Goal: Task Accomplishment & Management: Manage account settings

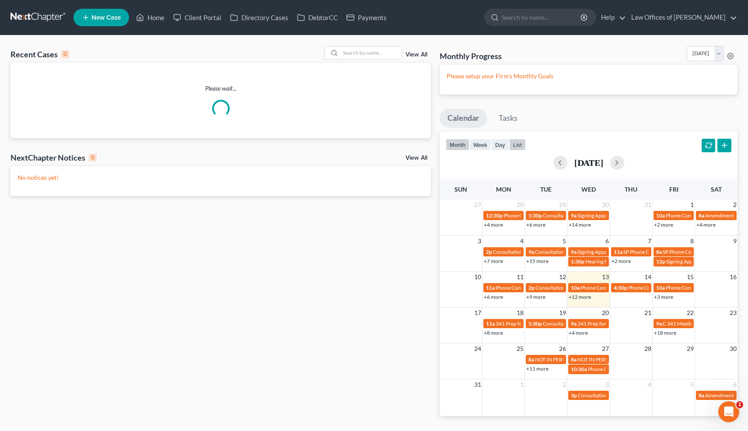
click at [516, 144] on button "list" at bounding box center [517, 145] width 17 height 12
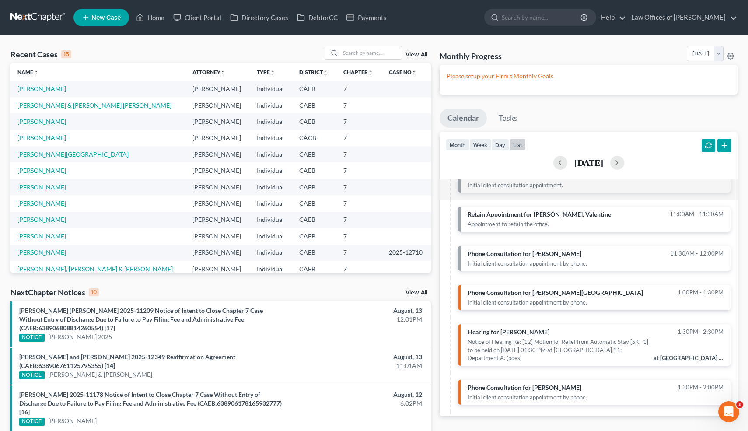
scroll to position [78, 0]
click at [370, 55] on input "search" at bounding box center [370, 52] width 61 height 13
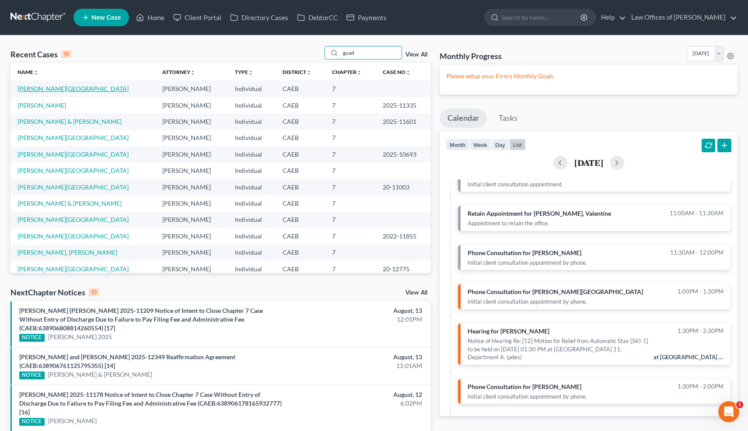
type input "guad"
click at [42, 89] on link "[PERSON_NAME][GEOGRAPHIC_DATA]" at bounding box center [72, 88] width 111 height 7
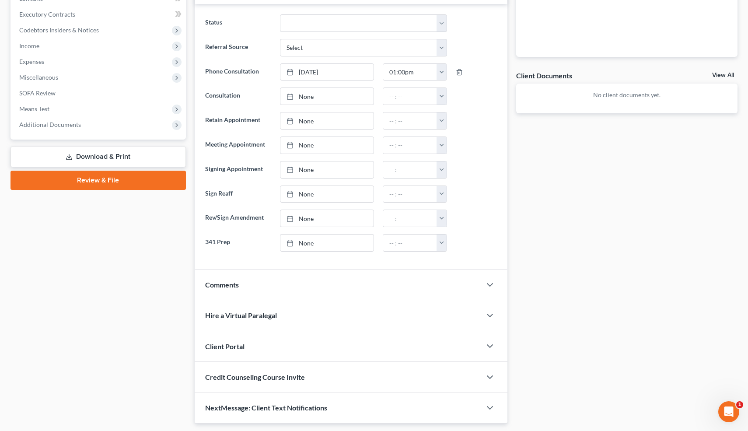
scroll to position [259, 0]
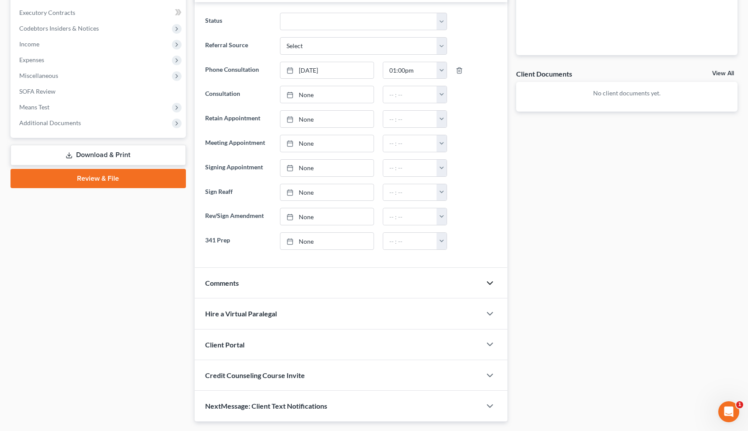
click at [490, 283] on polyline "button" at bounding box center [489, 283] width 5 height 3
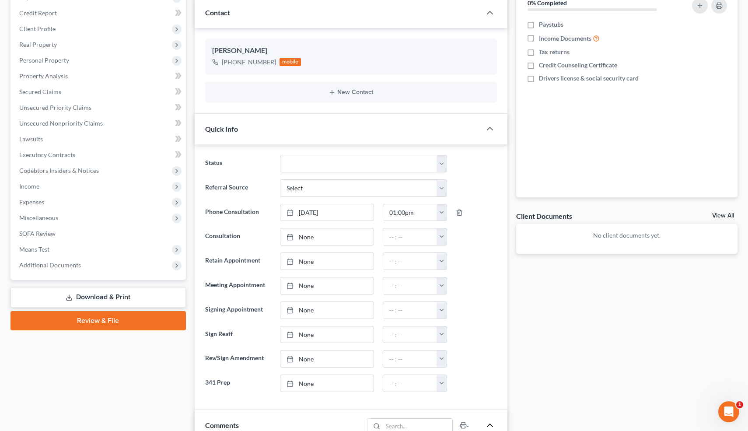
scroll to position [0, 0]
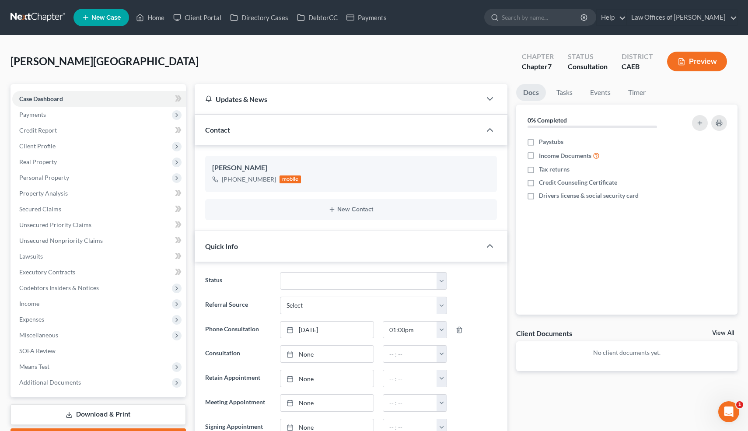
click at [513, 283] on div "Docs Tasks Events Timer 0% Completed Nothing here yet! Paystubs Income Document…" at bounding box center [627, 425] width 230 height 683
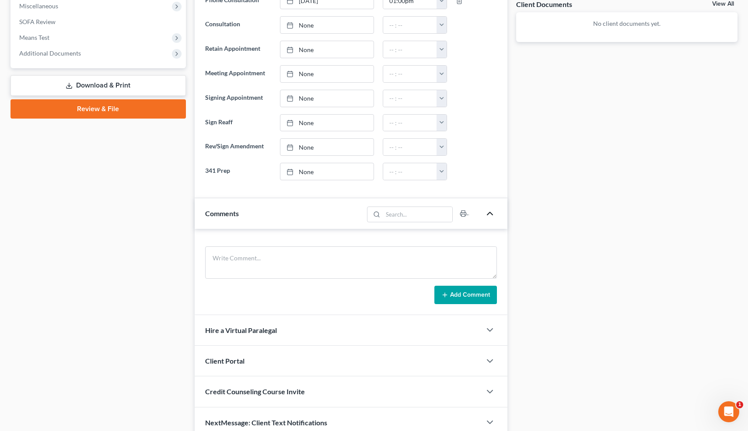
scroll to position [369, 0]
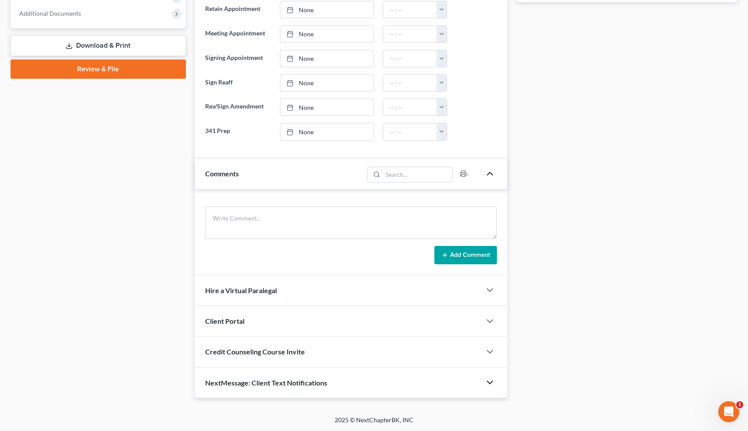
click at [491, 381] on icon "button" at bounding box center [490, 382] width 10 height 10
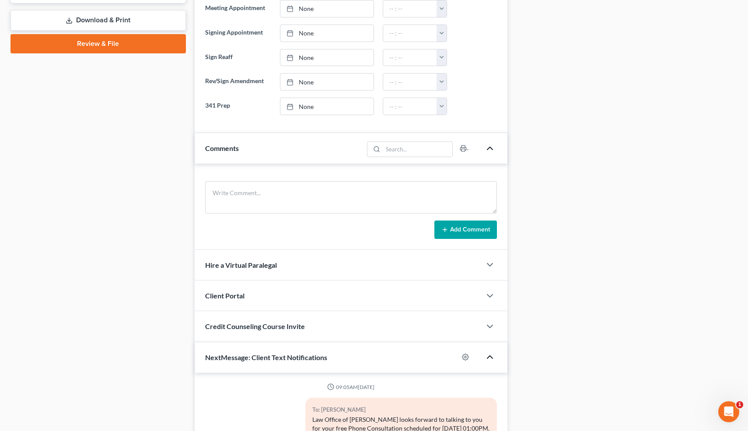
scroll to position [394, 0]
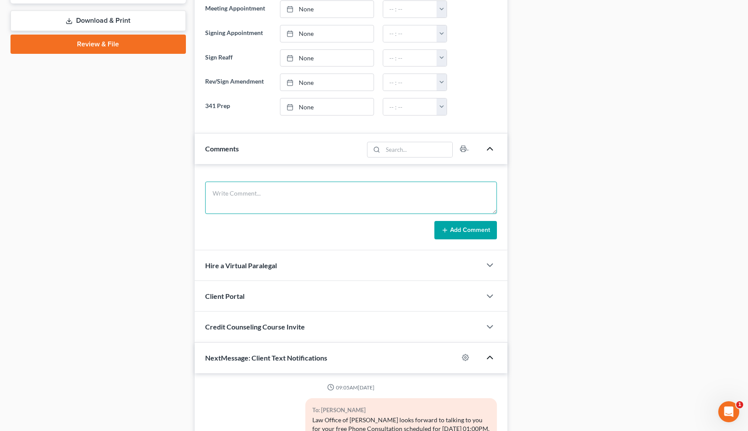
click at [261, 197] on textarea at bounding box center [351, 198] width 292 height 32
type textarea "Debts: 4k. Declined."
click at [453, 228] on button "Add Comment" at bounding box center [465, 230] width 63 height 18
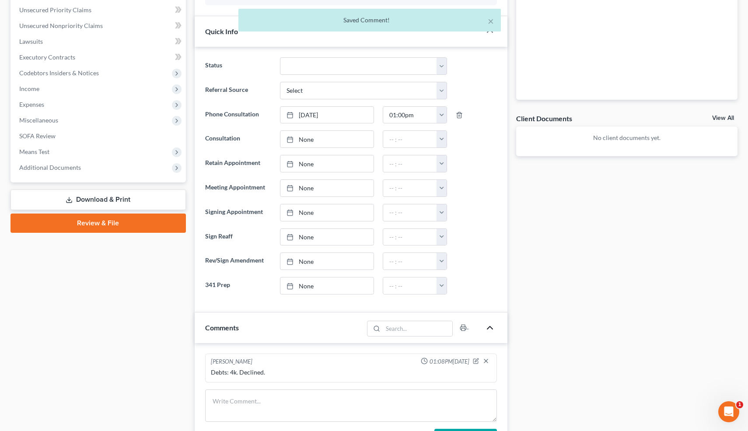
scroll to position [0, 0]
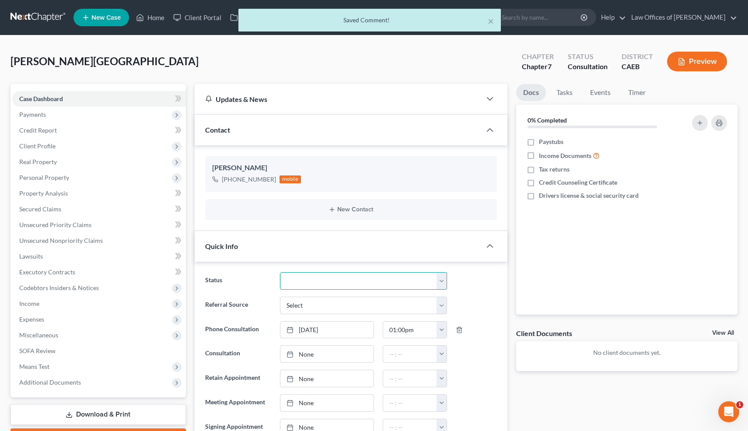
click at [318, 278] on select "Cancelled/Refund Closed Consultation Declined Discharged Filed Income Check In …" at bounding box center [363, 280] width 167 height 17
select select "3"
click at [490, 22] on ul "New Case Home Client Portal Directory Cases DebtorCC Payments - No Result - See…" at bounding box center [405, 17] width 664 height 23
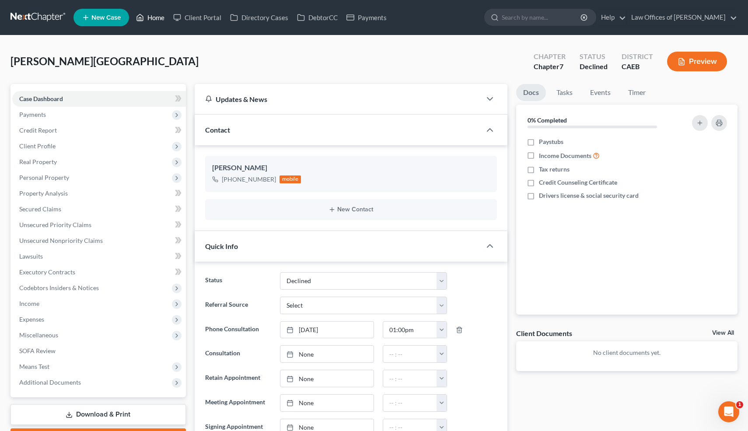
click at [157, 14] on link "Home" at bounding box center [150, 18] width 37 height 16
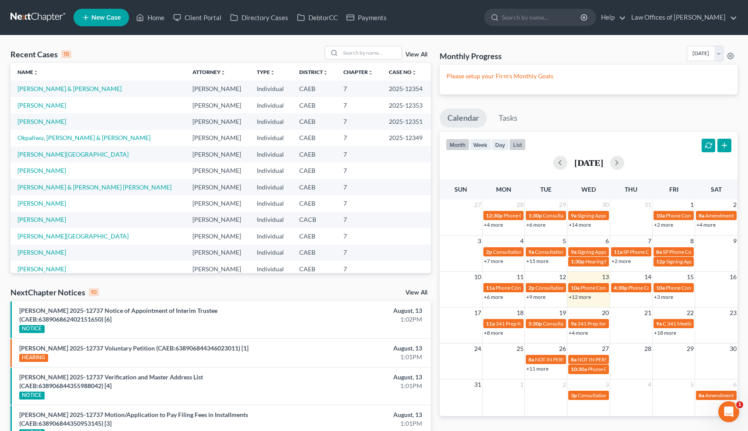
click at [518, 143] on button "list" at bounding box center [517, 145] width 17 height 12
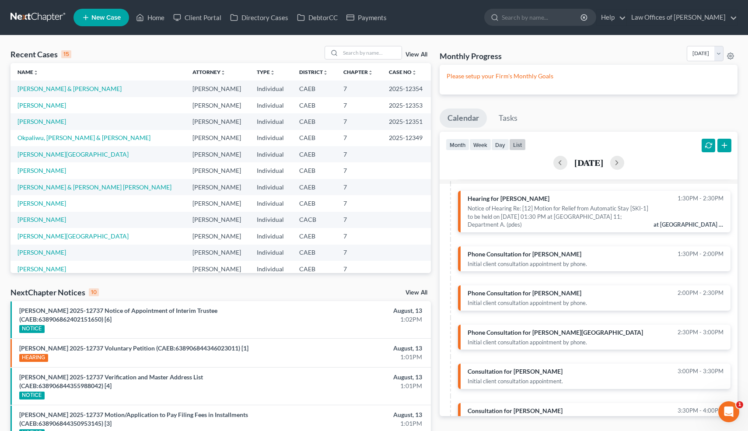
scroll to position [213, 0]
click at [376, 55] on input "search" at bounding box center [370, 52] width 61 height 13
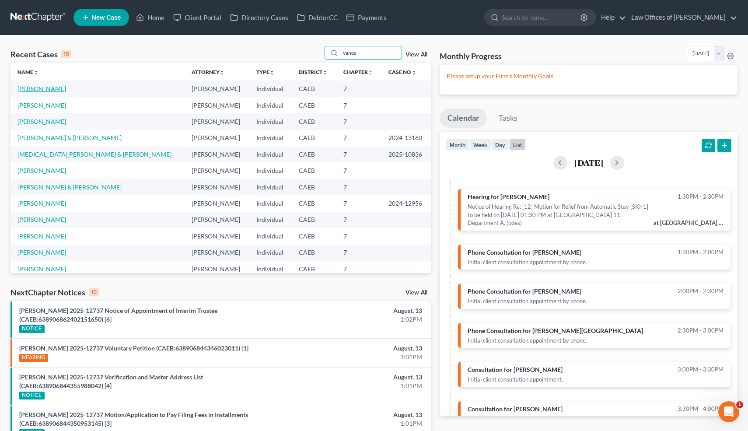
type input "vanes"
click at [60, 91] on link "[PERSON_NAME]" at bounding box center [41, 88] width 49 height 7
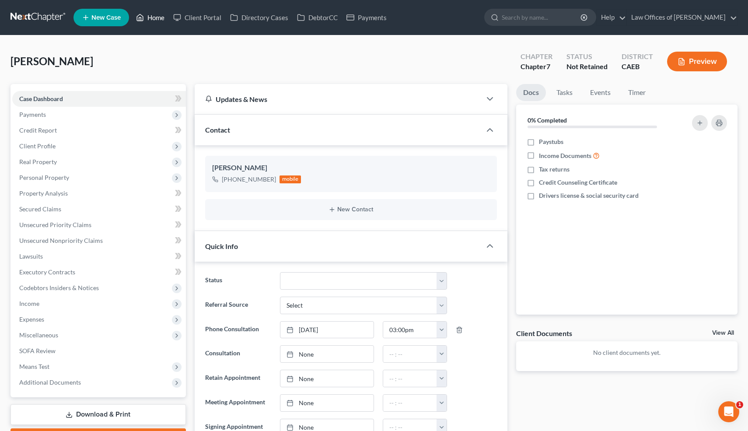
click at [158, 17] on link "Home" at bounding box center [150, 18] width 37 height 16
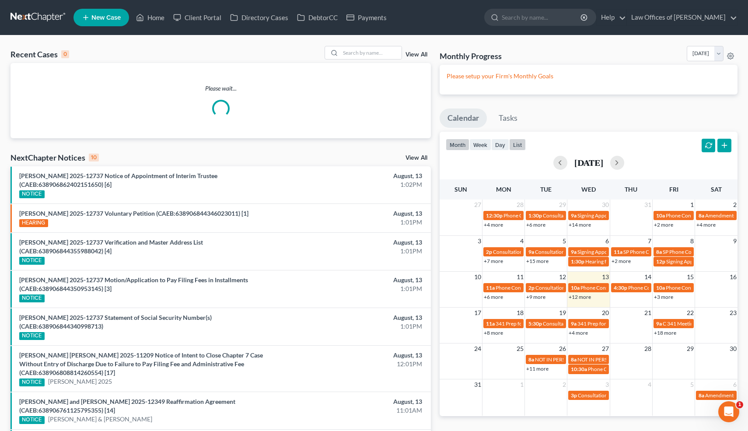
click at [517, 147] on button "list" at bounding box center [517, 145] width 17 height 12
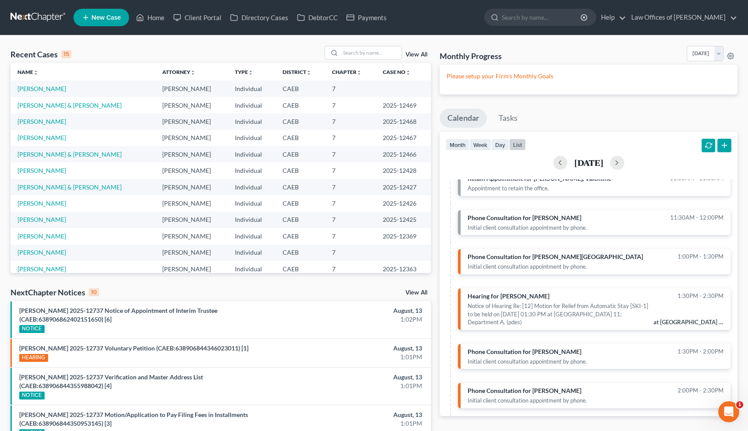
scroll to position [134, 0]
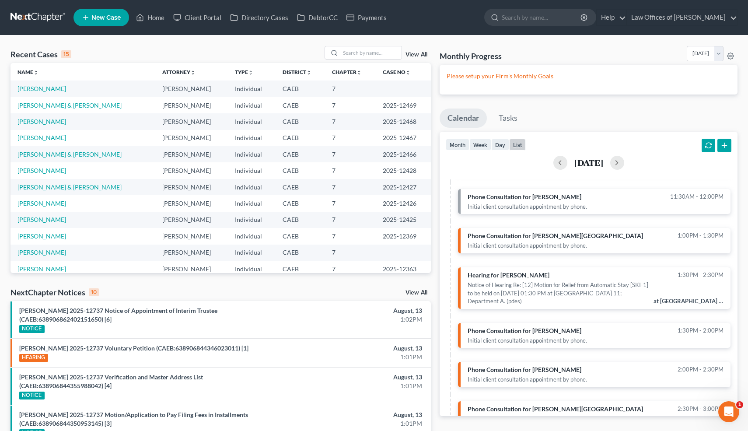
click at [538, 253] on link "Phone Consultation for [PERSON_NAME][GEOGRAPHIC_DATA] 1:00pm - 1:30pm Initial c…" at bounding box center [594, 240] width 273 height 25
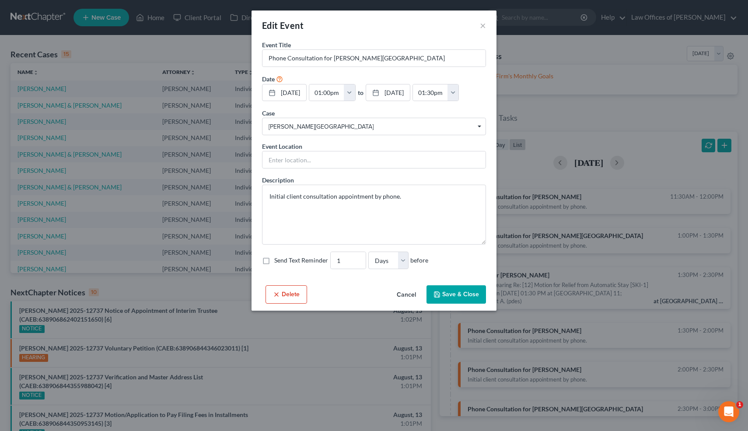
click at [410, 294] on button "Cancel" at bounding box center [406, 294] width 33 height 17
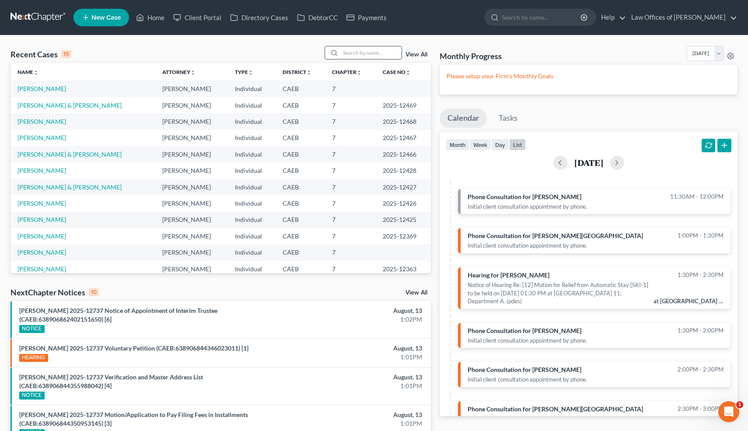
click at [360, 51] on input "search" at bounding box center [370, 52] width 61 height 13
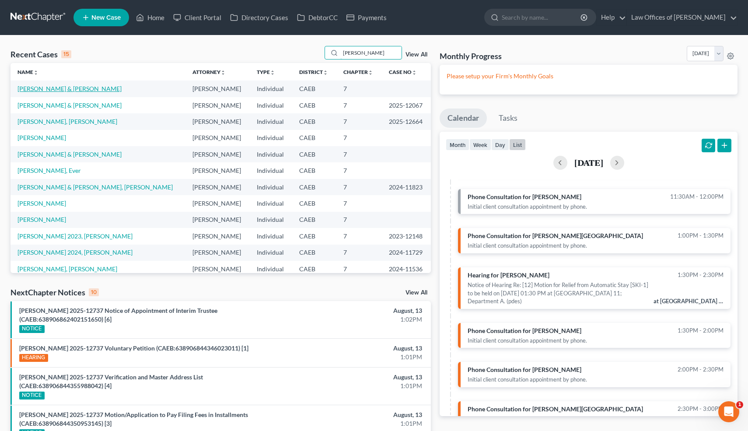
type input "[PERSON_NAME]"
click at [63, 89] on link "[PERSON_NAME] & [PERSON_NAME]" at bounding box center [69, 88] width 104 height 7
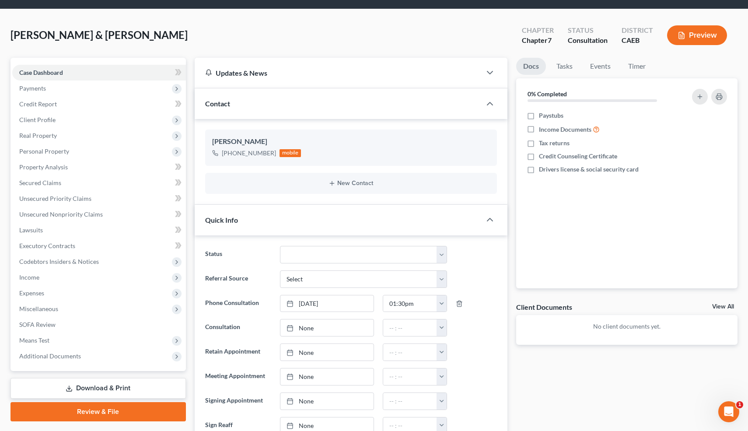
scroll to position [283, 0]
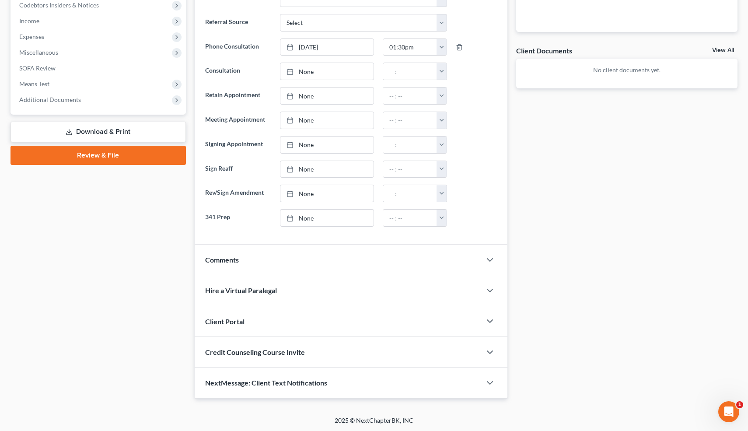
click at [341, 383] on div "NextMessage: Client Text Notifications" at bounding box center [338, 382] width 287 height 30
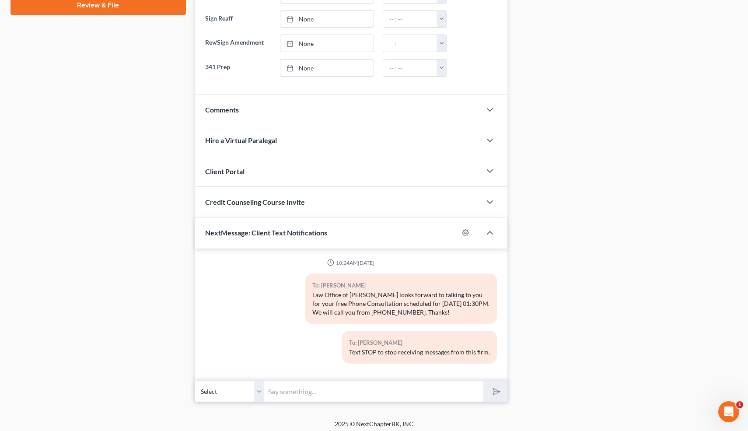
scroll to position [437, 0]
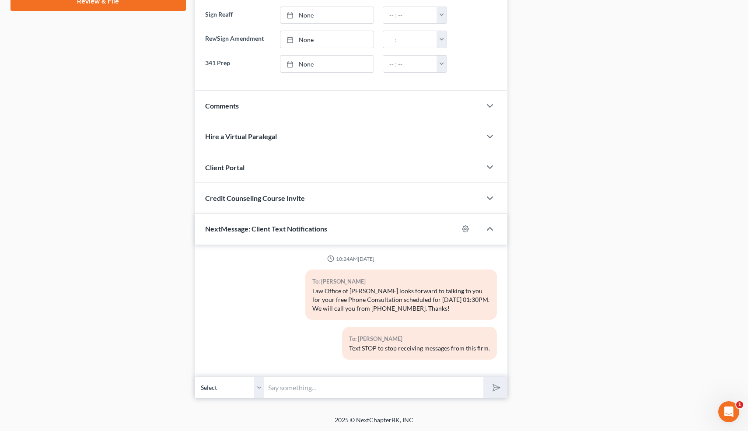
click at [340, 379] on input "text" at bounding box center [374, 387] width 219 height 21
click at [446, 389] on input "Hi! I'm running just a few minutes late. I'll call in about 5 minutes. -[PERSON…" at bounding box center [374, 387] width 219 height 21
type input "Hi! I'm running just a few minutes late. I'll call in about 5 minutes. -[PERSON…"
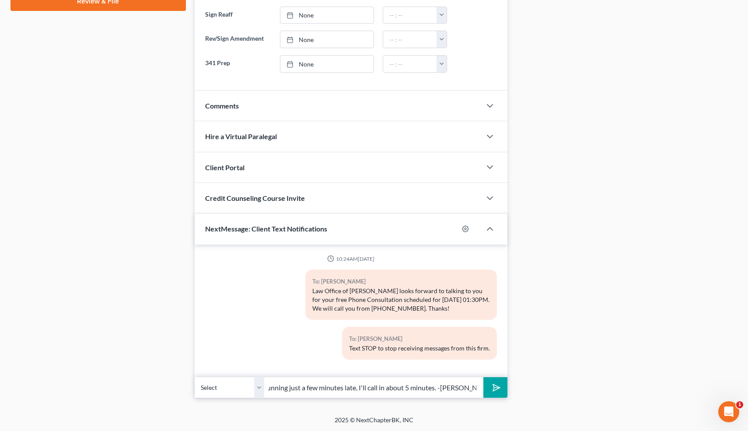
click at [483, 377] on button "submit" at bounding box center [495, 387] width 24 height 21
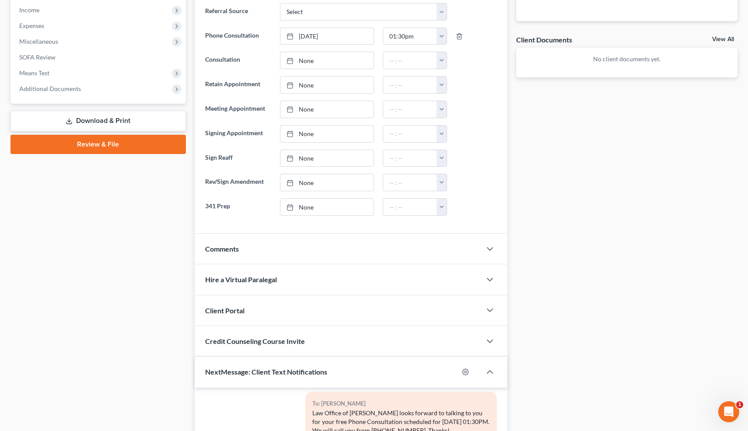
scroll to position [310, 0]
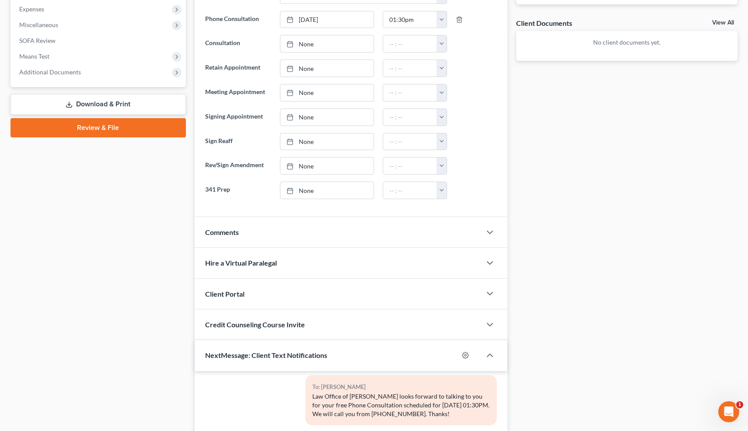
click at [216, 237] on div "Comments" at bounding box center [338, 232] width 287 height 30
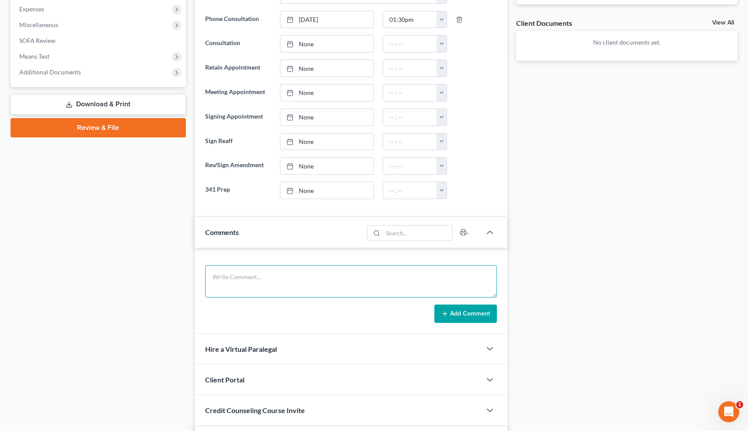
click at [241, 288] on textarea at bounding box center [351, 281] width 292 height 32
type textarea "H is about to settle a PI case-MSC [DATE]-expecting $360k. Adv to work the PI c…"
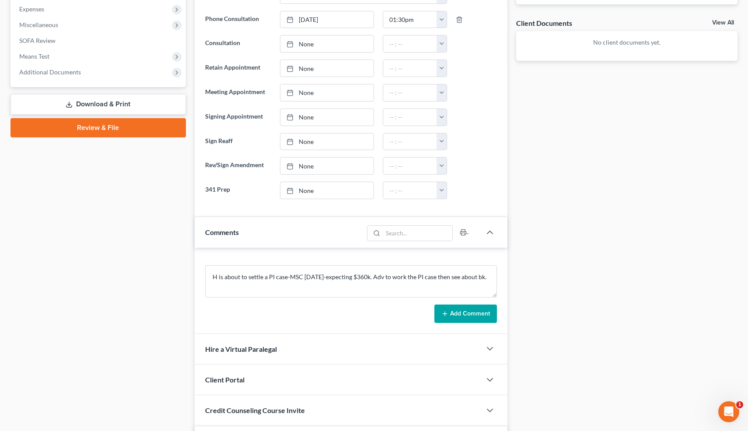
click at [447, 310] on icon at bounding box center [444, 313] width 7 height 7
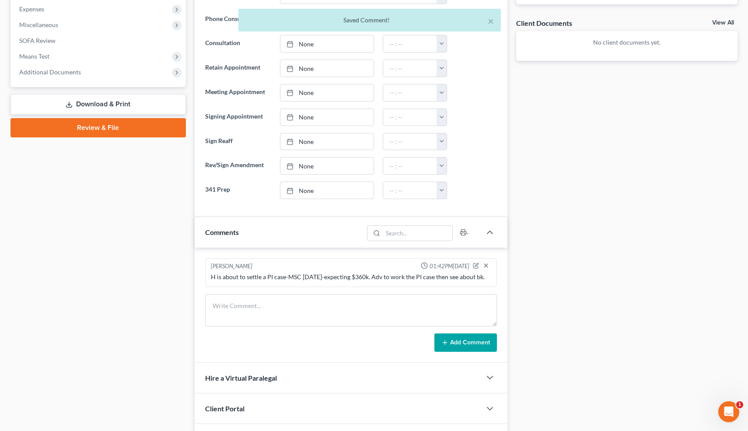
scroll to position [594, 0]
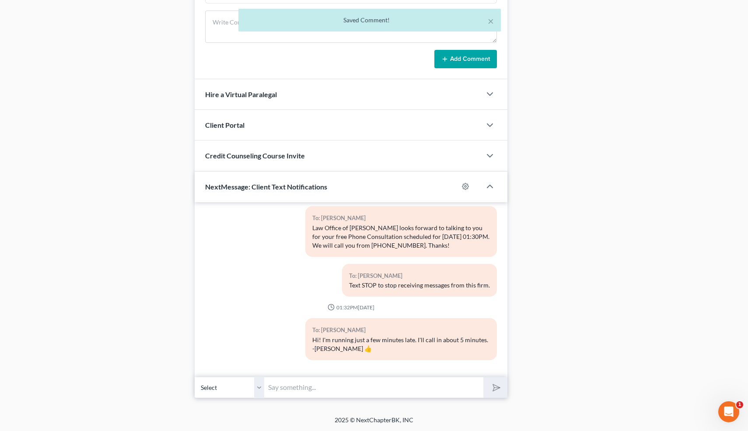
click at [387, 385] on input "text" at bounding box center [374, 387] width 219 height 21
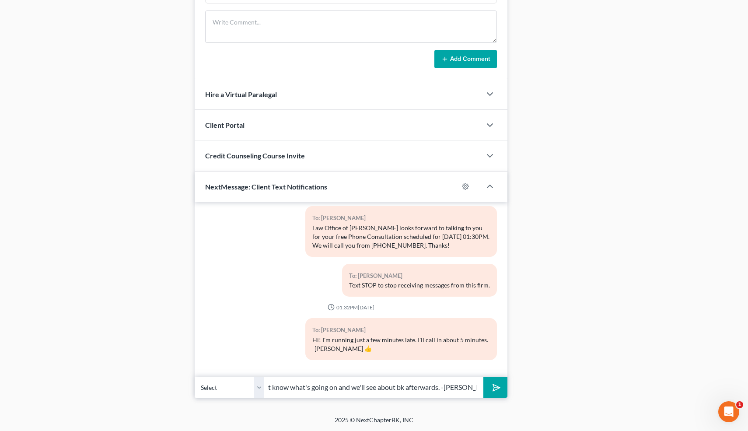
scroll to position [0, 200]
type input "Nice talking to you. Like I said, work the PI case, but erply here to let know …"
click at [483, 377] on button "submit" at bounding box center [495, 387] width 24 height 21
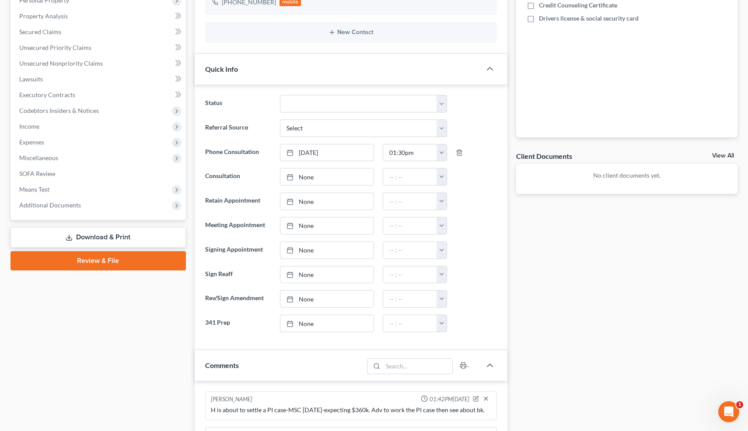
scroll to position [0, 0]
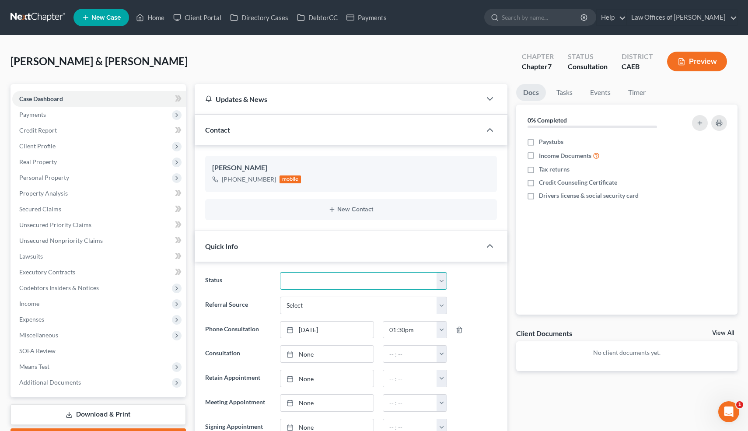
click at [324, 280] on select "Cancelled/Refund Closed Consultation Declined Discharged Filed Income Check In …" at bounding box center [363, 280] width 167 height 17
select select "3"
click at [157, 16] on link "Home" at bounding box center [150, 18] width 37 height 16
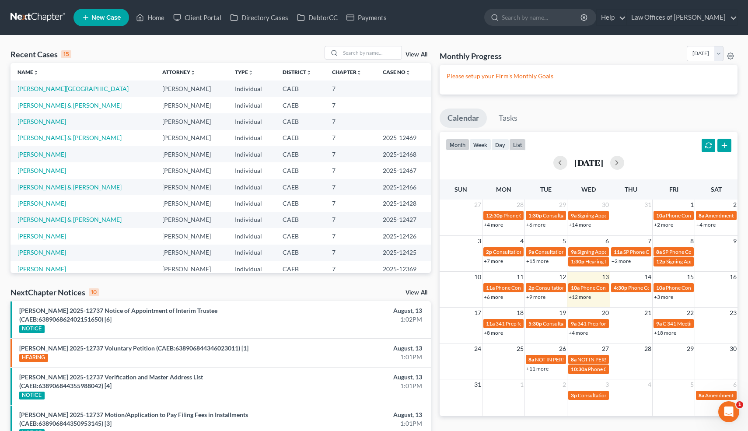
click at [523, 145] on button "list" at bounding box center [517, 145] width 17 height 12
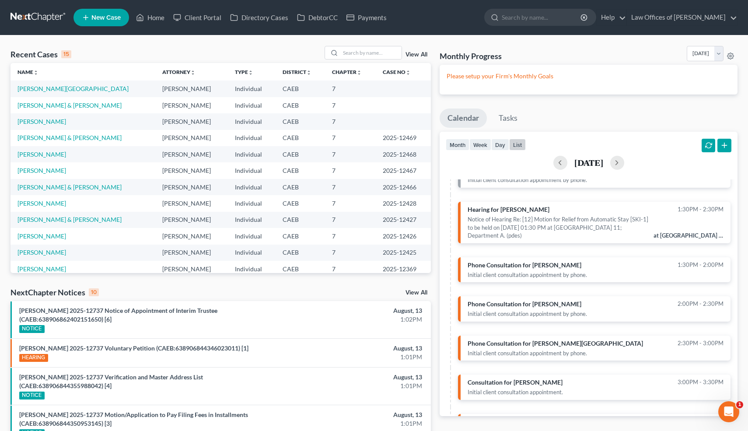
scroll to position [205, 0]
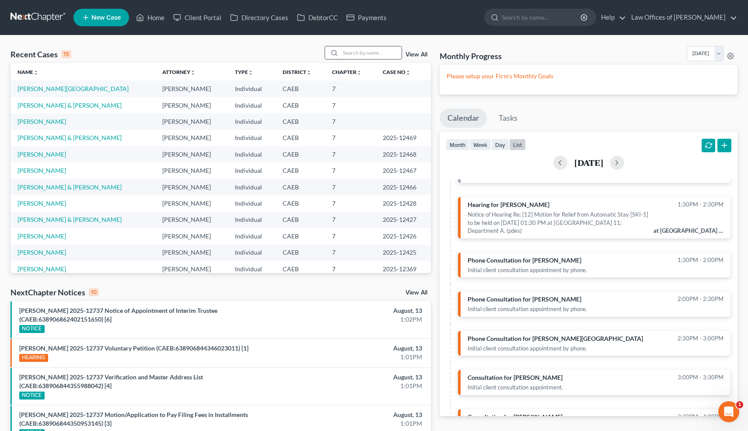
click at [355, 52] on input "search" at bounding box center [370, 52] width 61 height 13
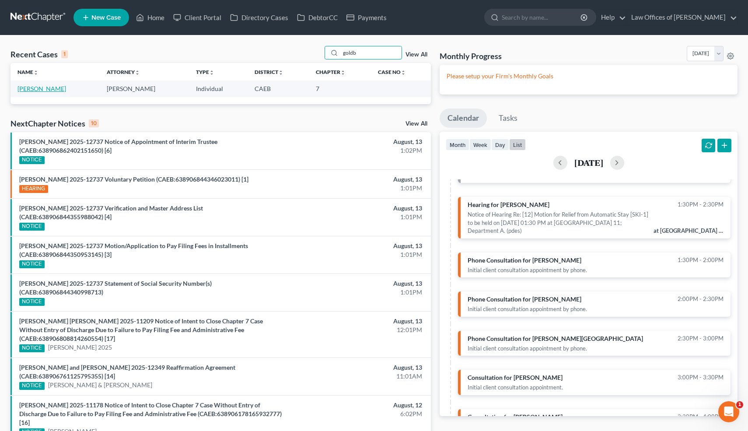
type input "goldb"
click at [61, 88] on link "[PERSON_NAME]" at bounding box center [41, 88] width 49 height 7
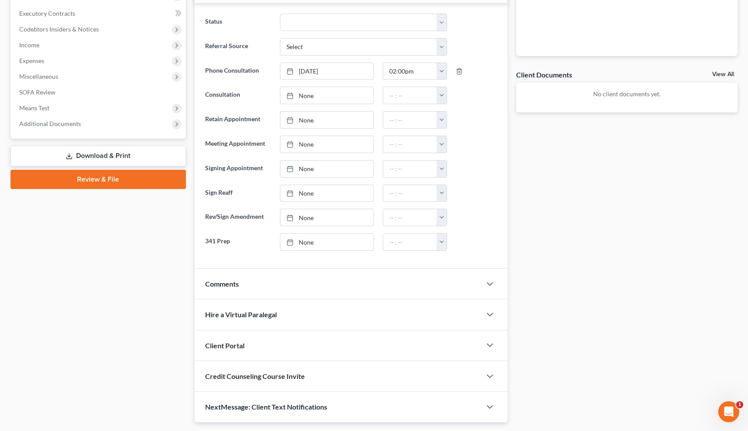
scroll to position [283, 0]
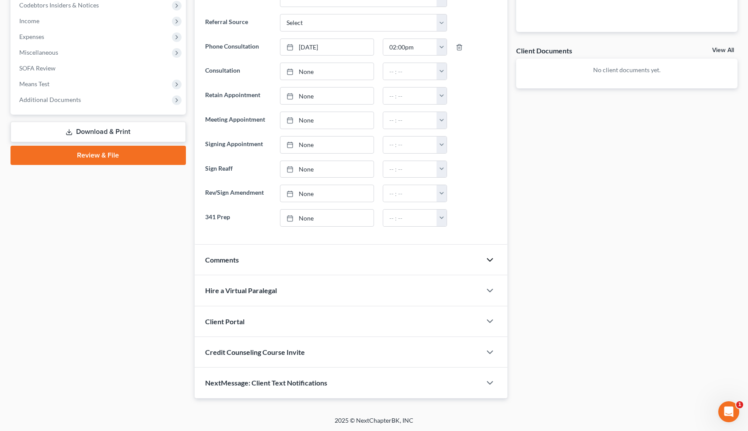
click at [491, 257] on icon "button" at bounding box center [490, 260] width 10 height 10
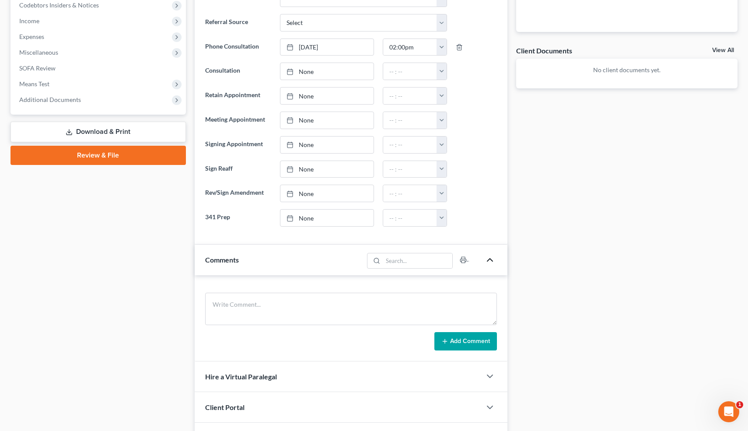
scroll to position [369, 0]
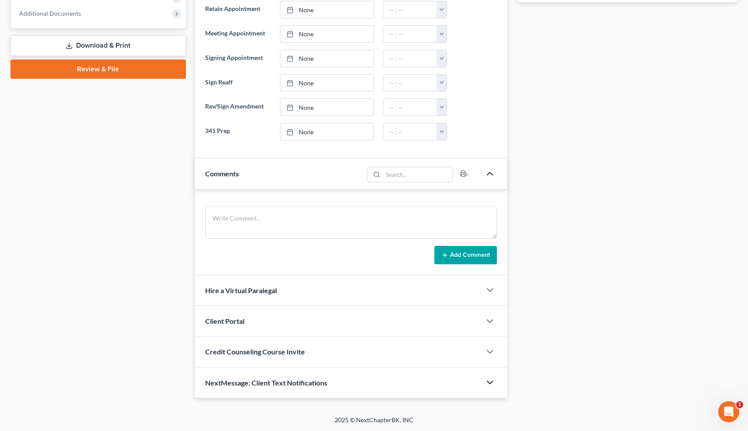
click at [490, 380] on icon "button" at bounding box center [490, 382] width 10 height 10
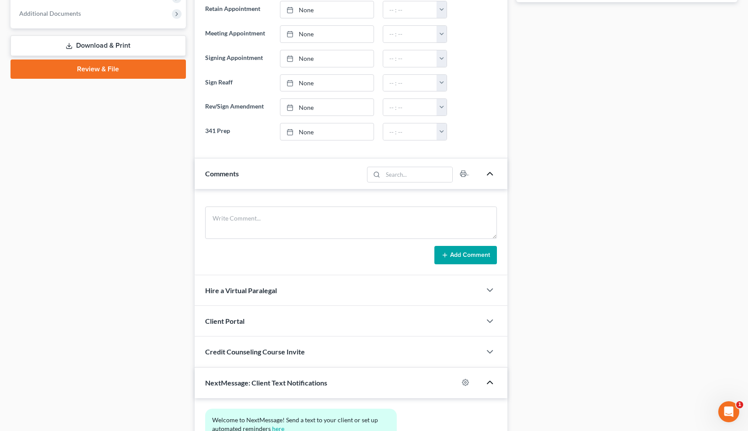
scroll to position [449, 0]
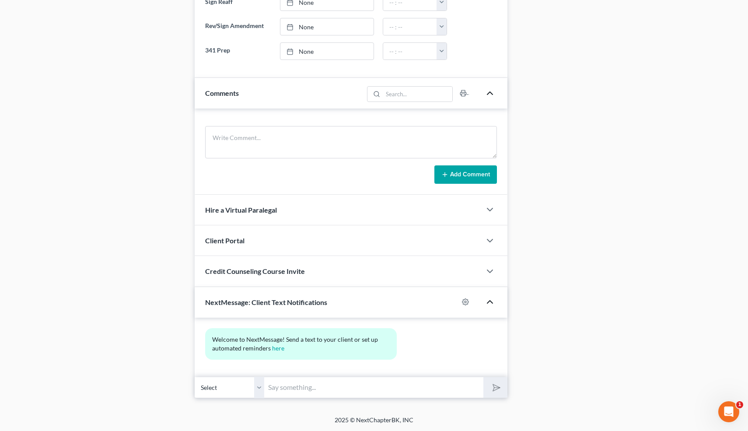
click at [357, 392] on input "text" at bounding box center [374, 387] width 219 height 21
type input "Hey-is it ok to call you know for your phone consultation instead of 2:00? -[PE…"
click at [483, 377] on button "submit" at bounding box center [495, 387] width 24 height 21
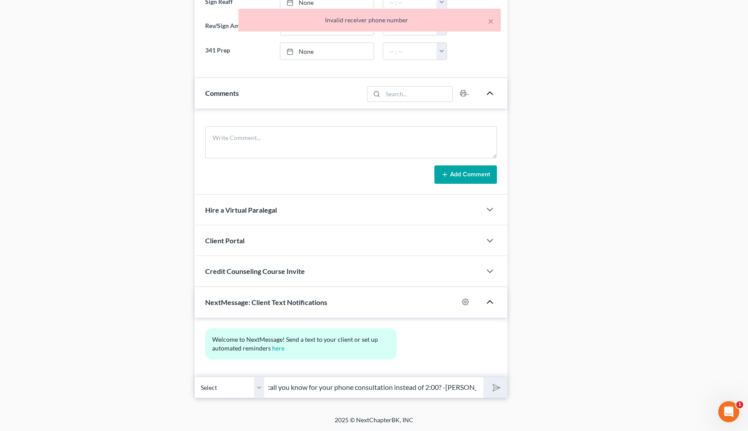
click at [487, 19] on div "Invalid receiver phone number" at bounding box center [369, 20] width 248 height 9
click at [490, 20] on button "×" at bounding box center [491, 21] width 6 height 10
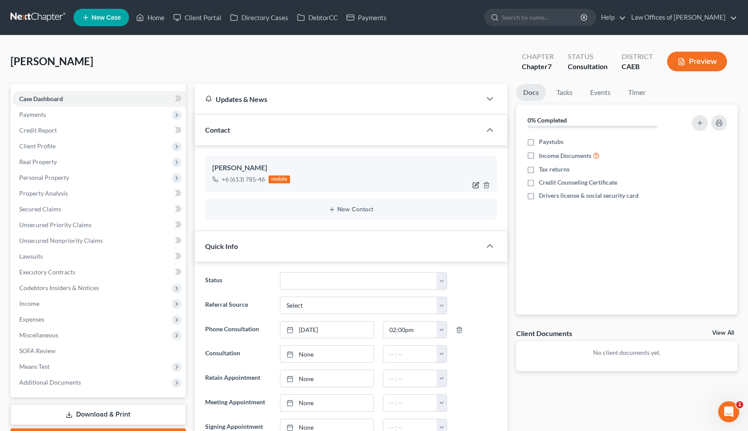
click at [474, 184] on icon "button" at bounding box center [475, 185] width 7 height 7
select select "0"
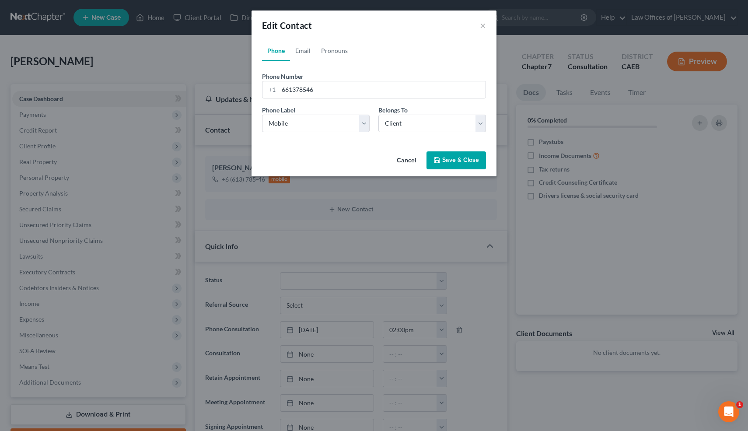
click at [411, 155] on button "Cancel" at bounding box center [406, 160] width 33 height 17
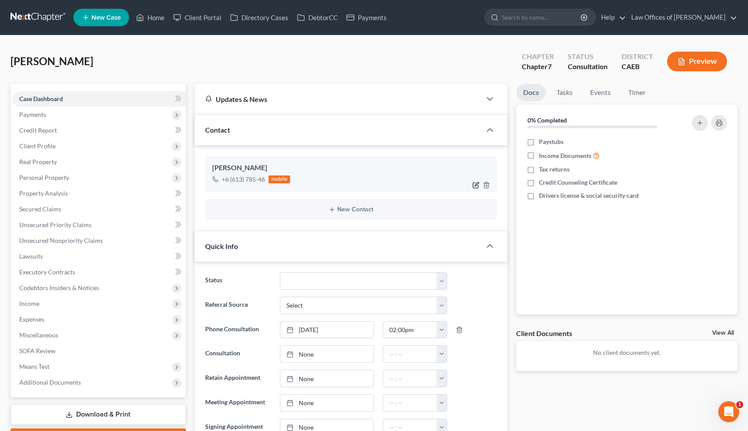
click at [476, 183] on icon "button" at bounding box center [475, 185] width 7 height 7
select select "0"
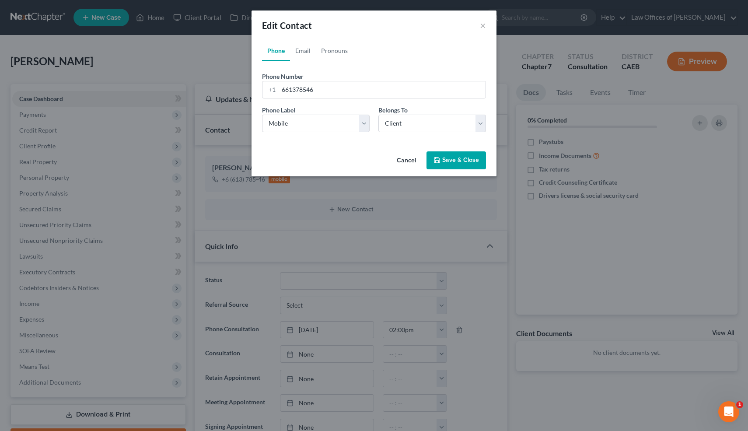
click at [407, 160] on button "Cancel" at bounding box center [406, 160] width 33 height 17
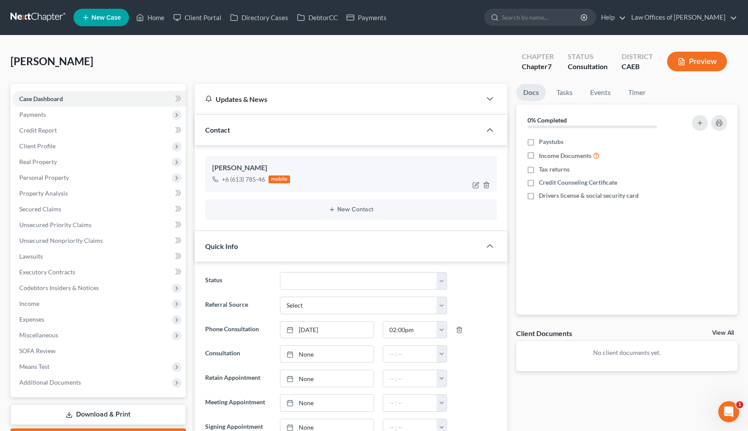
drag, startPoint x: 266, startPoint y: 170, endPoint x: 210, endPoint y: 169, distance: 56.0
click at [210, 169] on div "[PERSON_NAME] +6 (613) 785-46 mobile" at bounding box center [351, 174] width 292 height 36
copy div "[PERSON_NAME]"
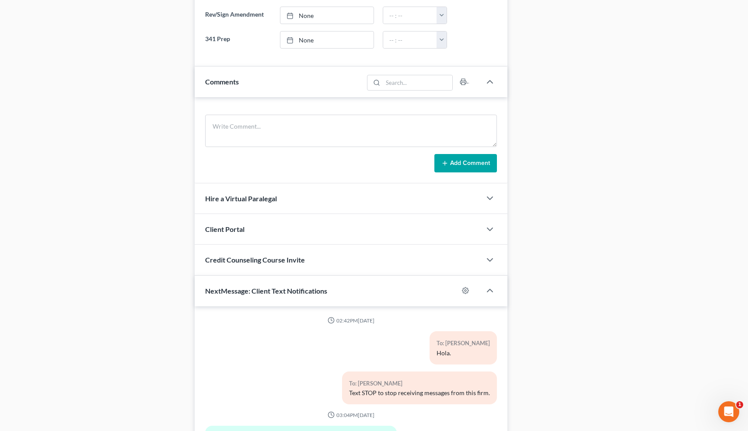
scroll to position [565, 0]
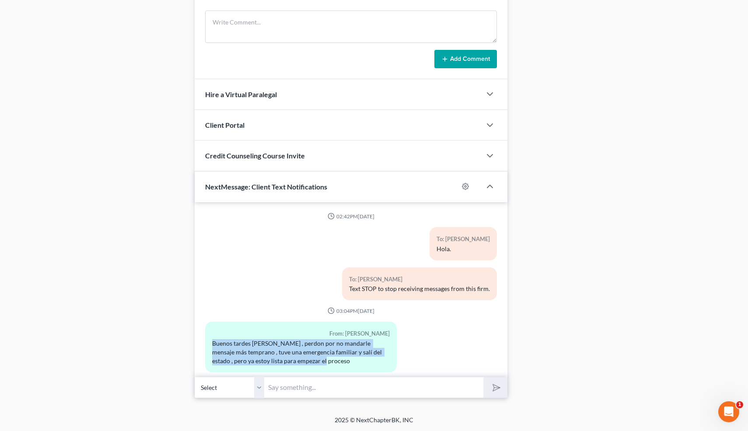
drag, startPoint x: 311, startPoint y: 363, endPoint x: 210, endPoint y: 343, distance: 102.6
click at [210, 343] on div "From: Adrian Goldberry Buenos tardes dora , perdon por no mandarle mensaje más …" at bounding box center [301, 347] width 192 height 50
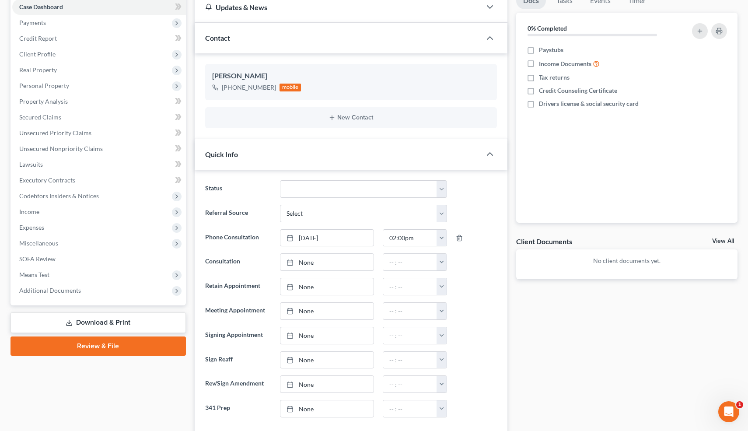
scroll to position [0, 0]
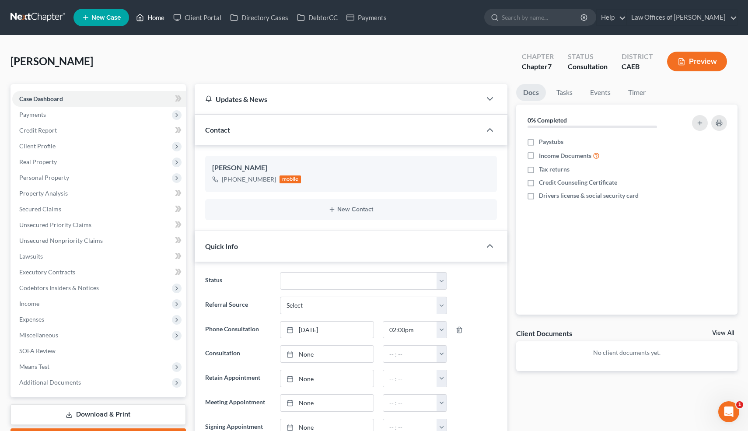
click at [156, 15] on link "Home" at bounding box center [150, 18] width 37 height 16
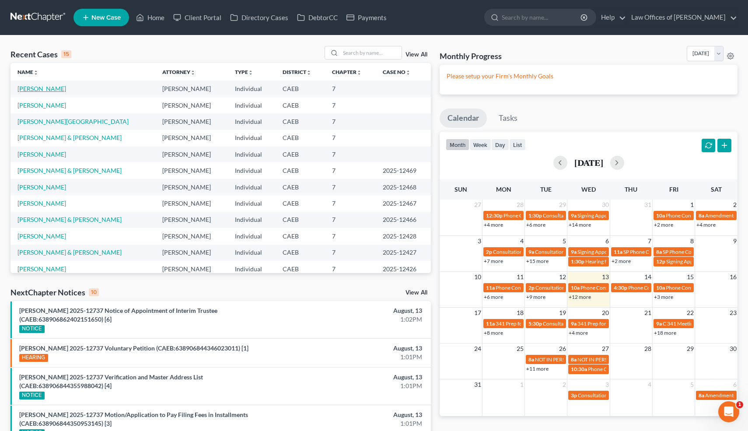
click at [50, 90] on link "[PERSON_NAME]" at bounding box center [41, 88] width 49 height 7
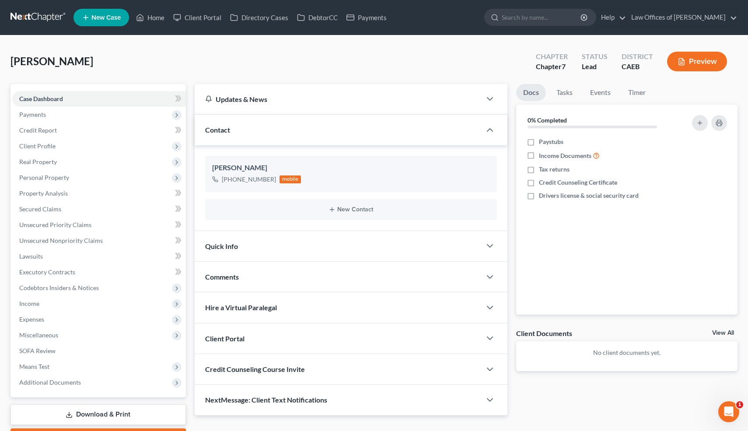
scroll to position [49, 0]
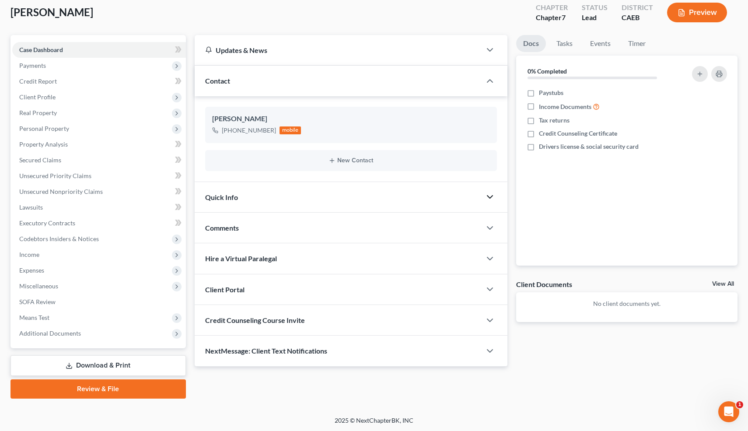
click at [487, 200] on icon "button" at bounding box center [490, 197] width 10 height 10
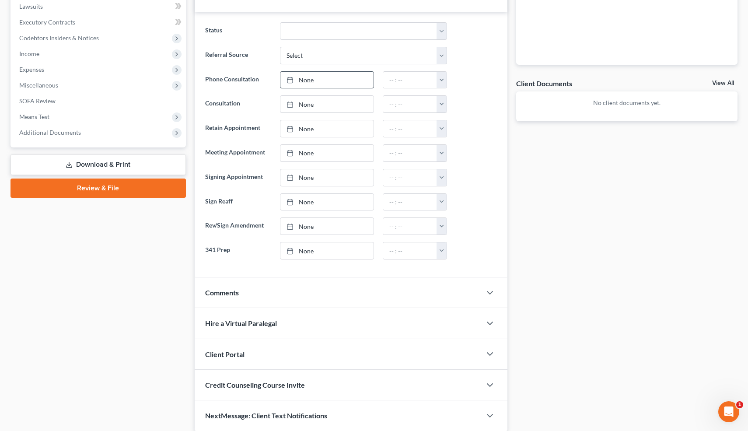
scroll to position [244, 0]
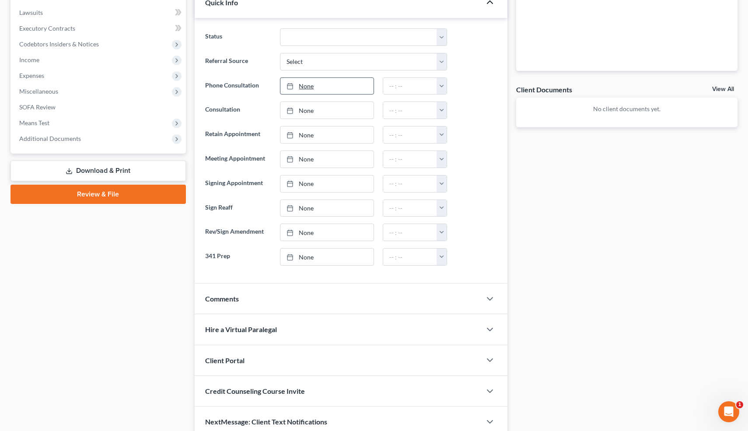
click at [307, 87] on link "None" at bounding box center [326, 86] width 93 height 17
type input "[DATE]"
click at [440, 89] on button "button" at bounding box center [442, 86] width 10 height 17
click at [464, 147] on link "1:30pm" at bounding box center [461, 145] width 49 height 15
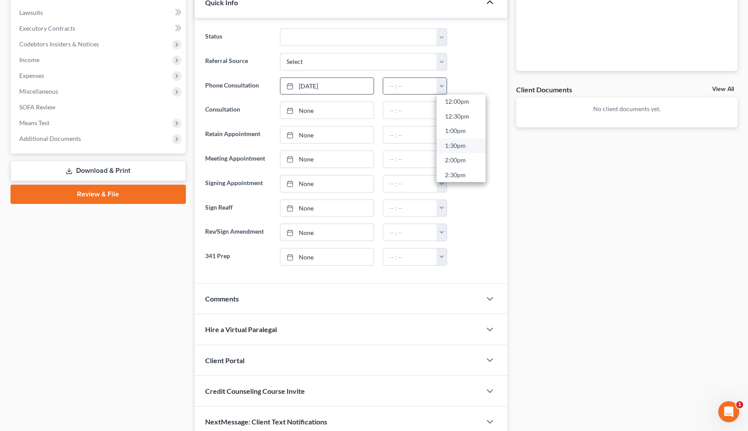
type input "1:30pm"
click at [485, 300] on icon "button" at bounding box center [490, 299] width 10 height 10
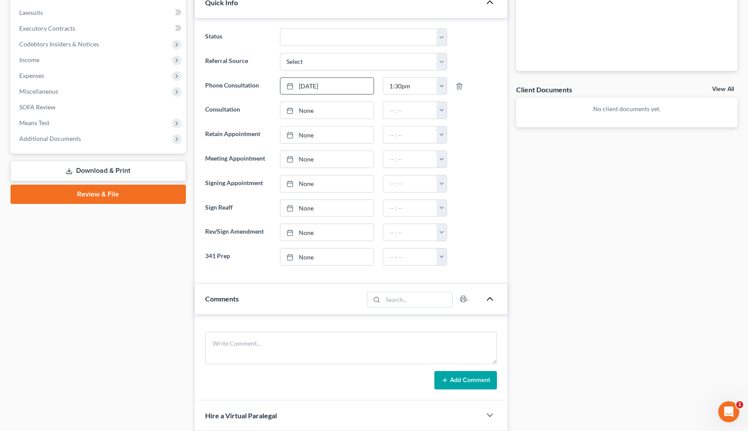
scroll to position [369, 0]
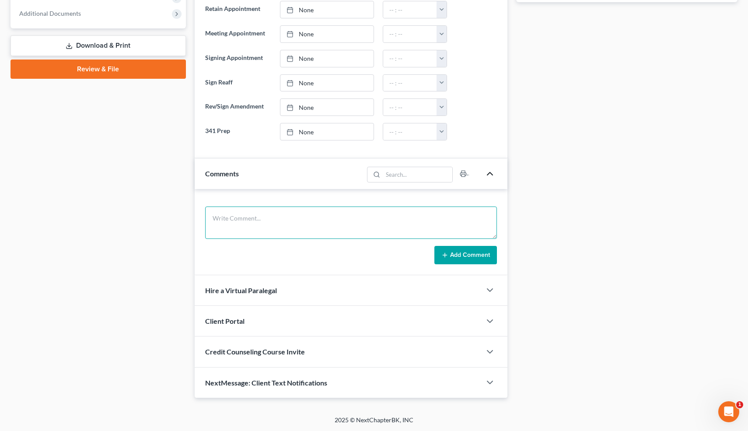
click at [206, 216] on textarea at bounding box center [351, 222] width 292 height 32
click at [301, 219] on textarea "Never filed. Served 2 weeks ago." at bounding box center [351, 222] width 292 height 32
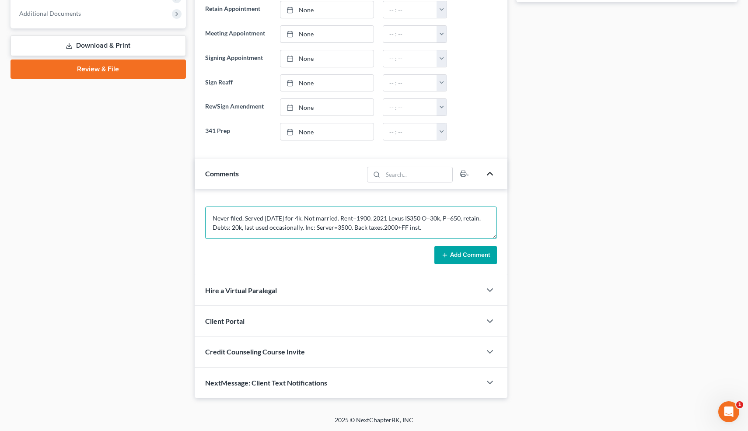
type textarea "Never filed. Served 2 weeks ago for 4k. Not married. Rent=1900. 2021 Lexus IS35…"
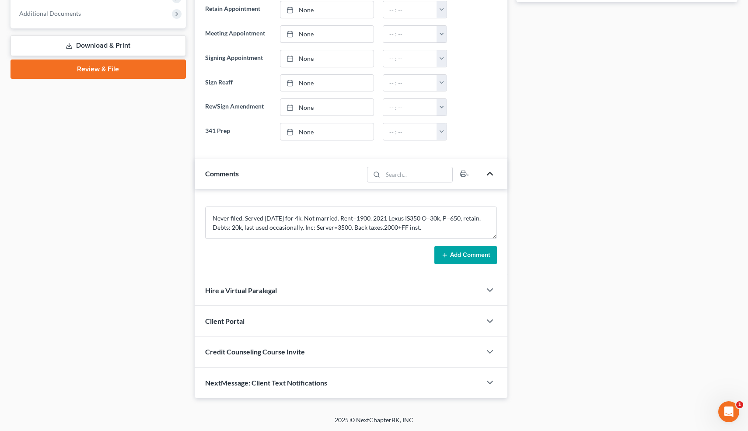
click at [469, 254] on button "Add Comment" at bounding box center [465, 255] width 63 height 18
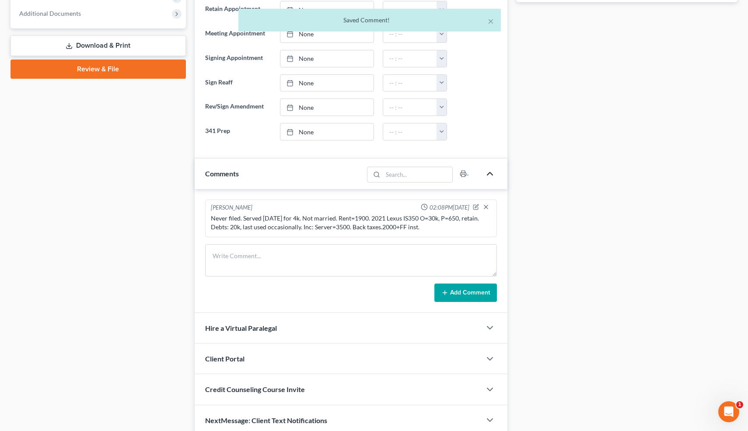
scroll to position [406, 0]
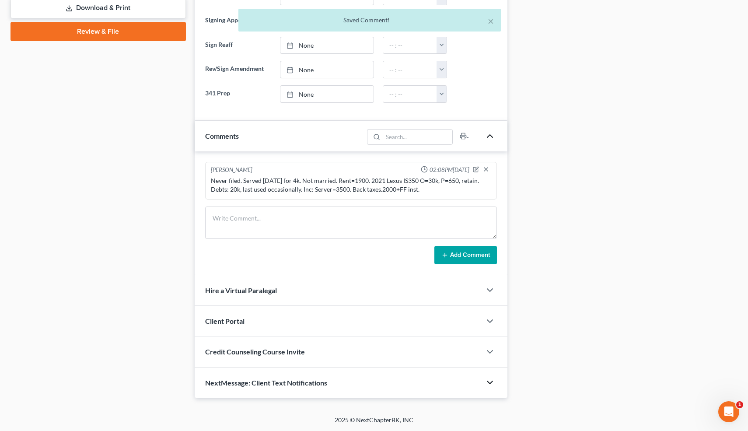
click at [485, 382] on icon "button" at bounding box center [490, 382] width 10 height 10
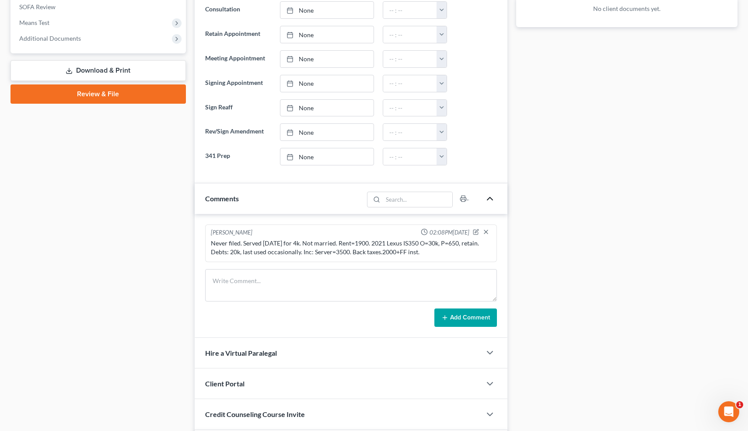
scroll to position [487, 0]
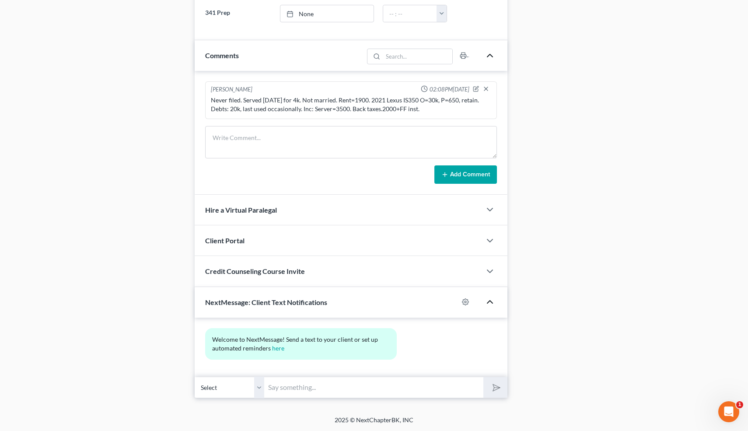
click at [376, 390] on input "text" at bounding box center [374, 387] width 219 height 21
type input "Nice talking to you! Like I said, just reply here if you have any questions or …"
click at [493, 385] on polygon "submit" at bounding box center [495, 387] width 10 height 10
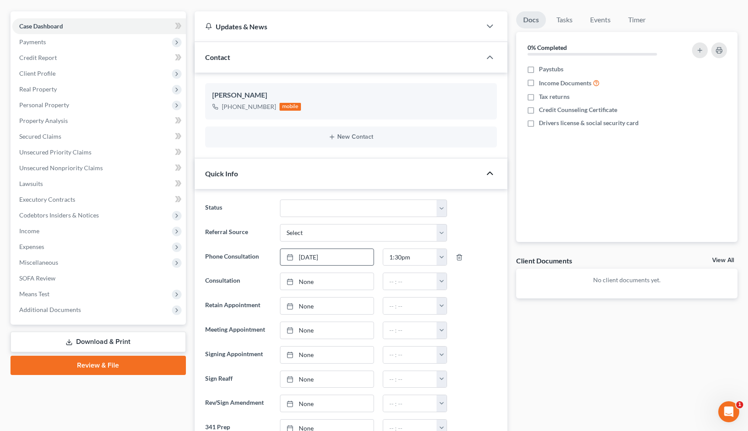
scroll to position [0, 0]
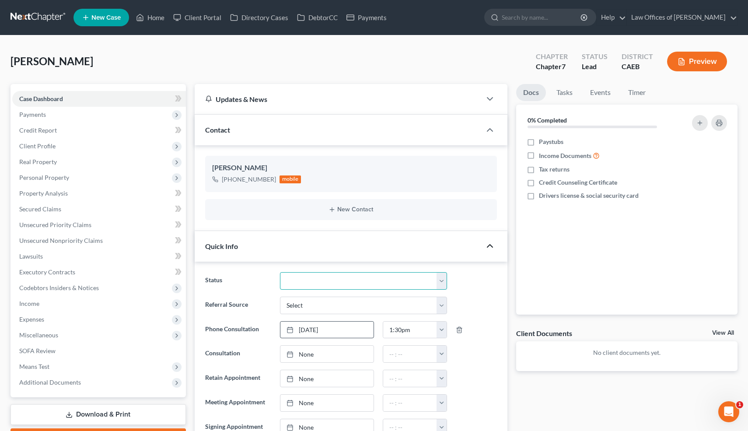
click at [350, 278] on select "Cancelled/Refund Closed Consultation Declined Discharged Filed Income Check In …" at bounding box center [363, 280] width 167 height 17
select select "10"
click at [155, 18] on link "Home" at bounding box center [150, 18] width 37 height 16
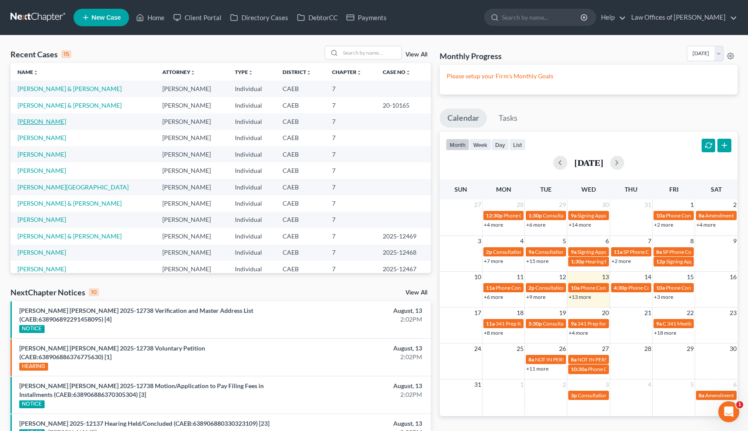
click at [58, 123] on link "[PERSON_NAME]" at bounding box center [41, 121] width 49 height 7
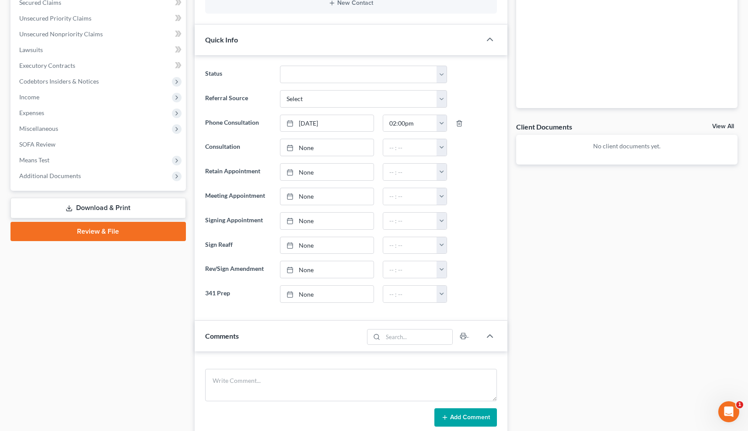
scroll to position [213, 0]
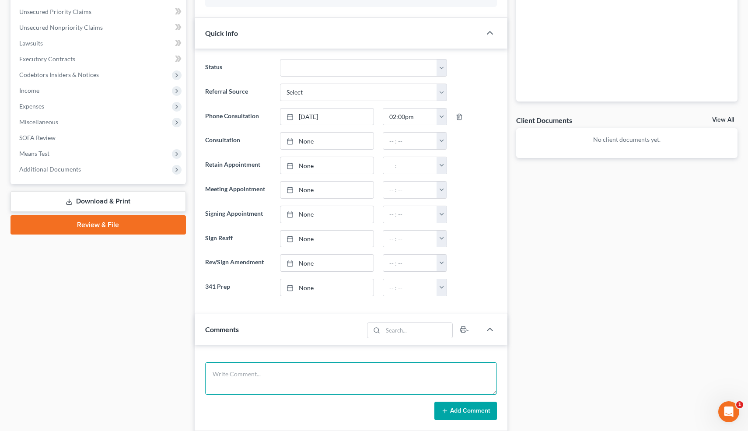
click at [340, 381] on textarea at bounding box center [351, 378] width 292 height 32
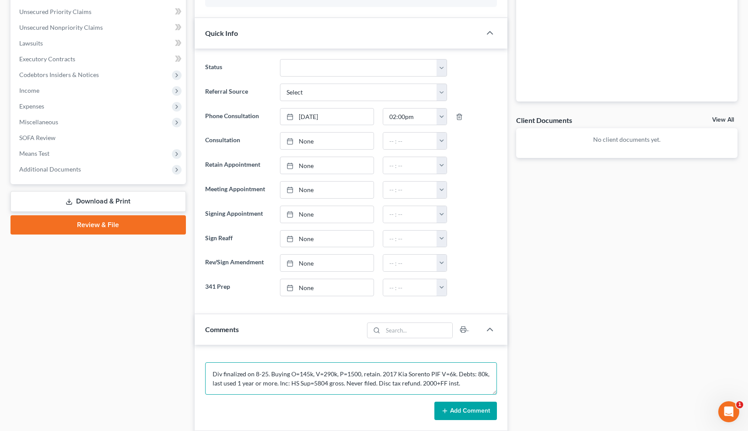
type textarea "Div finalized on 8-25. Buying O=145k, V=290k, P=1500, retain. 2017 Kia Sorento …"
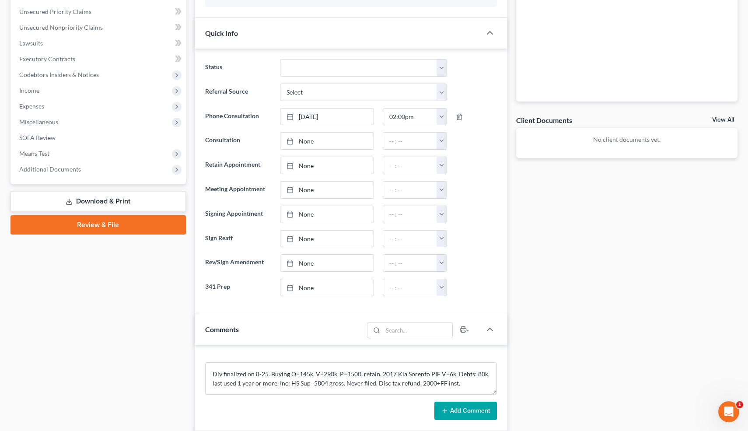
click at [479, 409] on button "Add Comment" at bounding box center [465, 411] width 63 height 18
click at [211, 375] on div "Div finalized on 8-25. Buying O=145k, V=290k, P=1500, retain. 2017 Kia Sorento …" at bounding box center [351, 378] width 281 height 17
click at [209, 375] on div "Div finalized on 8-25. Buying O=145k, V=290k, P=1500, retain. 2017 Kia Sorento …" at bounding box center [351, 378] width 284 height 21
click at [476, 361] on icon "button" at bounding box center [476, 363] width 6 height 6
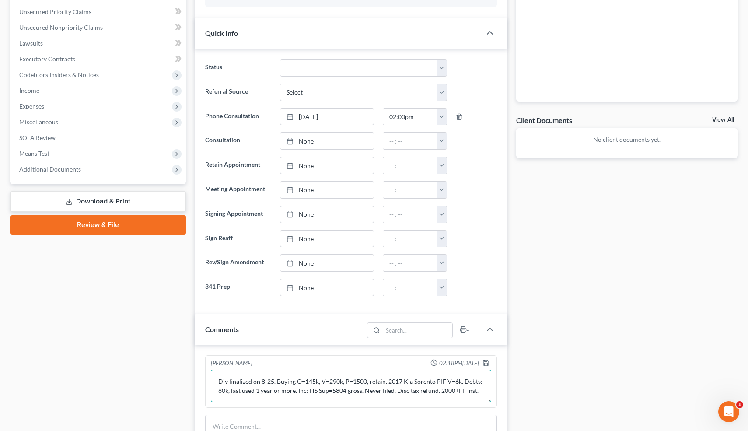
click at [217, 382] on textarea "Div finalized on 8-25. Buying O=145k, V=290k, P=1500, retain. 2017 Kia Sorento …" at bounding box center [351, 386] width 281 height 32
type textarea "WG from Chase. Adv re: Mot to Av Ln. Div finalized on 8-25. Buying O=145k, V=29…"
click at [488, 359] on icon "button" at bounding box center [486, 362] width 7 height 7
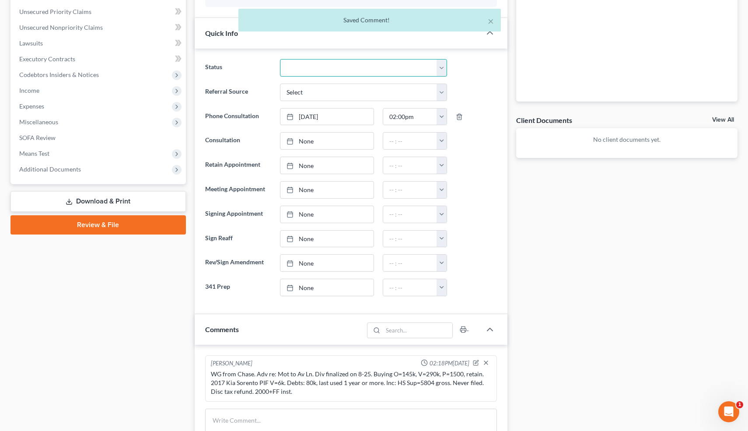
click at [362, 68] on select "Cancelled/Refund Closed Consultation Declined Discharged Filed Income Check In …" at bounding box center [363, 67] width 167 height 17
select select "10"
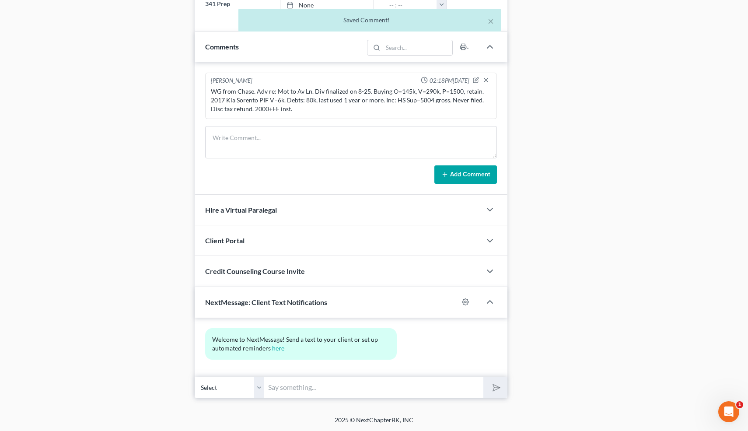
click at [388, 384] on input "text" at bounding box center [374, 387] width 219 height 21
type input "Nice talking to you! Like I said, just reply here if you have any questions or …"
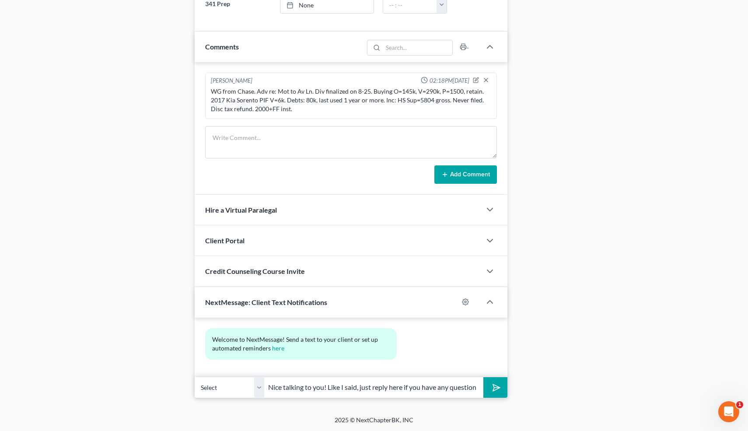
click at [497, 388] on icon "submit" at bounding box center [495, 387] width 12 height 12
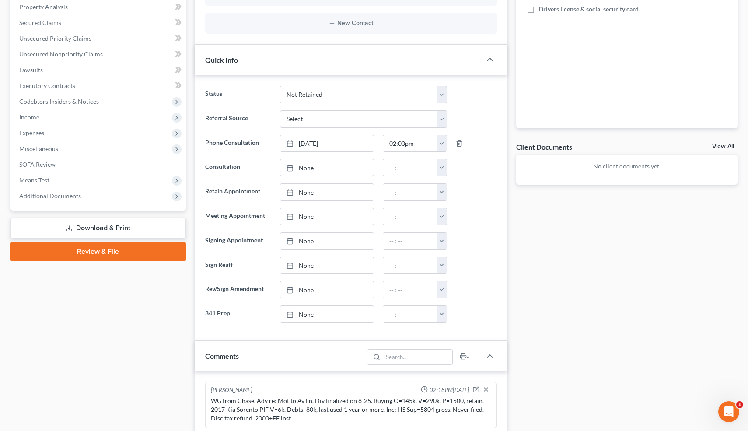
scroll to position [0, 0]
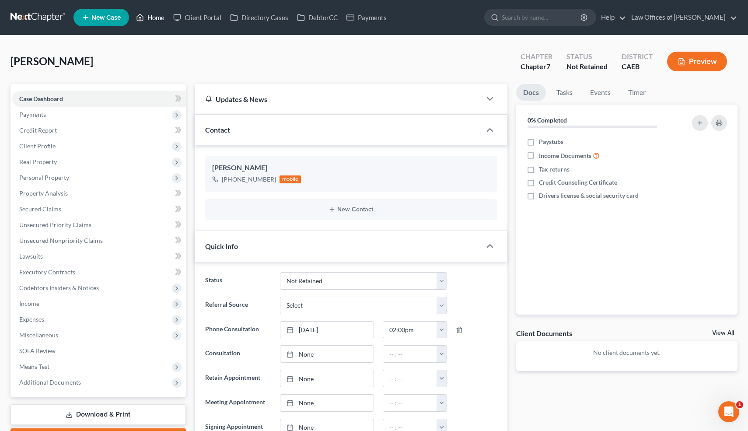
click at [157, 16] on link "Home" at bounding box center [150, 18] width 37 height 16
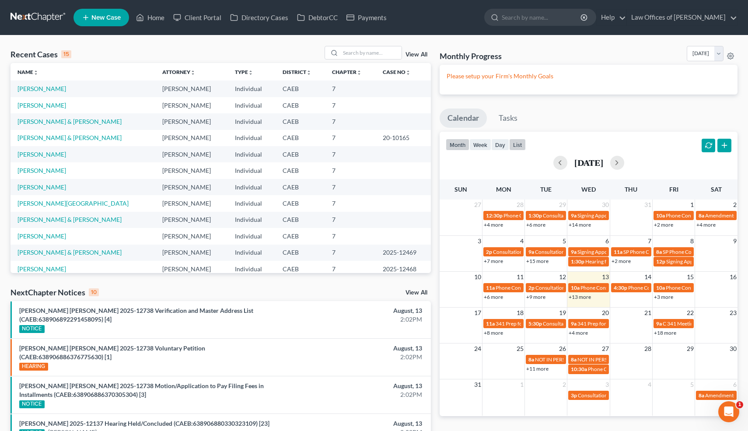
click at [522, 143] on button "list" at bounding box center [517, 145] width 17 height 12
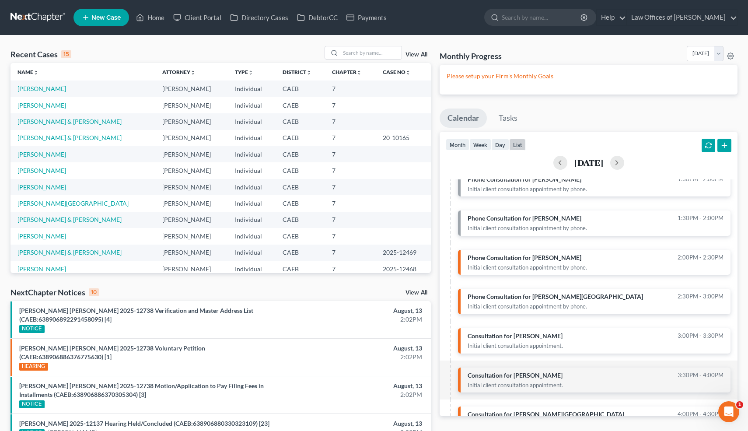
scroll to position [285, 0]
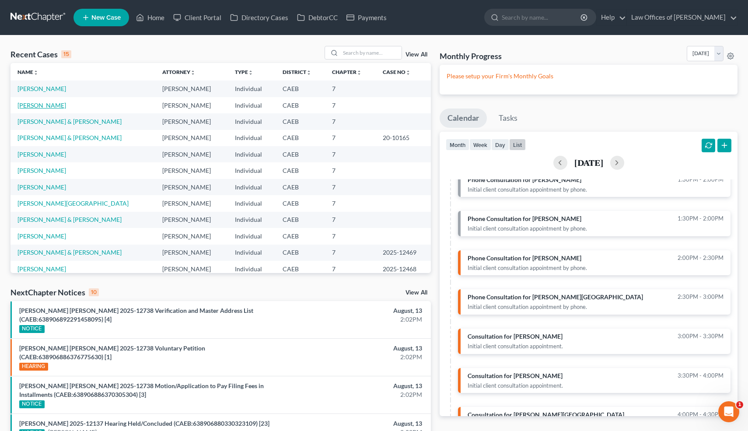
click at [62, 105] on link "[PERSON_NAME]" at bounding box center [41, 104] width 49 height 7
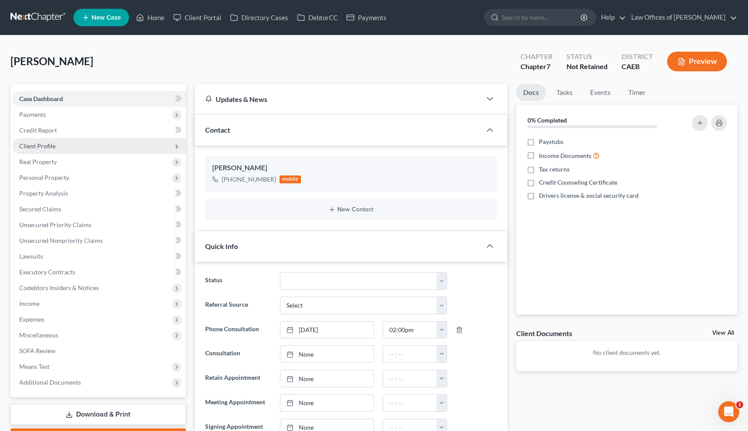
click at [42, 147] on span "Client Profile" at bounding box center [37, 145] width 36 height 7
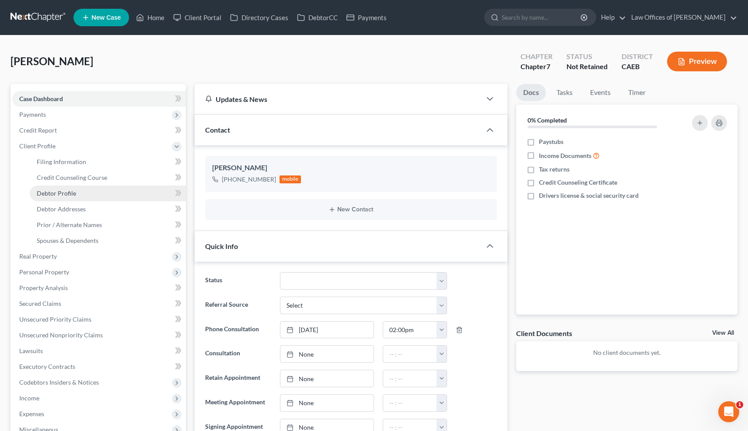
click at [53, 192] on span "Debtor Profile" at bounding box center [56, 192] width 39 height 7
select select "0"
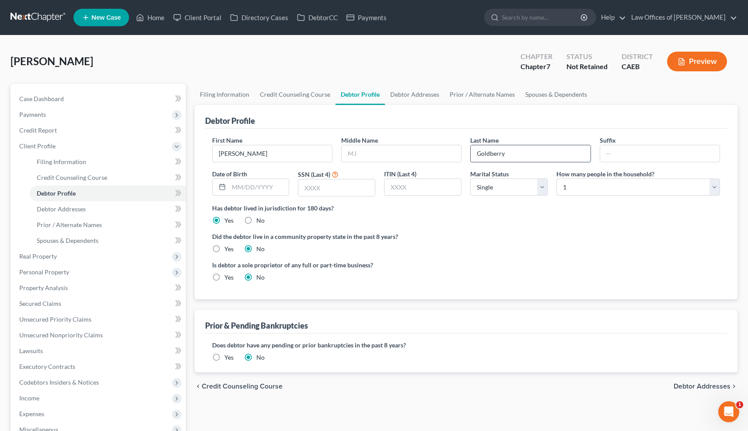
click at [489, 154] on input "Goldberry" at bounding box center [530, 153] width 119 height 17
type input "Goldsberry"
click at [498, 182] on select "Select Single Married Separated Divorced Widowed" at bounding box center [508, 186] width 77 height 17
select select "3"
click at [581, 181] on select "Select 1 2 3 4 5 6 7 8 9 10 11 12 13 14 15 16 17 18 19 20" at bounding box center [638, 186] width 164 height 17
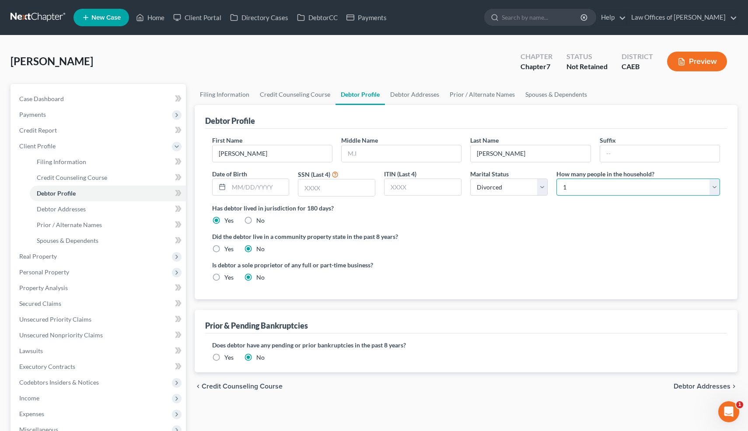
select select "1"
click at [47, 98] on span "Case Dashboard" at bounding box center [41, 98] width 45 height 7
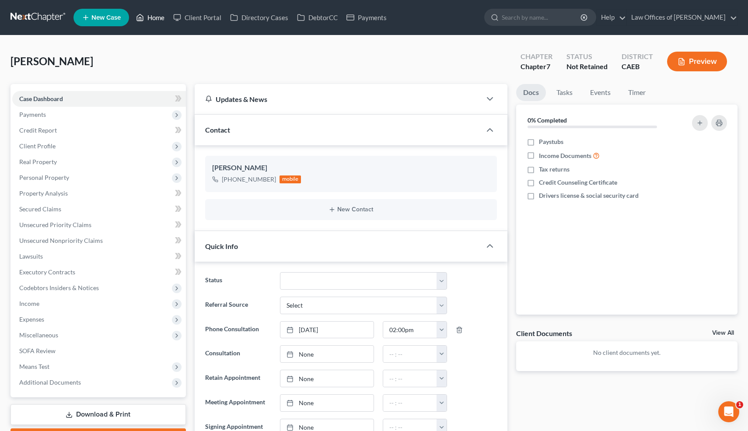
click at [156, 21] on link "Home" at bounding box center [150, 18] width 37 height 16
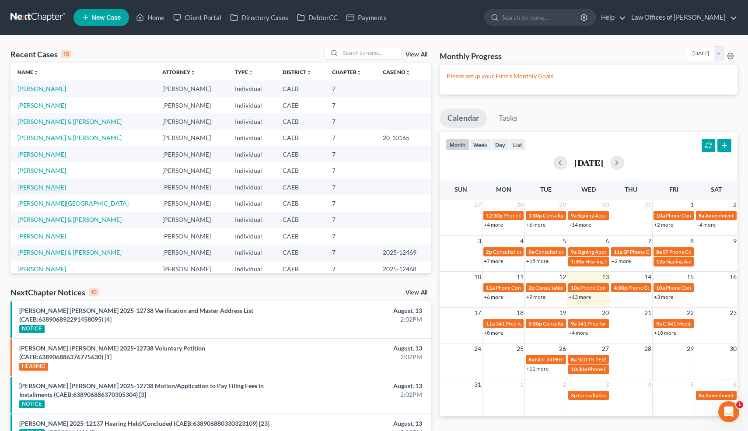
click at [52, 186] on link "Reyes, Marcelo" at bounding box center [41, 186] width 49 height 7
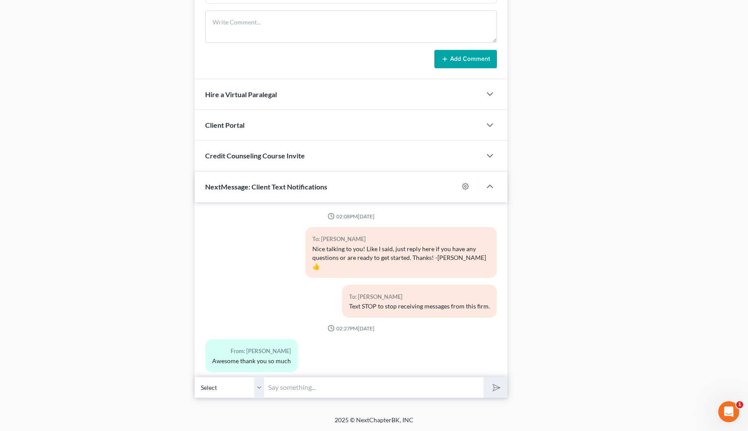
scroll to position [3, 0]
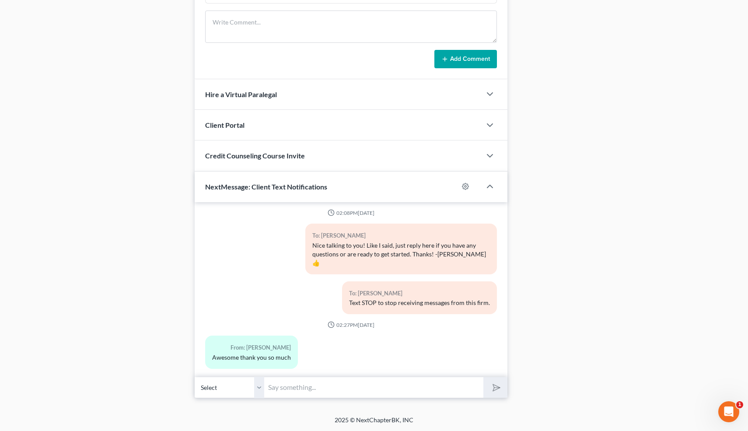
click at [341, 390] on input "text" at bounding box center [374, 387] width 219 height 21
type input "You're welcome!"
click at [494, 387] on polygon "submit" at bounding box center [495, 387] width 10 height 10
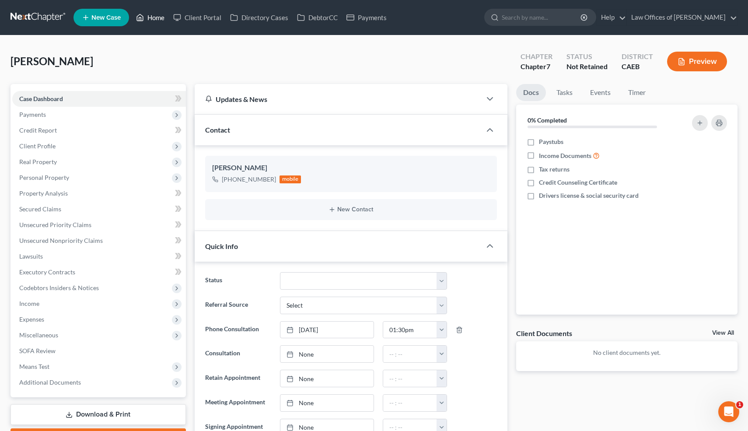
click at [154, 17] on link "Home" at bounding box center [150, 18] width 37 height 16
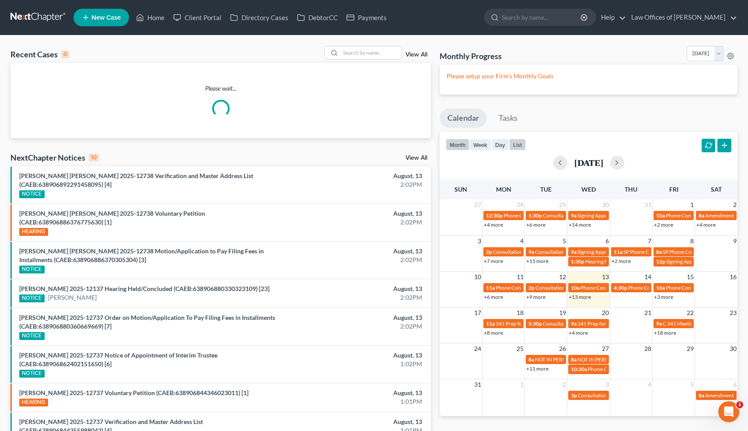
click at [519, 147] on button "list" at bounding box center [517, 145] width 17 height 12
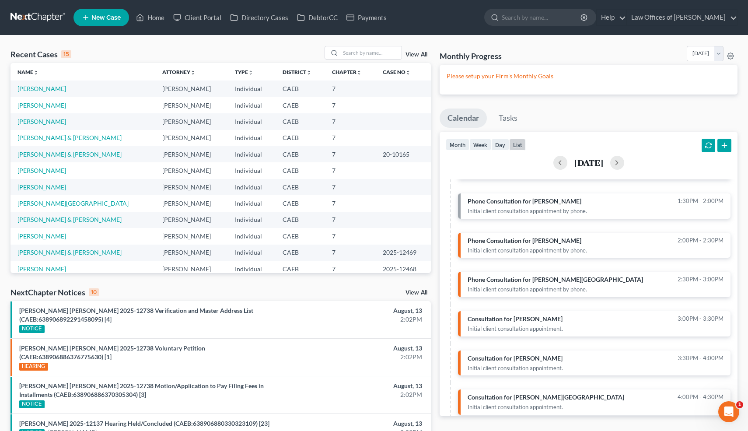
scroll to position [304, 0]
click at [364, 52] on input "search" at bounding box center [370, 52] width 61 height 13
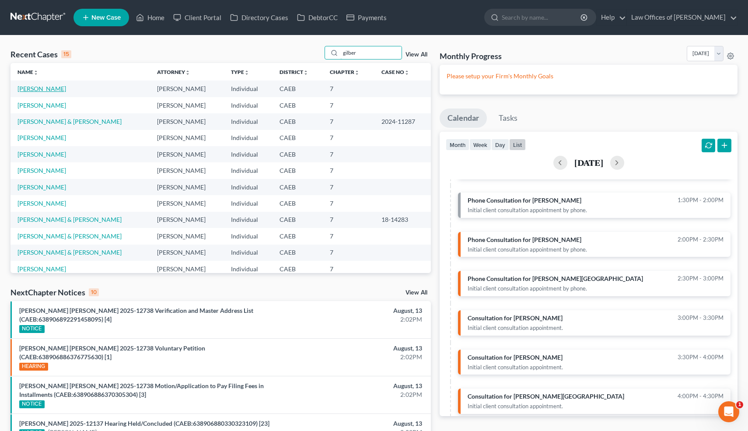
type input "gilber"
click at [51, 89] on link "Castro, Gilbert" at bounding box center [41, 88] width 49 height 7
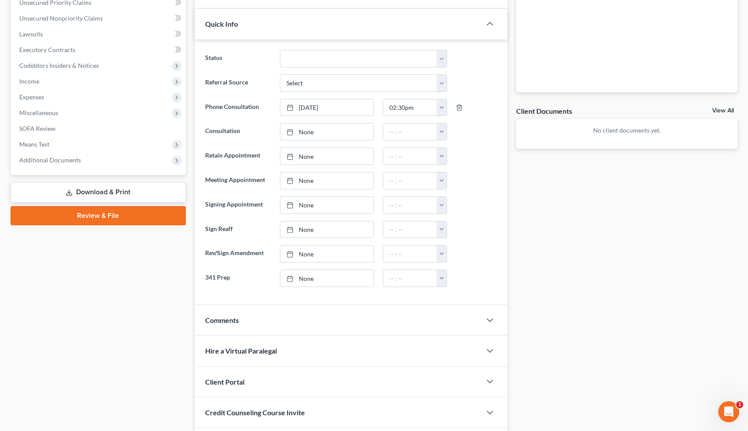
scroll to position [283, 0]
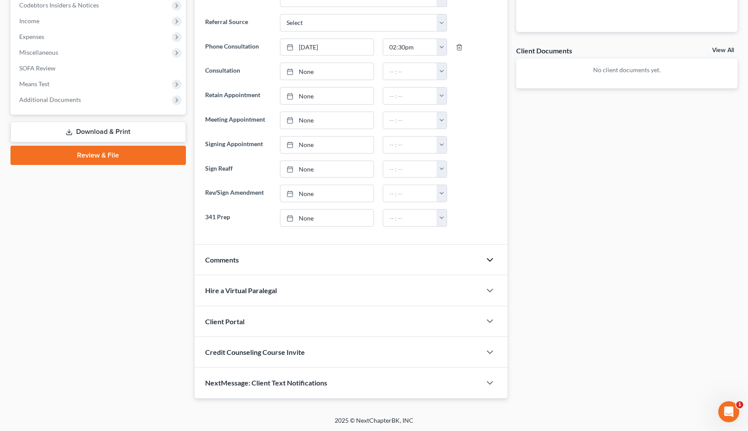
click at [491, 261] on icon "button" at bounding box center [490, 260] width 10 height 10
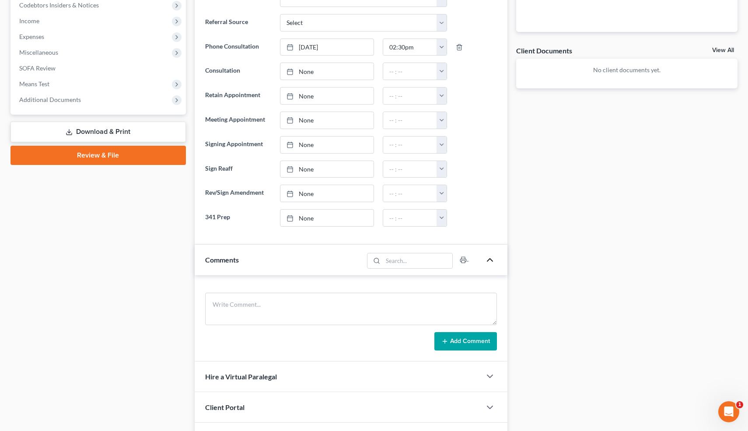
scroll to position [369, 0]
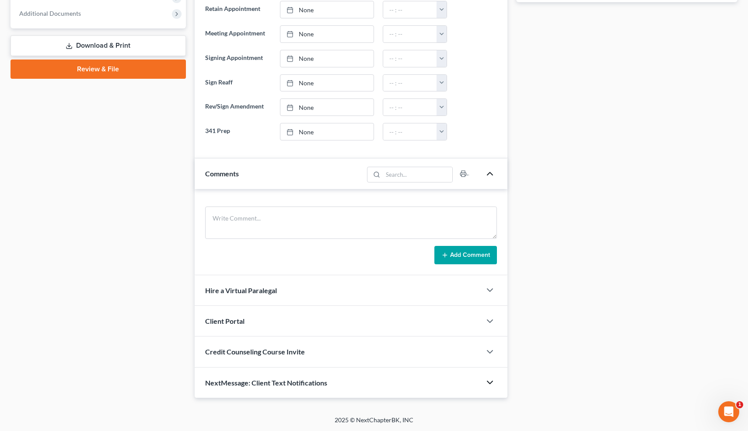
click at [490, 384] on icon "button" at bounding box center [490, 382] width 10 height 10
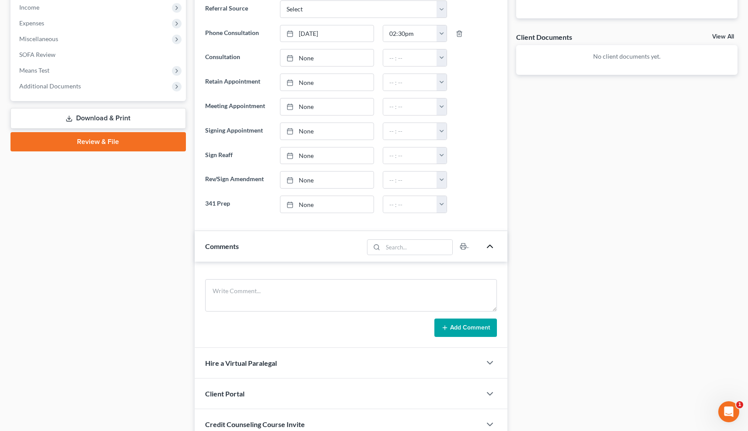
scroll to position [297, 0]
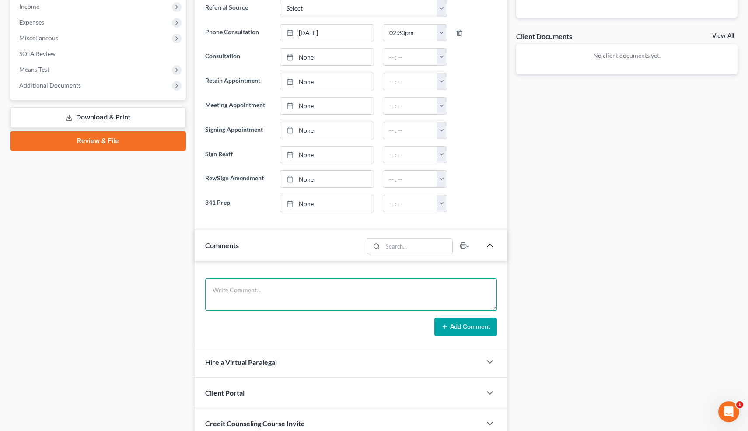
click at [336, 306] on textarea at bounding box center [351, 294] width 292 height 32
click at [211, 291] on textarea "CC and medical. Got served by AMEX. Buying" at bounding box center [351, 294] width 292 height 32
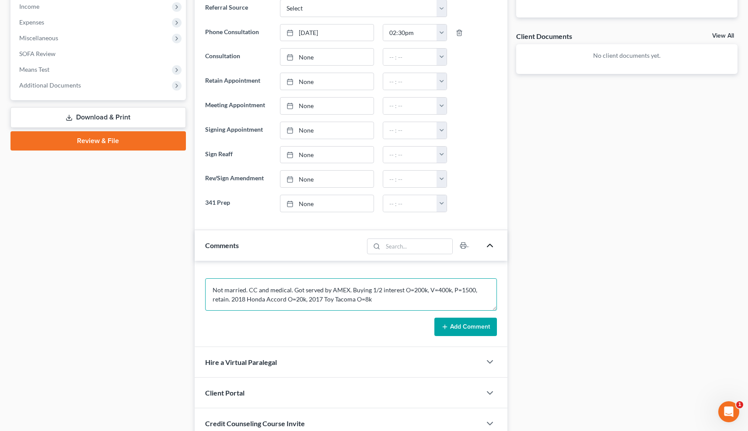
click at [308, 299] on textarea "Not married. CC and medical. Got served by AMEX. Buying 1/2 interest O=200k, V=…" at bounding box center [351, 294] width 292 height 32
type textarea "Not married. CC and medical. Got served by AMEX. Buying 1/2 interest O=200k, V=…"
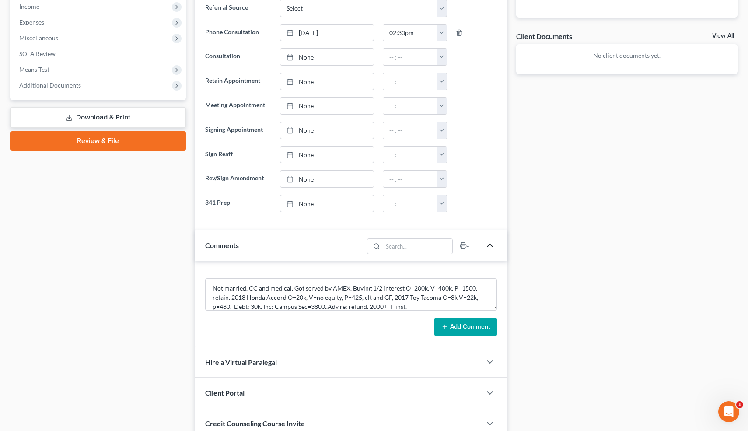
click at [468, 323] on button "Add Comment" at bounding box center [465, 327] width 63 height 18
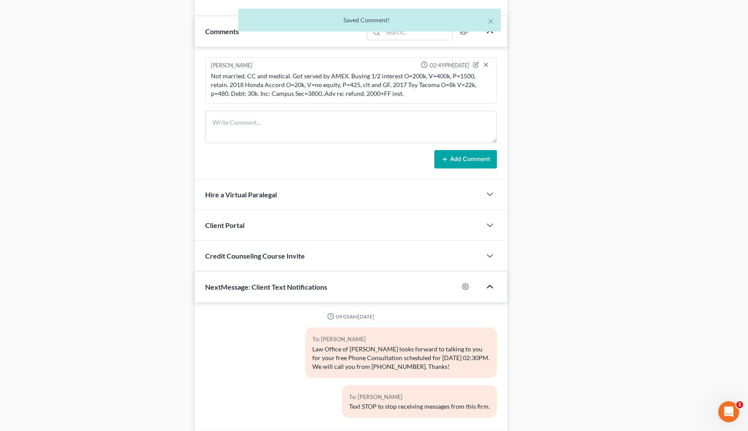
scroll to position [569, 0]
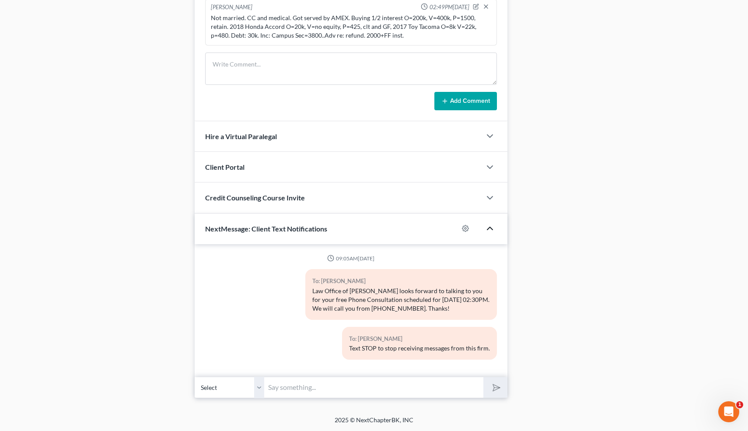
click at [405, 385] on input "text" at bounding box center [374, 387] width 219 height 21
type input "Nice talking to you! Like I said, just reply here if you have any questions or …"
click at [493, 389] on icon "submit" at bounding box center [495, 387] width 12 height 12
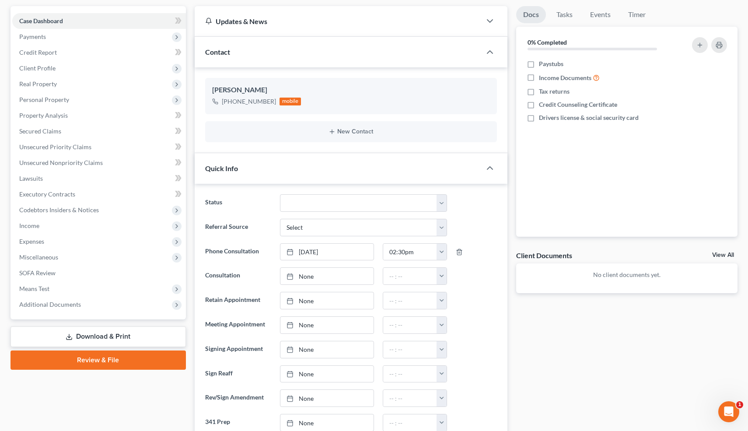
scroll to position [0, 0]
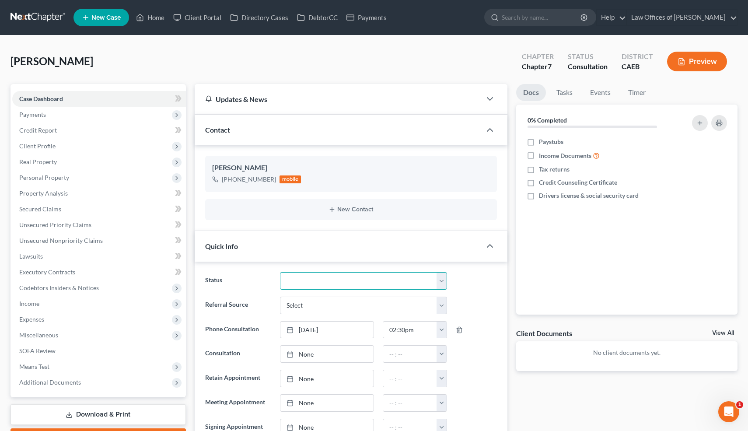
click at [299, 280] on select "Cancelled/Refund Closed Consultation Declined Discharged Filed Income Check In …" at bounding box center [363, 280] width 167 height 17
click at [313, 285] on select "Cancelled/Refund Closed Consultation Declined Discharged Filed Income Check In …" at bounding box center [363, 280] width 167 height 17
select select "10"
click at [159, 16] on link "Home" at bounding box center [150, 18] width 37 height 16
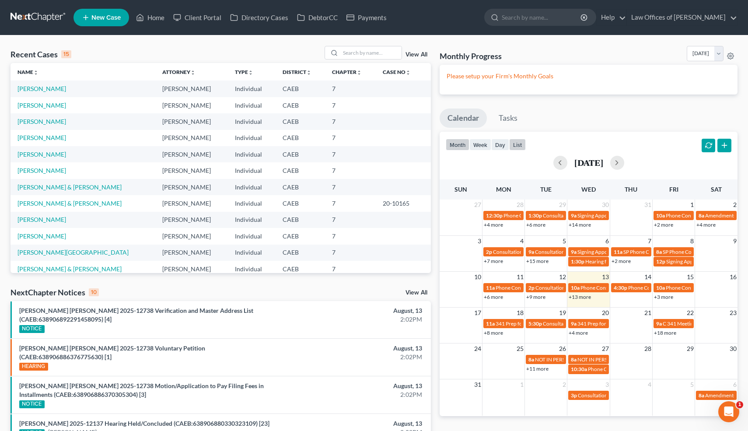
click at [519, 146] on button "list" at bounding box center [517, 145] width 17 height 12
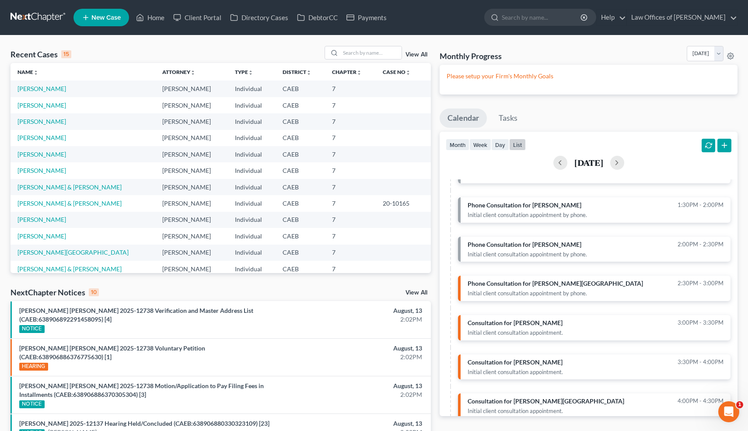
scroll to position [300, 0]
click at [370, 52] on input "search" at bounding box center [370, 52] width 61 height 13
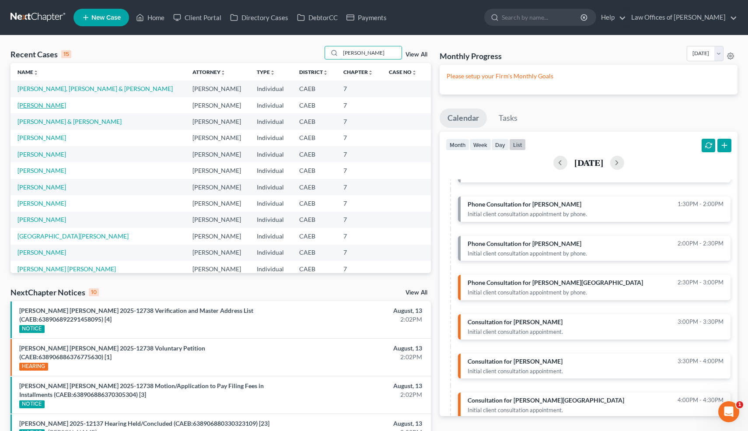
type input "mora"
click at [41, 107] on link "[PERSON_NAME]" at bounding box center [41, 104] width 49 height 7
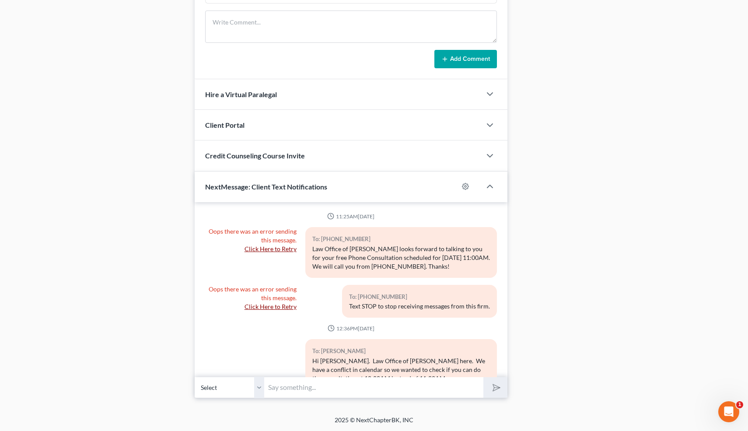
scroll to position [366, 0]
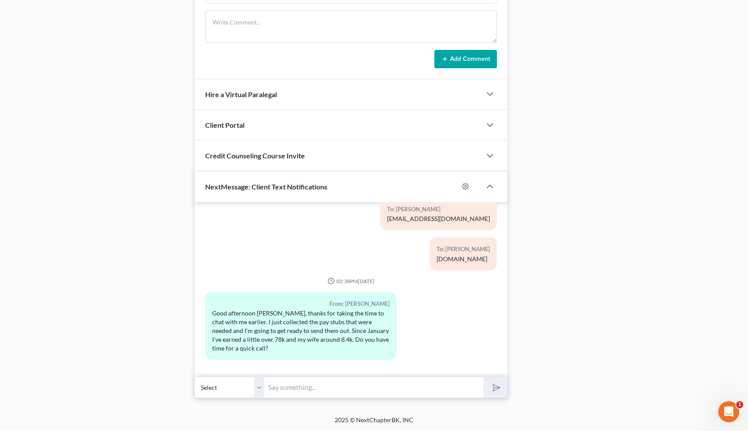
click at [338, 387] on input "text" at bounding box center [374, 387] width 219 height 21
type input "Is now ok to call you?"
click at [483, 377] on button "submit" at bounding box center [495, 387] width 24 height 21
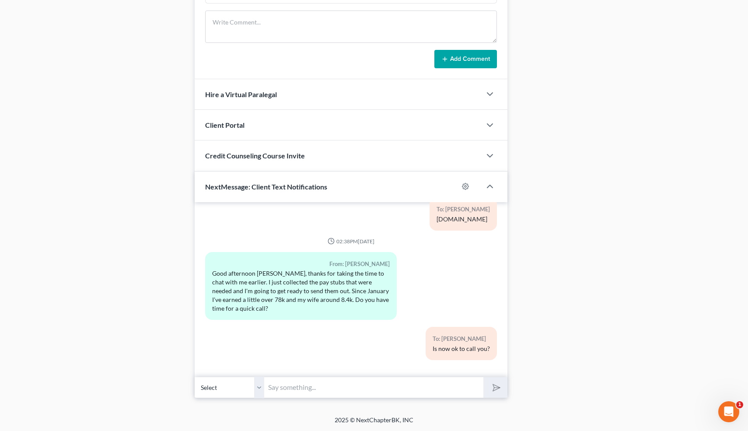
click at [287, 388] on input "text" at bounding box center [374, 387] width 219 height 21
type input "👍"
click at [483, 377] on button "submit" at bounding box center [495, 387] width 24 height 21
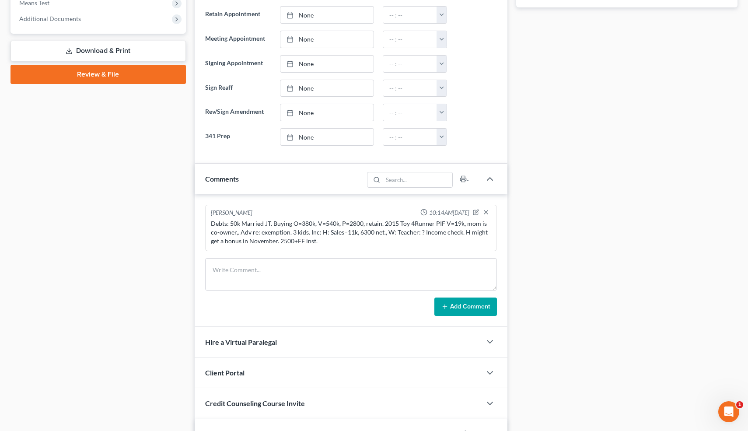
scroll to position [611, 0]
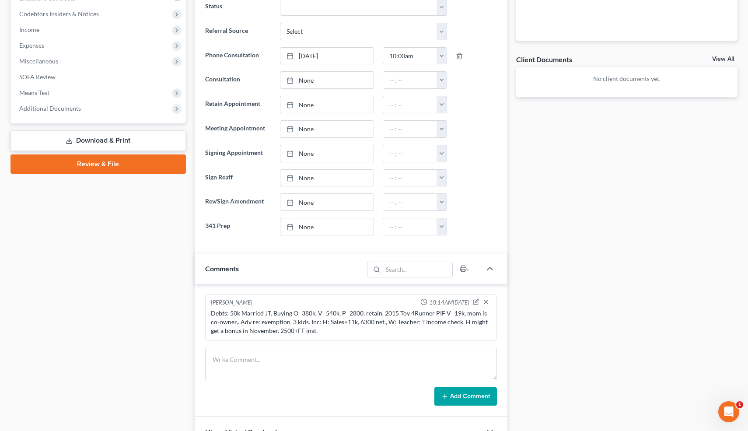
scroll to position [275, 0]
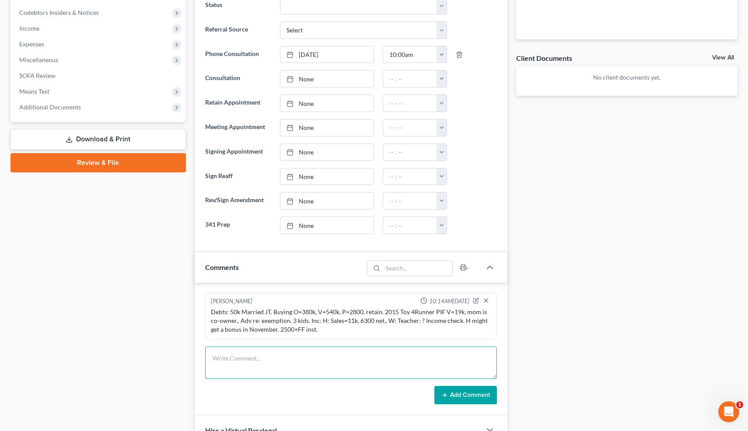
click at [255, 357] on textarea at bounding box center [351, 362] width 292 height 32
type textarea "PC w/Clt: will run numbers."
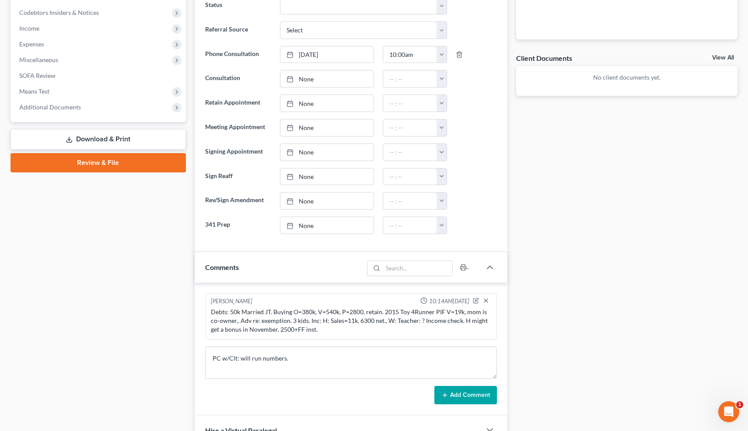
click at [476, 398] on button "Add Comment" at bounding box center [465, 395] width 63 height 18
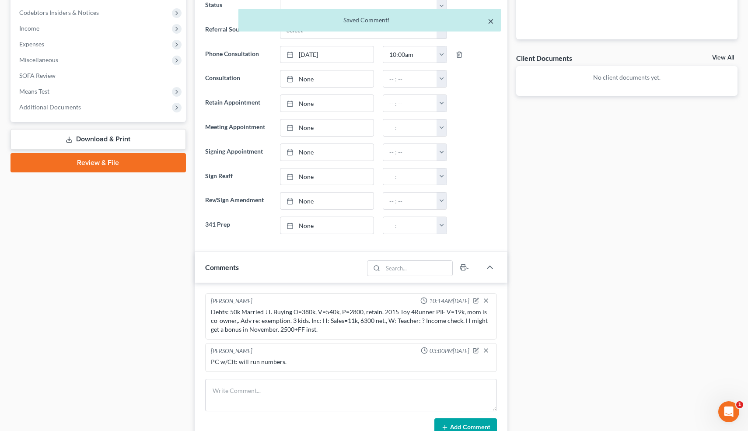
click at [491, 18] on button "×" at bounding box center [491, 21] width 6 height 10
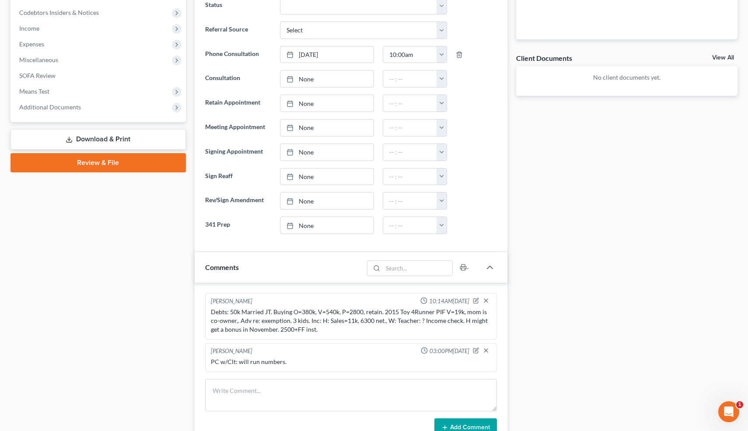
scroll to position [0, 0]
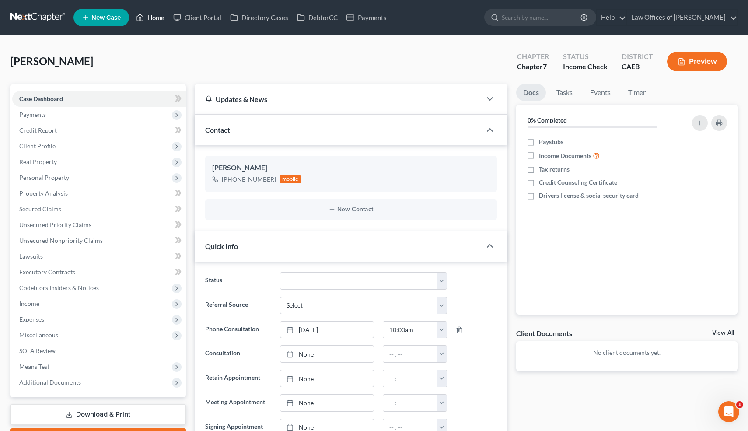
click at [157, 16] on link "Home" at bounding box center [150, 18] width 37 height 16
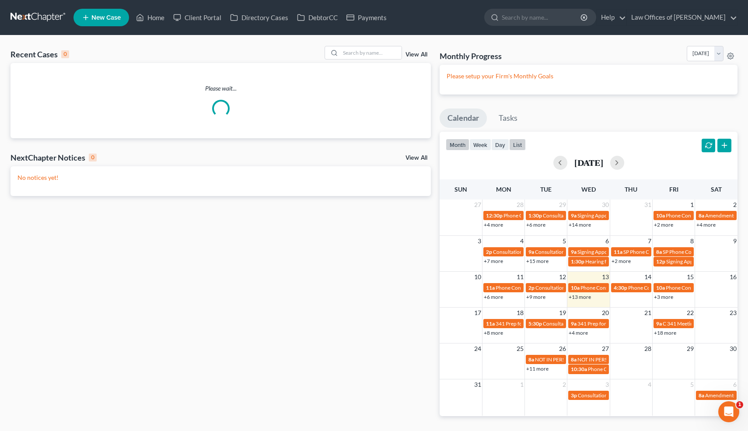
click at [522, 141] on button "list" at bounding box center [517, 145] width 17 height 12
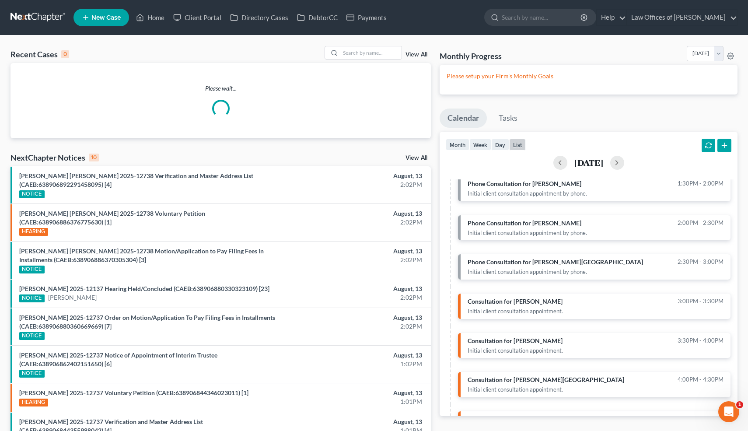
scroll to position [348, 0]
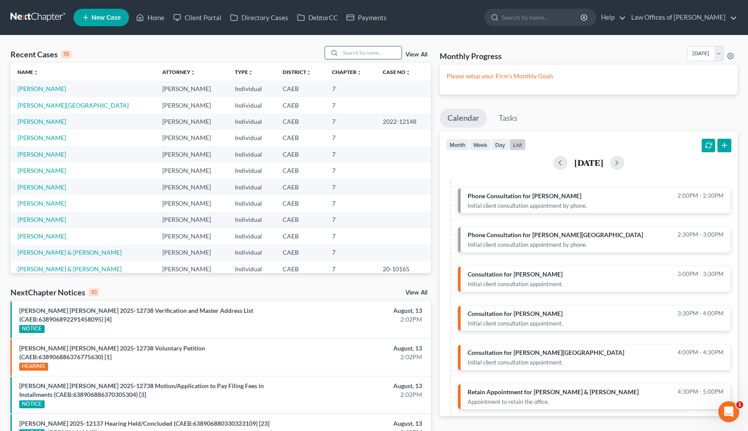
click at [375, 52] on input "search" at bounding box center [370, 52] width 61 height 13
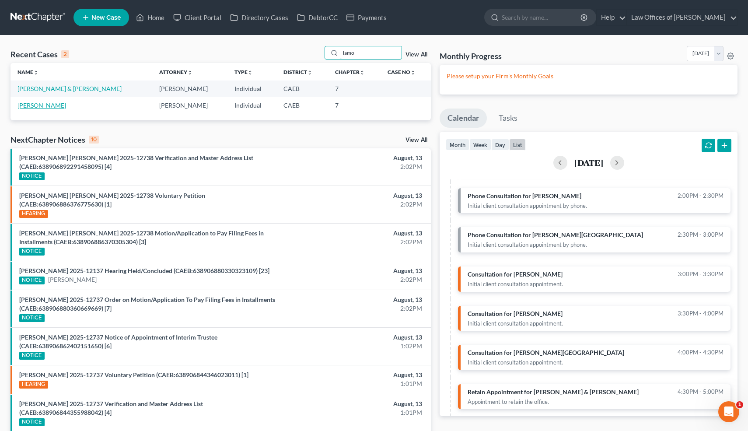
type input "lamo"
click at [56, 108] on link "LaMonico, Theresa" at bounding box center [41, 104] width 49 height 7
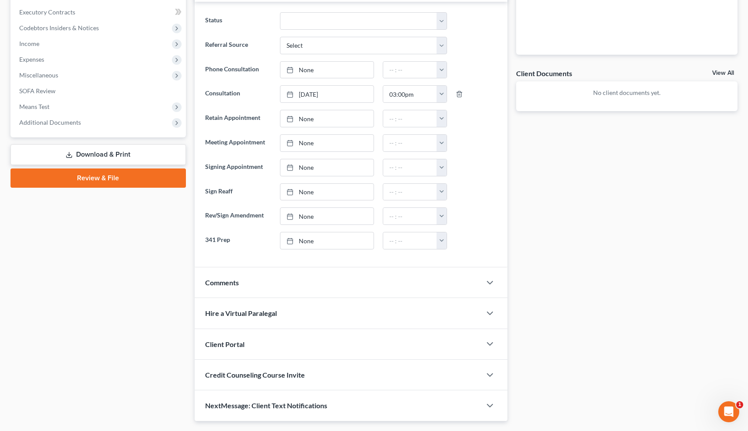
scroll to position [283, 0]
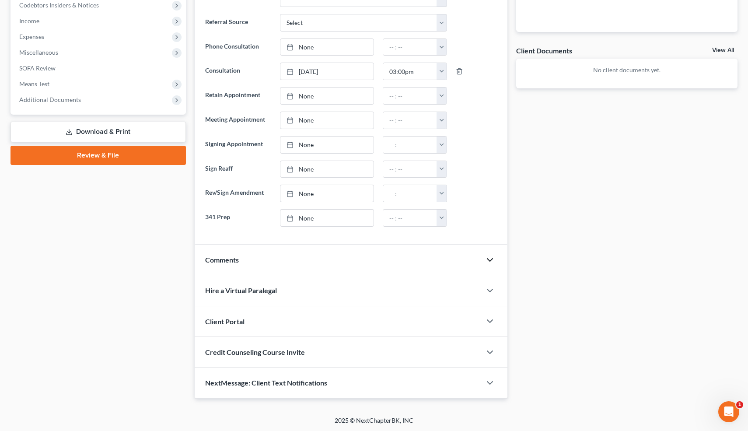
click at [490, 258] on icon "button" at bounding box center [490, 260] width 10 height 10
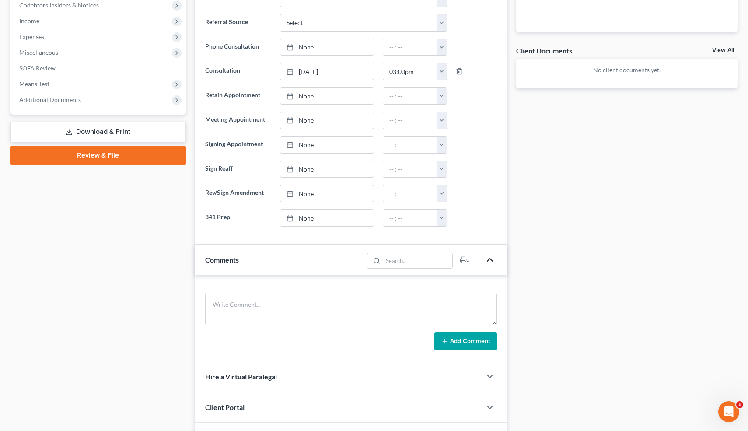
scroll to position [369, 0]
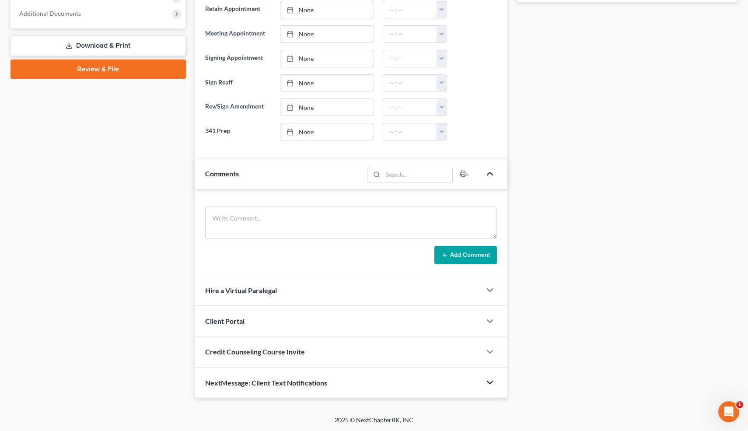
click at [490, 381] on icon "button" at bounding box center [490, 382] width 10 height 10
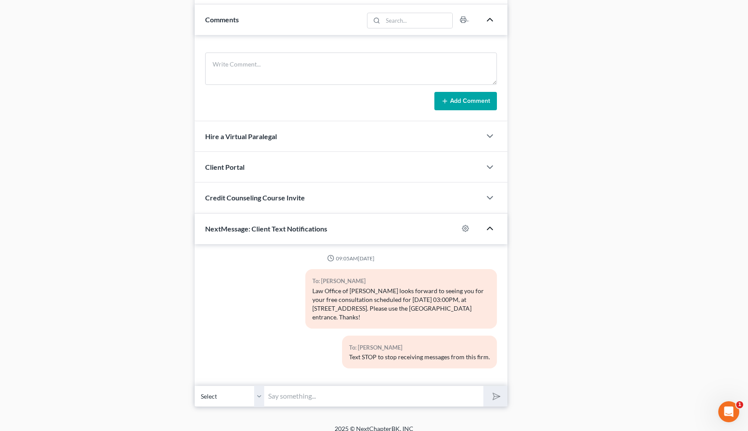
scroll to position [0, 0]
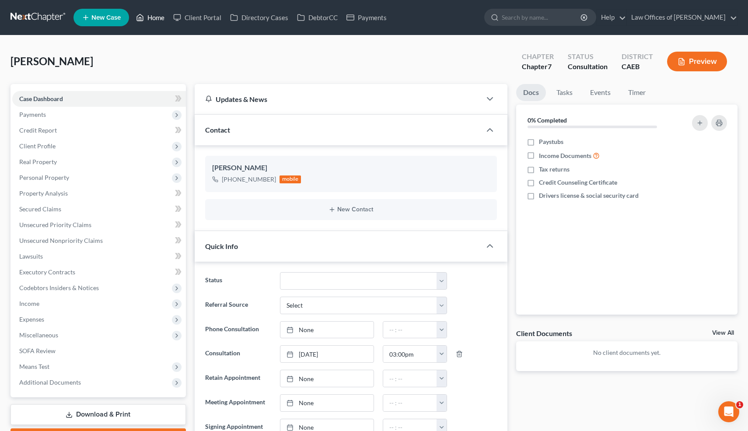
click at [155, 21] on link "Home" at bounding box center [150, 18] width 37 height 16
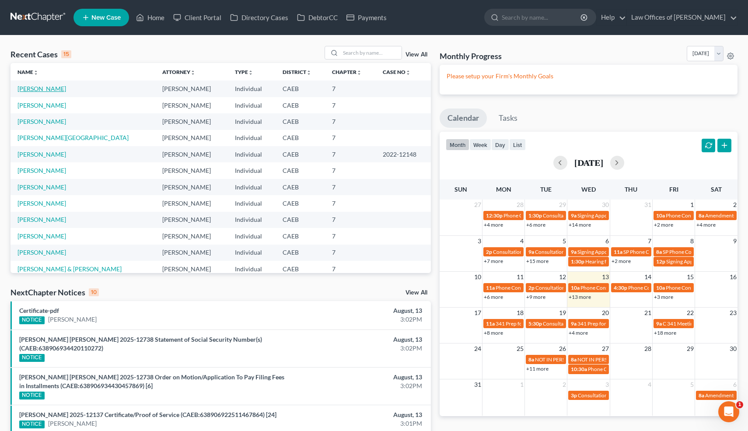
click at [66, 88] on link "[PERSON_NAME]" at bounding box center [41, 88] width 49 height 7
select select "6"
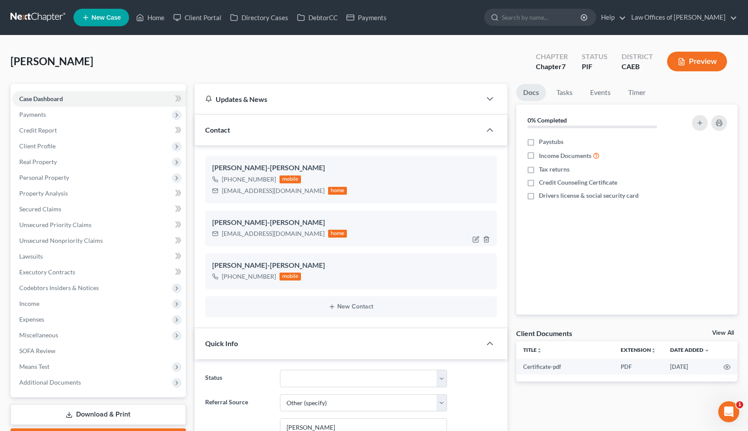
scroll to position [635, 0]
click at [486, 238] on icon "button" at bounding box center [486, 239] width 7 height 7
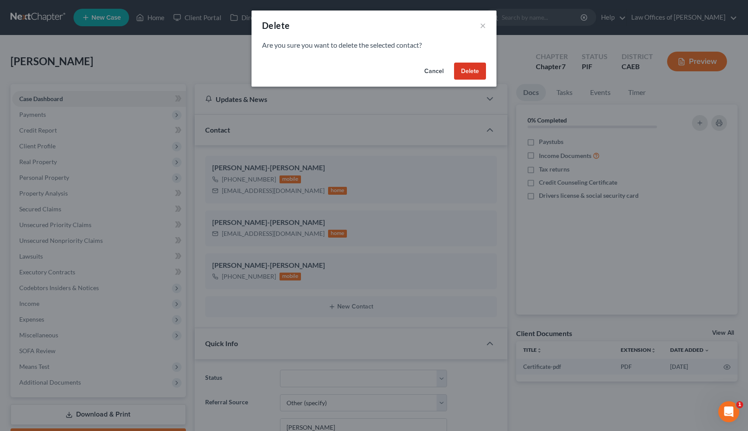
click at [470, 69] on button "Delete" at bounding box center [470, 71] width 32 height 17
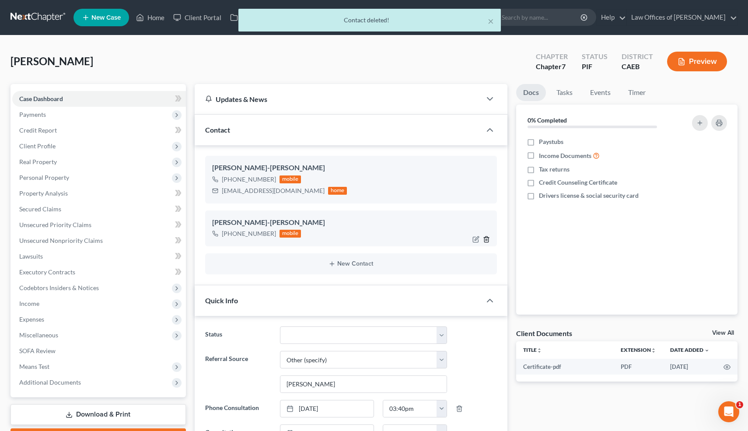
click at [486, 238] on icon "button" at bounding box center [486, 239] width 7 height 7
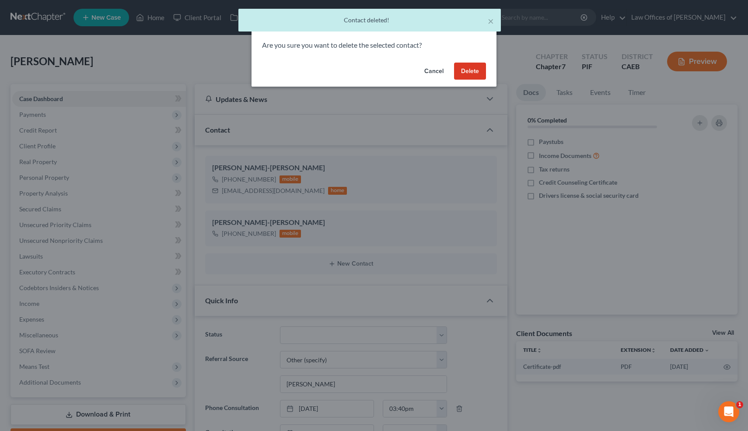
click at [469, 70] on button "Delete" at bounding box center [470, 71] width 32 height 17
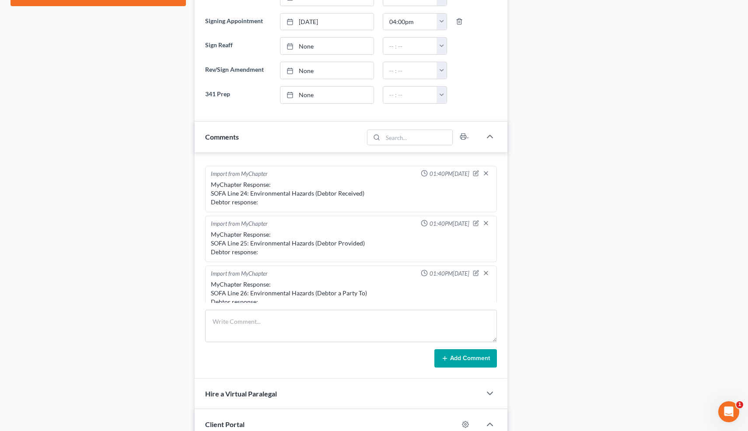
scroll to position [0, 0]
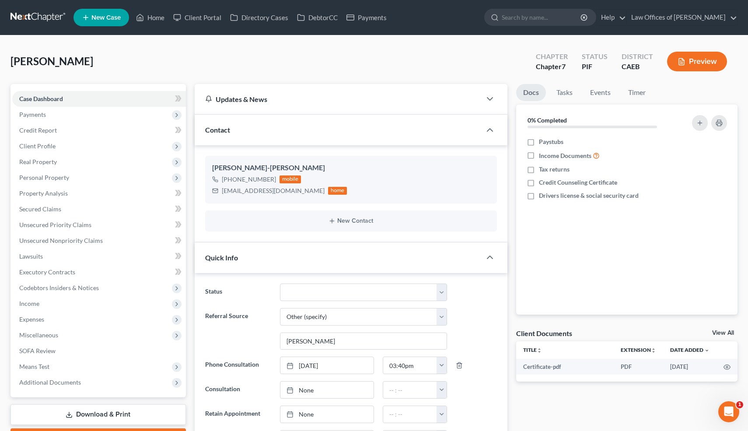
drag, startPoint x: 130, startPoint y: 61, endPoint x: 11, endPoint y: 61, distance: 118.6
click at [11, 61] on div "Gutierrez-Galeana, Oscar Upgraded Chapter Chapter 7 Status PIF District CAEB Pr…" at bounding box center [373, 65] width 727 height 38
copy span "[PERSON_NAME]"
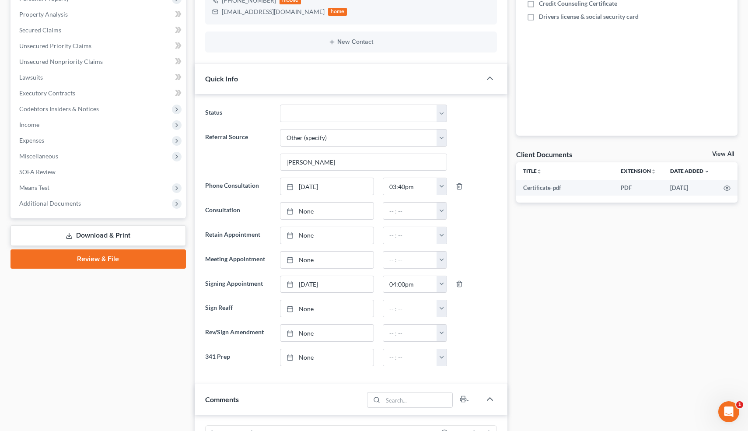
scroll to position [176, 0]
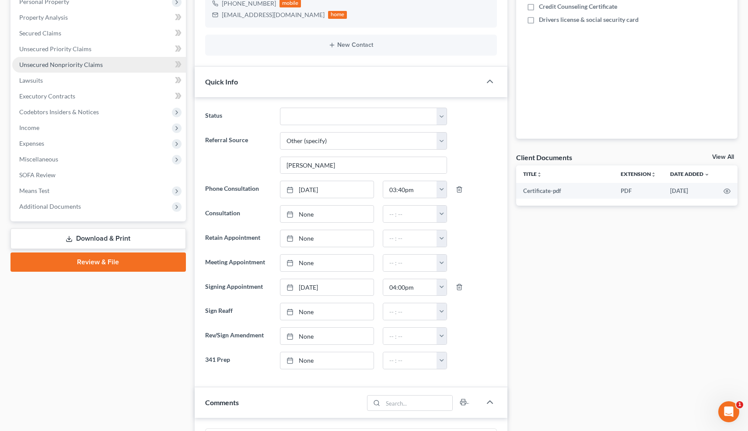
click at [47, 62] on span "Unsecured Nonpriority Claims" at bounding box center [61, 64] width 84 height 7
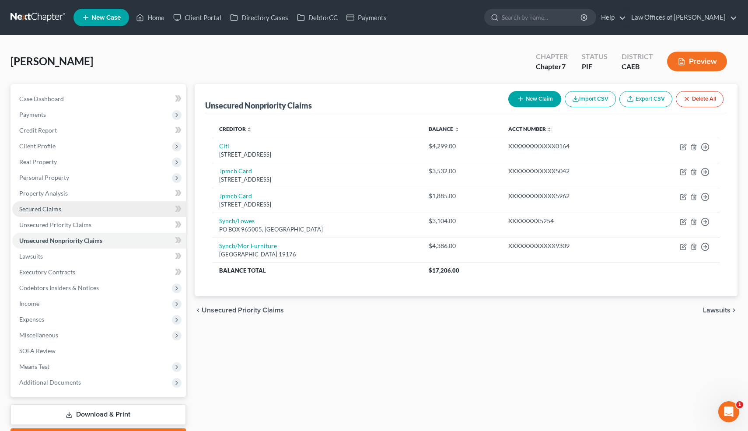
click at [70, 209] on link "Secured Claims" at bounding box center [99, 209] width 174 height 16
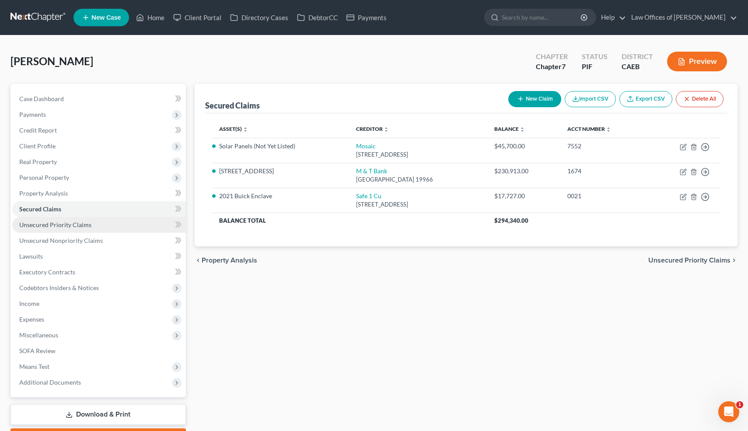
click at [81, 226] on span "Unsecured Priority Claims" at bounding box center [55, 224] width 72 height 7
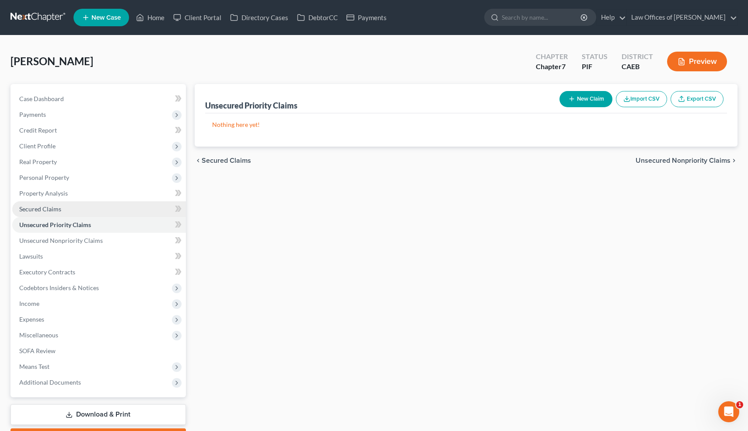
click at [65, 207] on link "Secured Claims" at bounding box center [99, 209] width 174 height 16
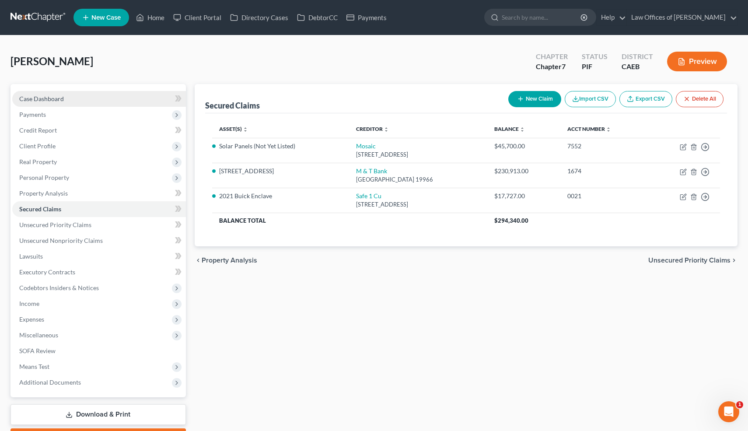
click at [59, 99] on span "Case Dashboard" at bounding box center [41, 98] width 45 height 7
select select "6"
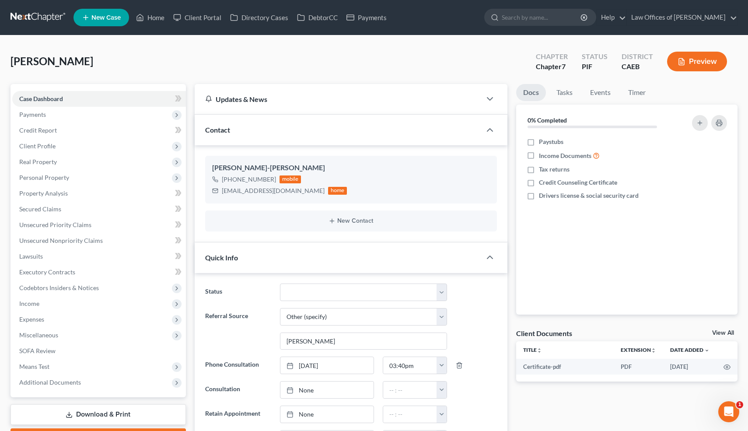
scroll to position [277, 0]
click at [160, 16] on link "Home" at bounding box center [150, 18] width 37 height 16
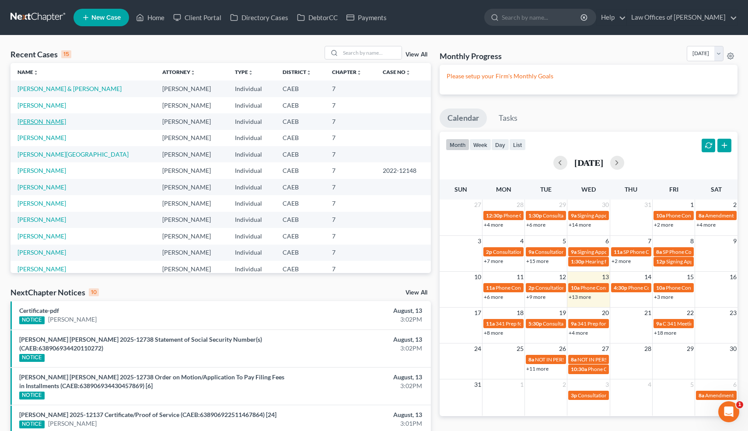
click at [61, 122] on link "LaMonico, Theresa" at bounding box center [41, 121] width 49 height 7
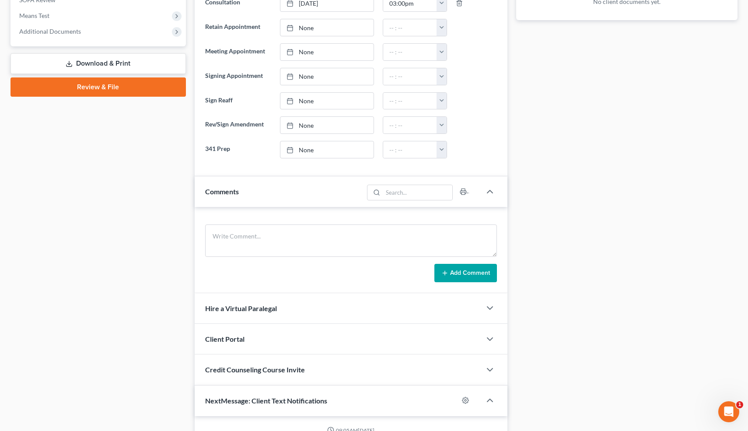
scroll to position [349, 0]
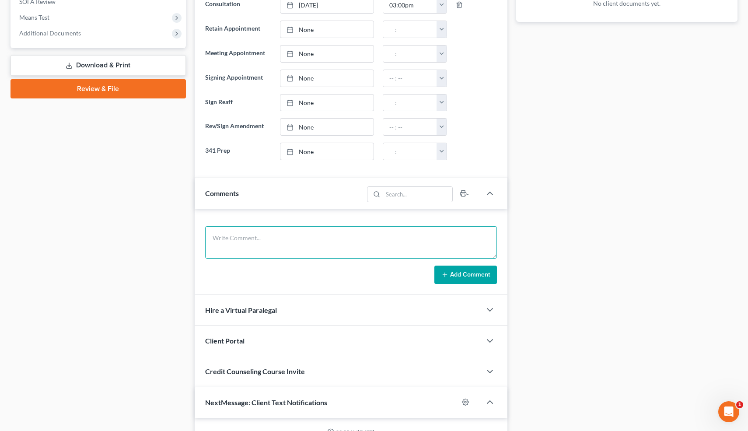
click at [301, 241] on textarea at bounding box center [351, 242] width 292 height 32
click at [210, 238] on textarea "Inc: SS Buying (Reverse Mortgage)" at bounding box center [351, 242] width 292 height 32
click at [451, 246] on textarea "Widowed. Inc: SS Buying (Reverse Mortgage) O=390k, V=597k, no payment. Back HOA…" at bounding box center [351, 242] width 292 height 32
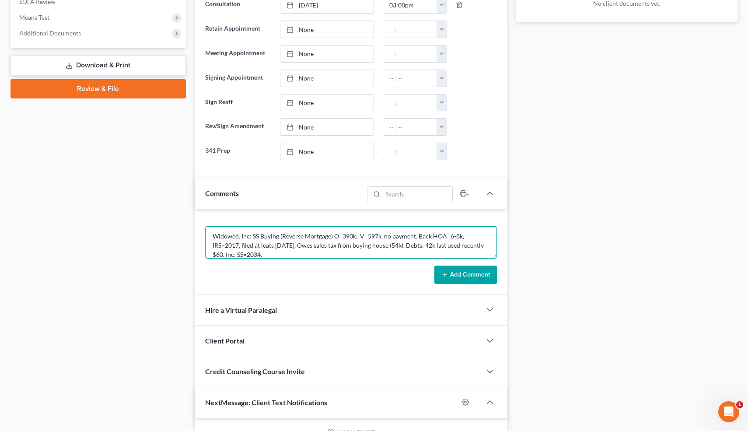
click at [272, 246] on textarea "Widowed. Inc: SS Buying (Reverse Mortgage) O=390k, V=597k, no payment. Back HOA…" at bounding box center [351, 242] width 292 height 32
click at [213, 235] on textarea "Widowed. Inc: SS Buying (Reverse Mortgage) O=390k, V=597k, no payment. Back HOA…" at bounding box center [351, 242] width 292 height 32
paste textarea "03/10/2011"
click at [250, 235] on textarea "Filed beforew: 03/10/2011Widowed. Inc: SS Buying (Reverse Mortgage) O=390k, V=5…" at bounding box center [351, 242] width 292 height 32
click at [276, 237] on textarea "Filed before: 11-1298403/10/2011Widowed. Inc: SS Buying (Reverse Mortgage) O=39…" at bounding box center [351, 242] width 292 height 32
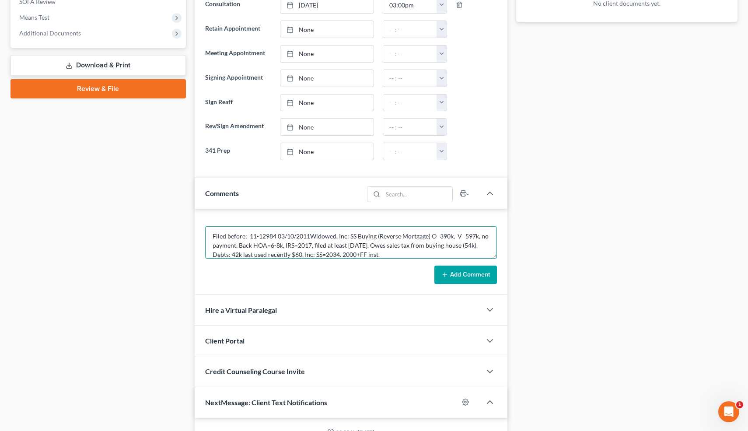
click at [310, 237] on textarea "Filed before: 11-12984 03/10/2011Widowed. Inc: SS Buying (Reverse Mortgage) O=3…" at bounding box center [351, 242] width 292 height 32
paste textarea "03/09/2012"
click at [373, 233] on textarea "Filed before: 11-12984 03/10/2011, 12-12287 03/09/2012 Widowed. Inc: SS Buying …" at bounding box center [351, 242] width 292 height 32
click at [326, 248] on textarea "Filed before: 11-12984 03/10/2011, 12-12287 03/09/2012. Widowed. Inc: SS Buying…" at bounding box center [351, 242] width 292 height 32
click at [266, 255] on textarea "Filed before: 11-12984 03/10/2011, 12-12287 03/09/2012. Widowed. Inc: SS Buying…" at bounding box center [351, 242] width 292 height 32
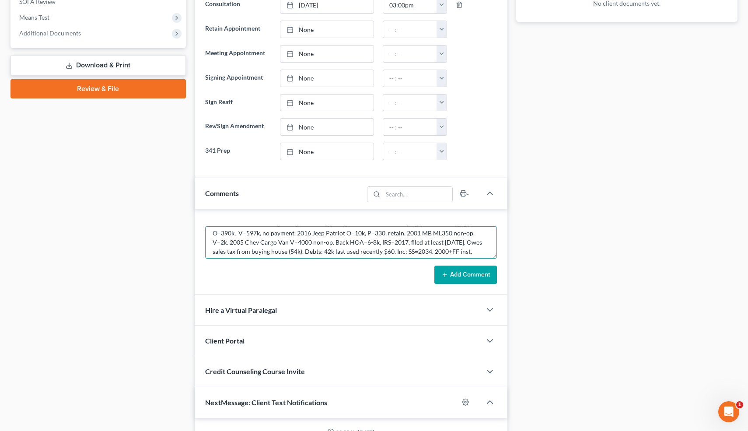
scroll to position [20, 0]
click at [548, 149] on div "Docs Tasks Events Timer 0% Completed Nothing here yet! Paystubs Income Document…" at bounding box center [627, 158] width 230 height 846
click at [230, 251] on textarea "Filed before: 11-12984 03/10/2011, 12-12287 03/09/2012. Widowed. Inc: SS Buying…" at bounding box center [351, 242] width 292 height 32
type textarea "Filed before: 11-12984 03/10/2011, 12-12287 03/09/2012. Widowed. Inc: SS Buying…"
click at [475, 277] on button "Add Comment" at bounding box center [465, 275] width 63 height 18
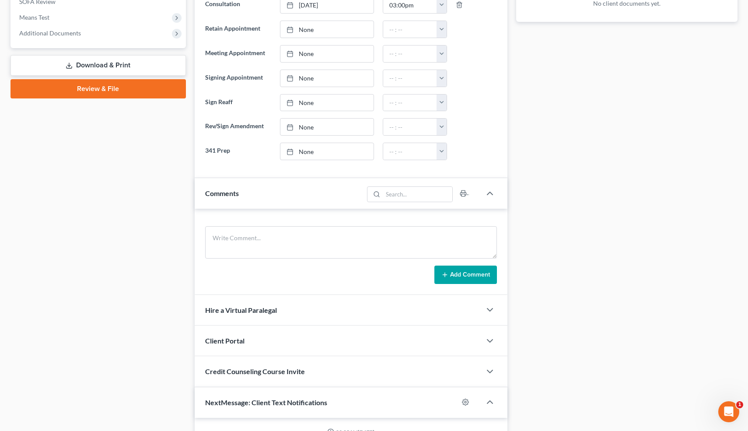
scroll to position [0, 0]
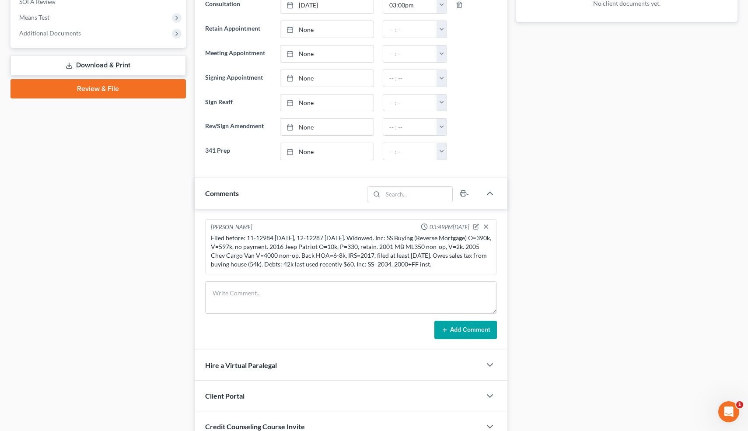
click at [410, 265] on div "Filed before: 11-12984 03/10/2011, 12-12287 03/09/2012. Widowed. Inc: SS Buying…" at bounding box center [351, 251] width 281 height 35
click at [476, 227] on icon "button" at bounding box center [476, 227] width 6 height 6
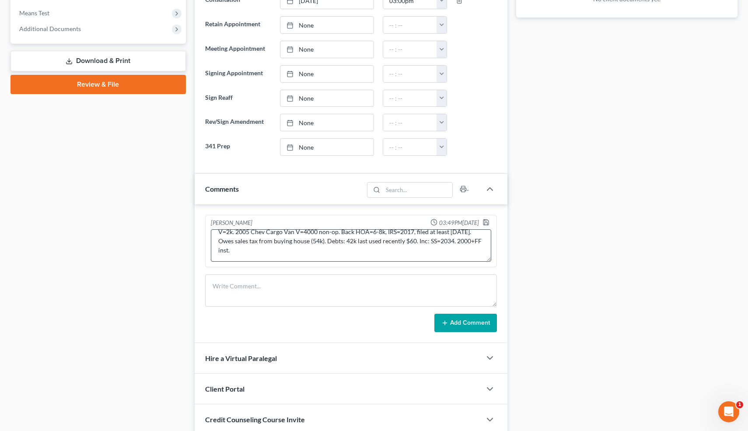
scroll to position [21, 0]
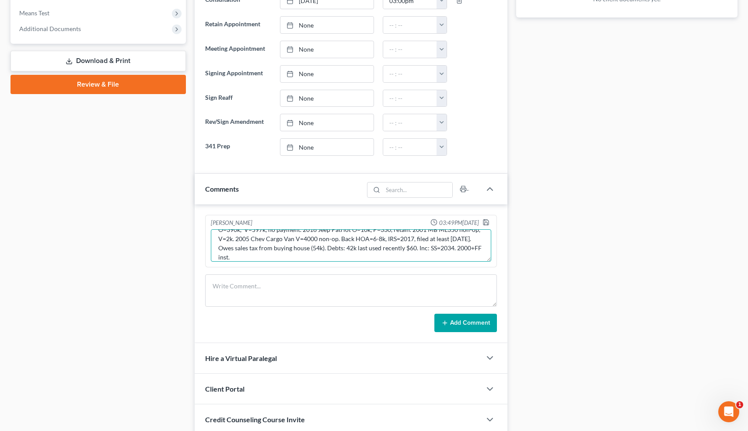
click at [464, 247] on textarea "Filed before: 11-12984 03/10/2011, 12-12287 03/09/2012. Widowed. Inc: SS Buying…" at bounding box center [351, 245] width 281 height 32
type textarea "Filed before: 11-12984 03/10/2011, 12-12287 03/09/2012. Widowed. Inc: SS Buying…"
click at [486, 224] on icon "button" at bounding box center [486, 222] width 7 height 7
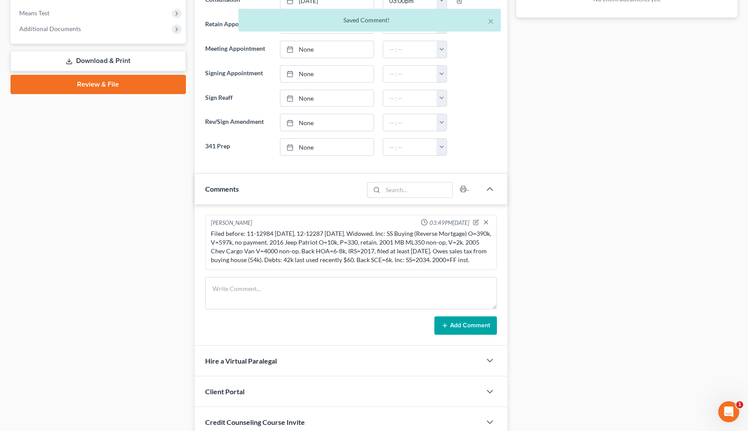
click at [506, 220] on div "Scott Bell 03:49PM, 08/13/2025 Filed before: 11-12984 03/10/2011, 12-12287 03/0…" at bounding box center [351, 274] width 313 height 141
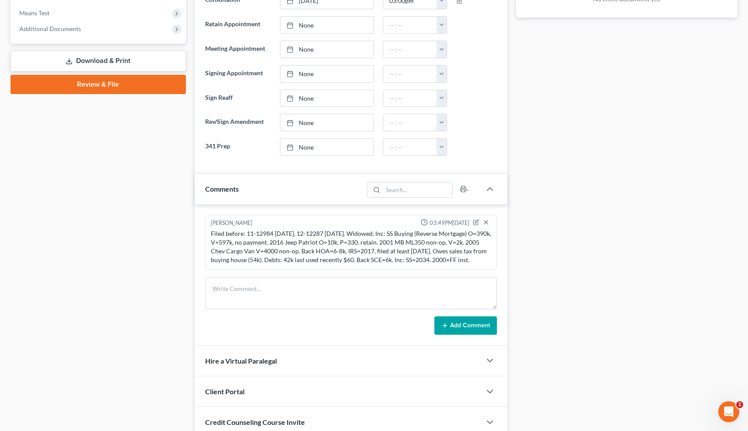
scroll to position [0, 0]
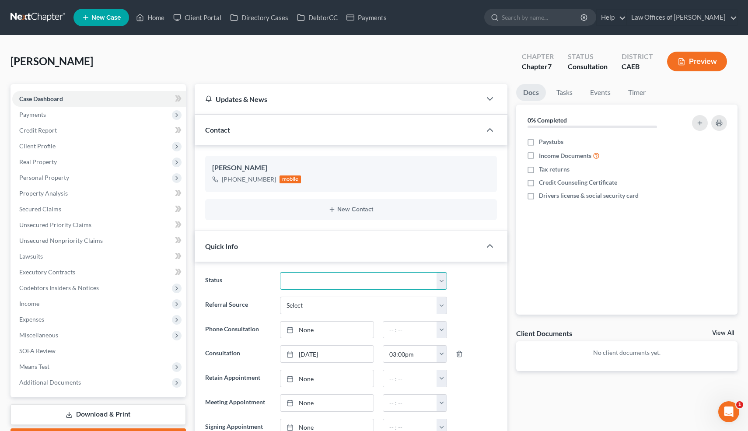
click at [316, 273] on select "Cancelled/Refund Closed Consultation Declined Discharged Filed Income Check In …" at bounding box center [363, 280] width 167 height 17
select select "10"
click at [155, 18] on link "Home" at bounding box center [150, 18] width 37 height 16
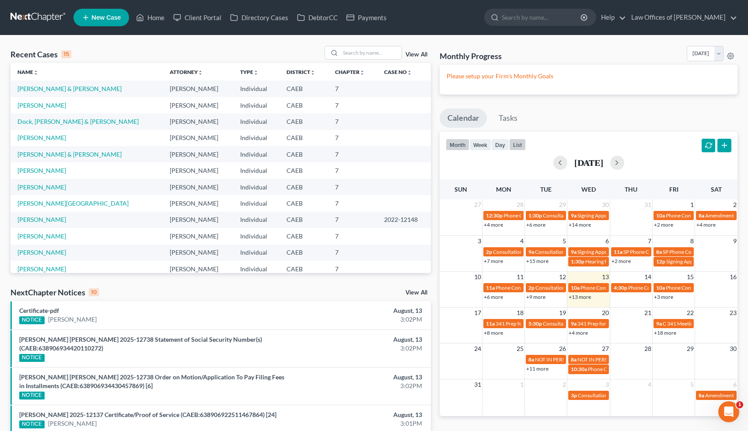
click at [516, 144] on button "list" at bounding box center [517, 145] width 17 height 12
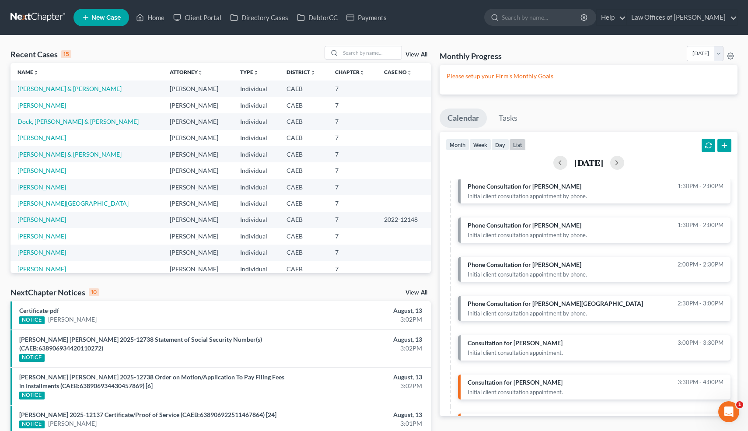
scroll to position [279, 0]
click at [371, 52] on input "search" at bounding box center [370, 52] width 61 height 13
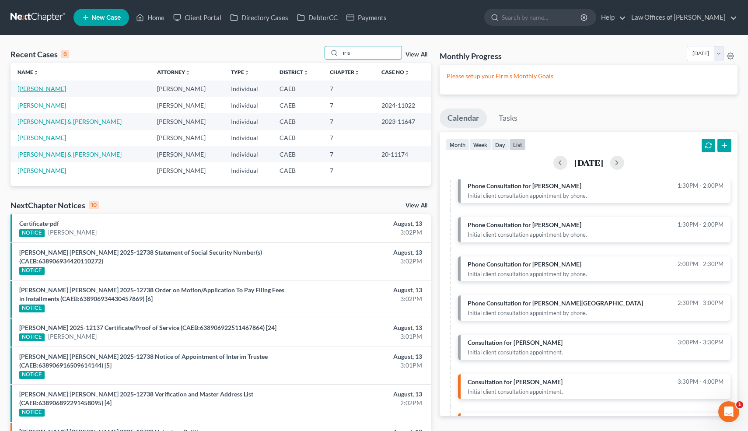
type input "iris"
click at [46, 88] on link "Gonzalez, Iris" at bounding box center [41, 88] width 49 height 7
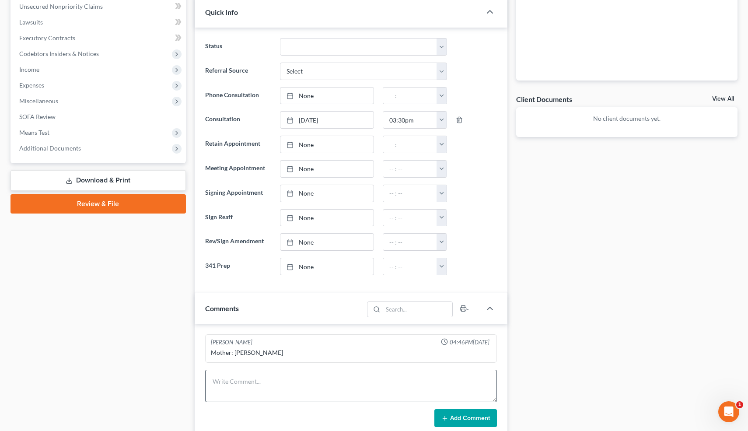
scroll to position [257, 0]
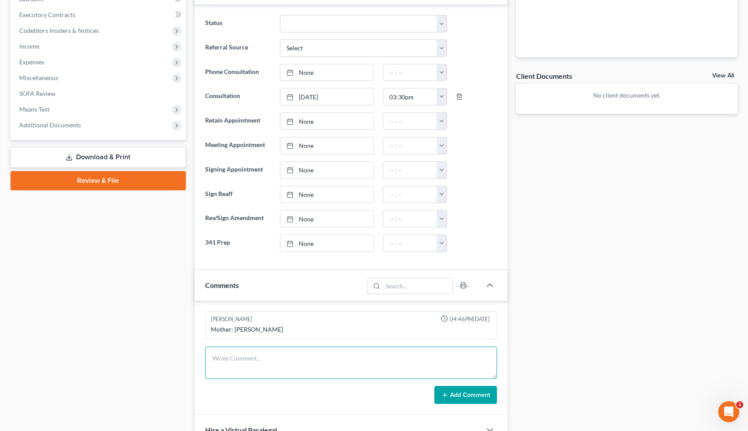
click at [246, 365] on textarea at bounding box center [351, 362] width 292 height 32
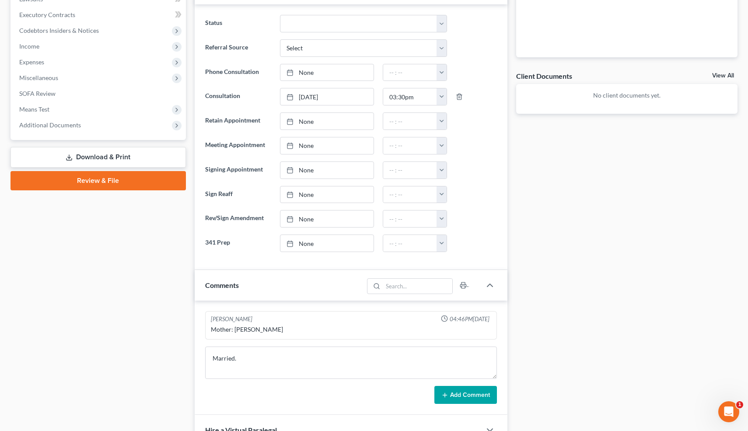
click at [569, 188] on div "Docs Tasks Events Timer 0% Completed Nothing here yet! Paystubs Income Document…" at bounding box center [627, 182] width 230 height 711
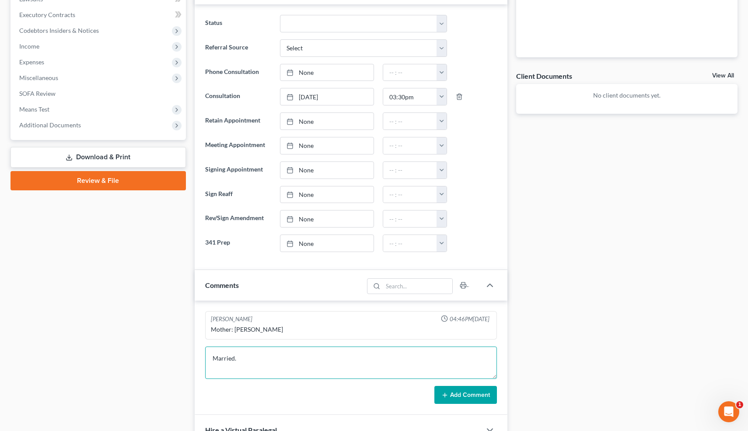
click at [251, 360] on textarea "Married." at bounding box center [351, 362] width 292 height 32
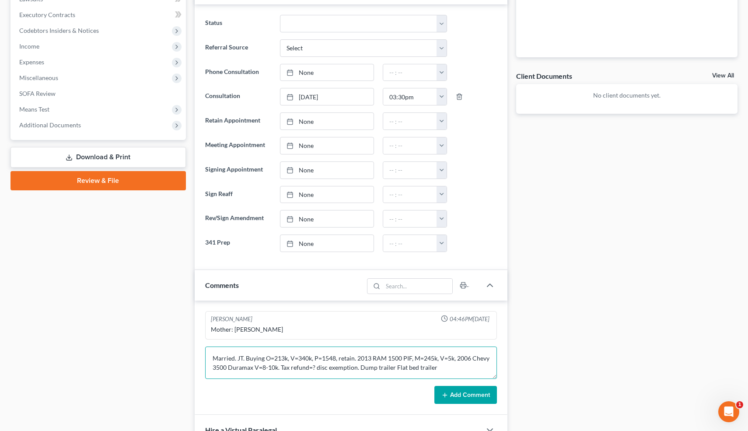
click at [359, 369] on textarea "Married. JT. Buying O=213k, V=340k, P=1548, retain. 2013 RAM 1500 PIF, M=245k, …" at bounding box center [351, 362] width 292 height 32
click at [392, 367] on textarea "Married. JT. Buying O=213k, V=340k, P=1548, retain. 2013 RAM 1500 PIF, M=245k, …" at bounding box center [351, 362] width 292 height 32
type textarea "Married. JT. Buying O=213k, V=340k, P=1548, retain. 2013 RAM 1500 PIF, M=245k, …"
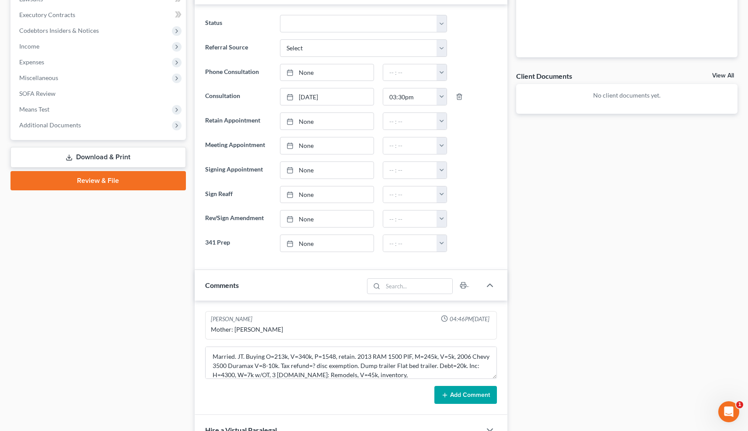
click at [475, 397] on button "Add Comment" at bounding box center [465, 395] width 63 height 18
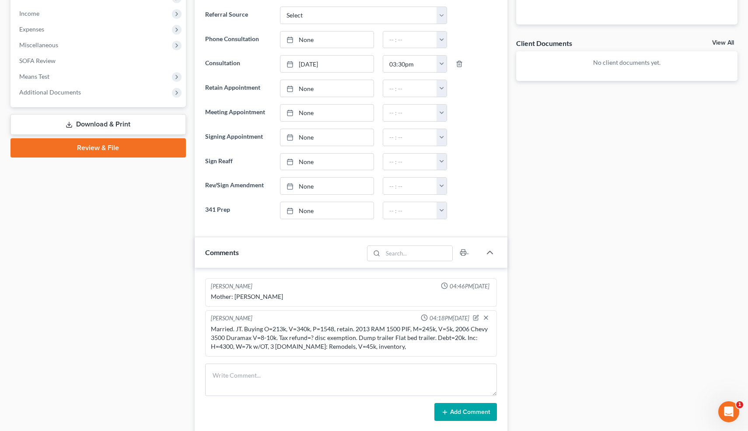
scroll to position [290, 0]
click at [414, 346] on div "Married. JT. Buying O=213k, V=340k, P=1548, retain. 2013 RAM 1500 PIF, M=245k, …" at bounding box center [351, 337] width 281 height 26
click at [479, 317] on div at bounding box center [483, 318] width 20 height 9
click at [476, 319] on icon "button" at bounding box center [476, 317] width 5 height 5
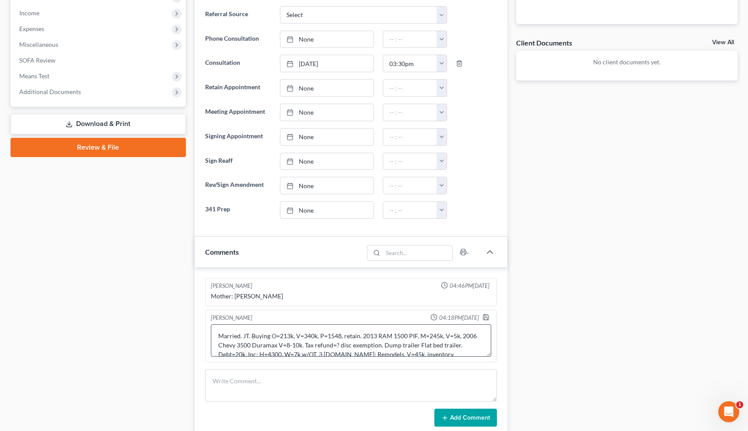
scroll to position [9, 0]
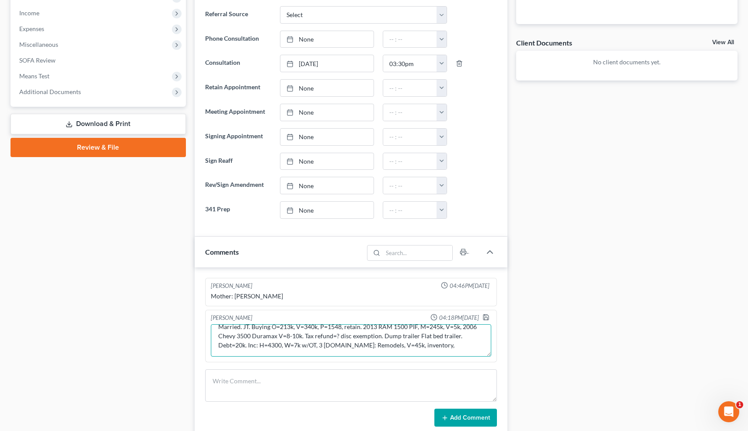
click at [451, 349] on textarea "Married. JT. Buying O=213k, V=340k, P=1548, retain. 2013 RAM 1500 PIF, M=245k, …" at bounding box center [351, 340] width 281 height 32
type textarea "Married. JT. Buying O=213k, V=340k, P=1548, retain. 2013 RAM 1500 PIF, M=245k, …"
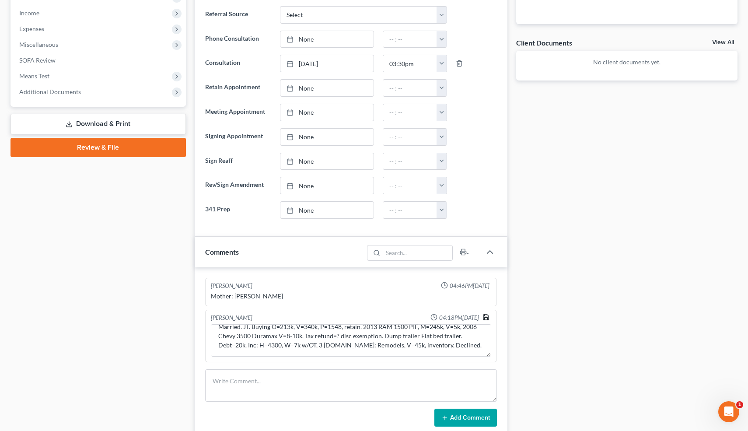
click at [486, 317] on icon "button" at bounding box center [486, 317] width 7 height 7
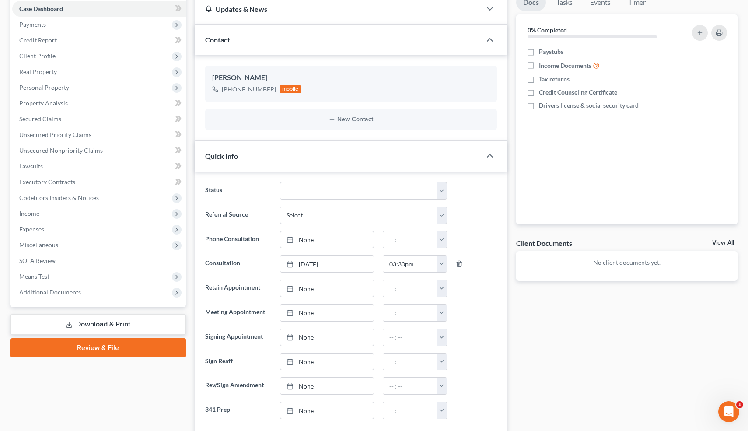
scroll to position [0, 0]
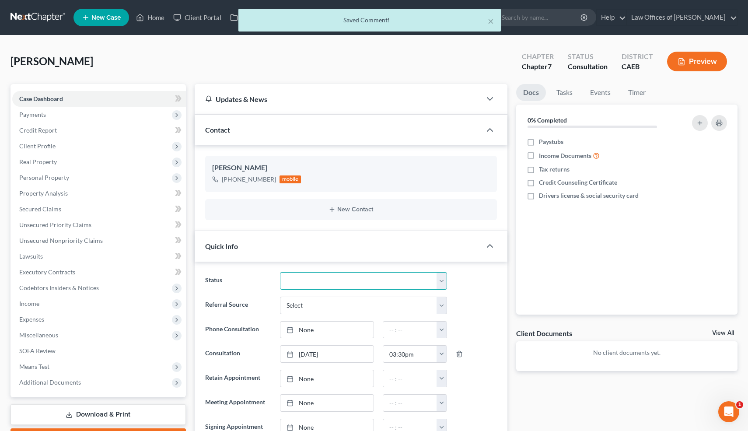
click at [324, 282] on select "Cancelled/Refund Closed Consultation Declined Discharged Filed Income Check In …" at bounding box center [363, 280] width 167 height 17
select select "3"
click at [491, 22] on button "×" at bounding box center [491, 21] width 6 height 10
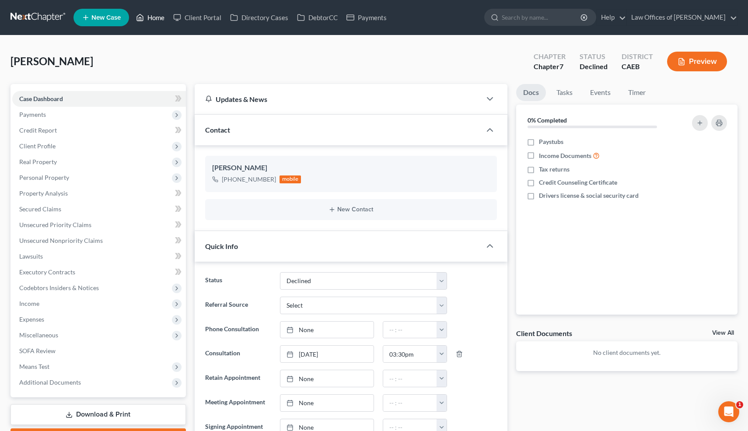
click at [153, 18] on link "Home" at bounding box center [150, 18] width 37 height 16
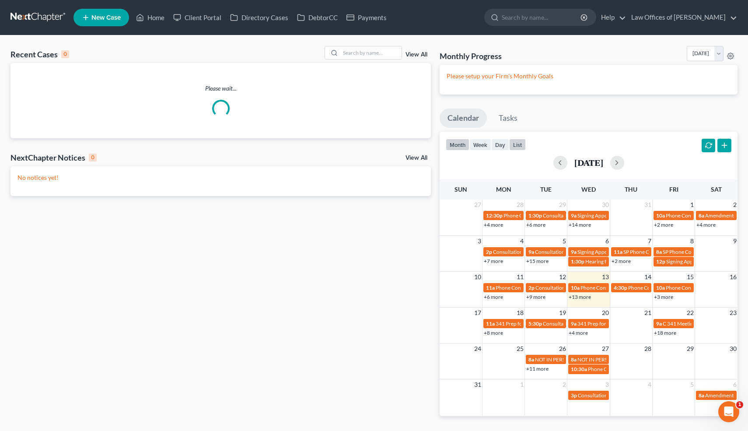
click at [518, 145] on button "list" at bounding box center [517, 145] width 17 height 12
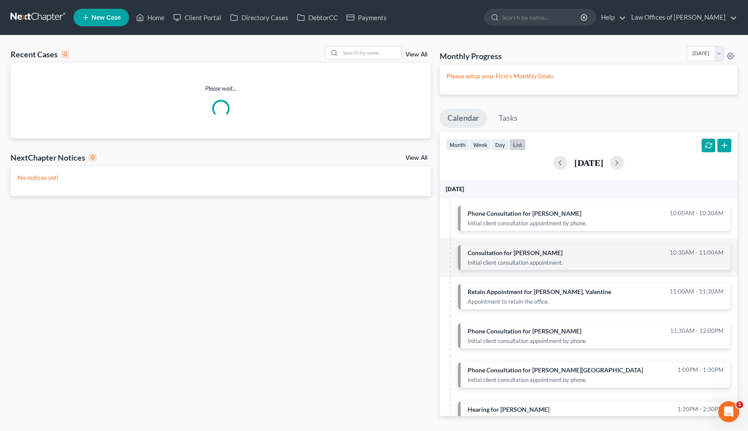
scroll to position [348, 0]
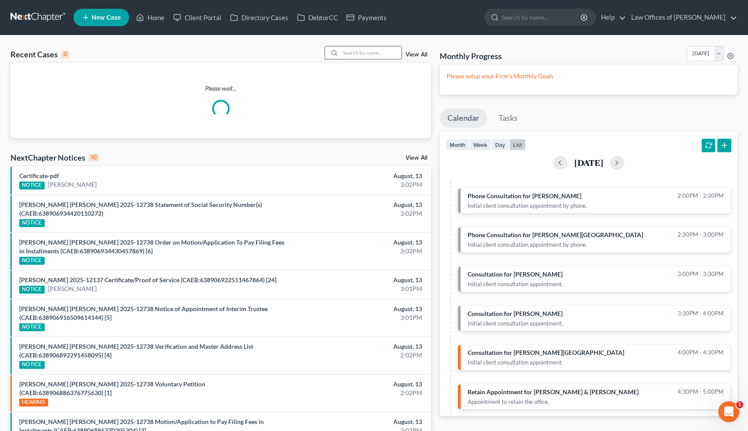
click at [367, 52] on input "search" at bounding box center [370, 52] width 61 height 13
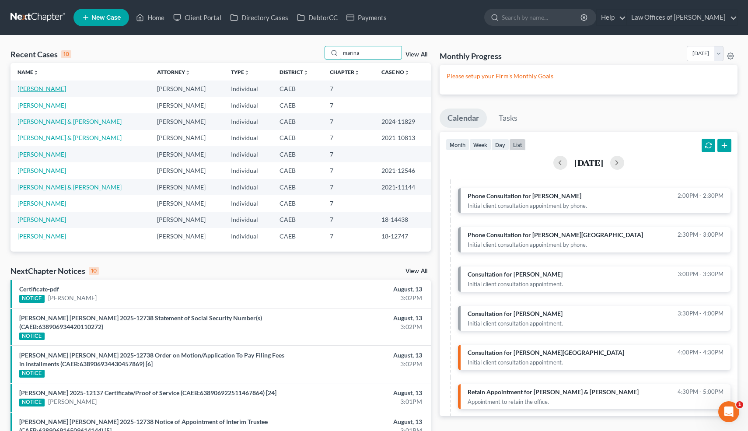
type input "marina"
click at [52, 91] on link "Torres, Marina" at bounding box center [41, 88] width 49 height 7
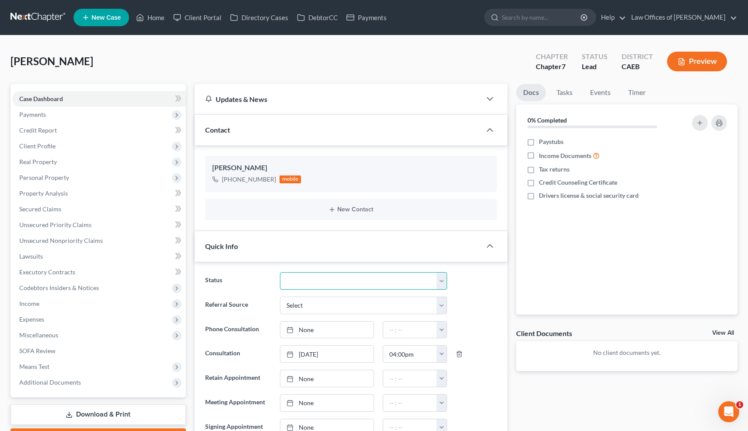
click at [394, 274] on select "Cancelled/Refund Closed Consultation Declined Discharged Filed Income Check In …" at bounding box center [363, 280] width 167 height 17
select select "2"
click at [157, 16] on link "Home" at bounding box center [150, 18] width 37 height 16
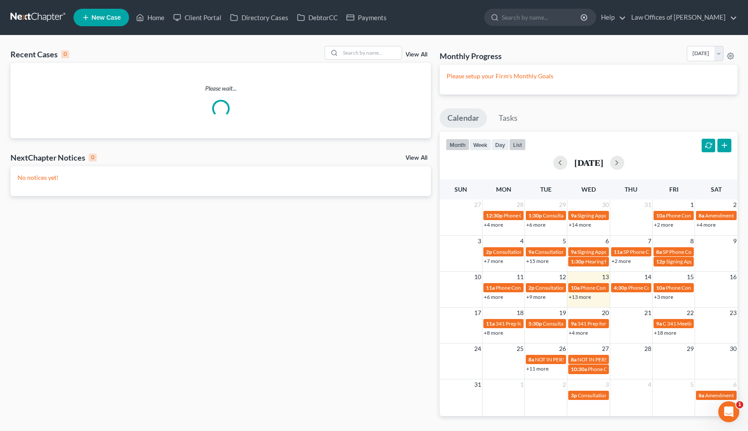
click at [518, 143] on button "list" at bounding box center [517, 145] width 17 height 12
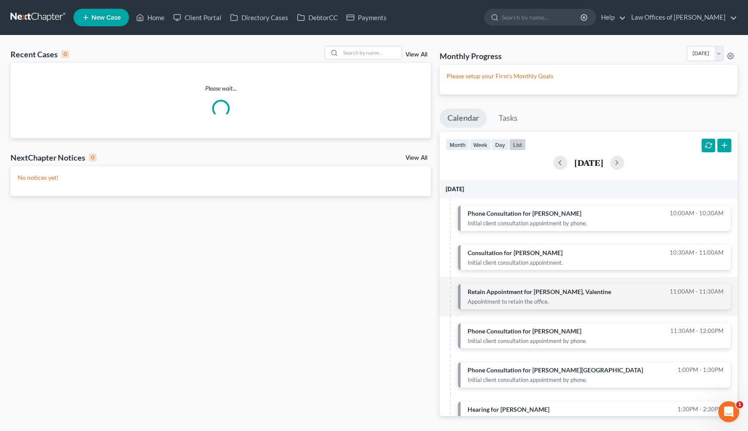
scroll to position [348, 0]
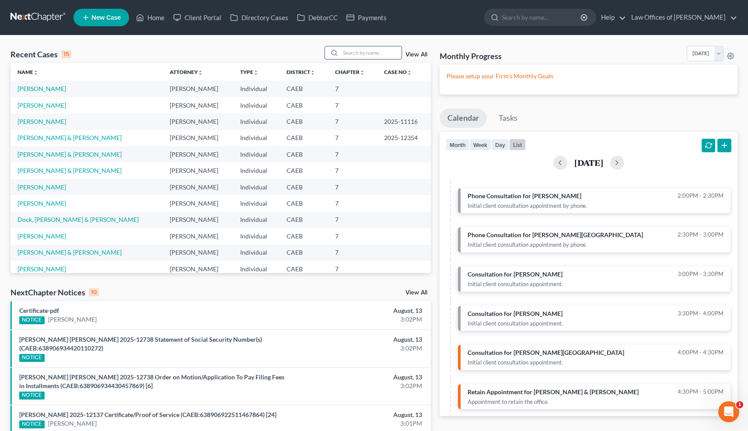
click at [367, 49] on input "search" at bounding box center [370, 52] width 61 height 13
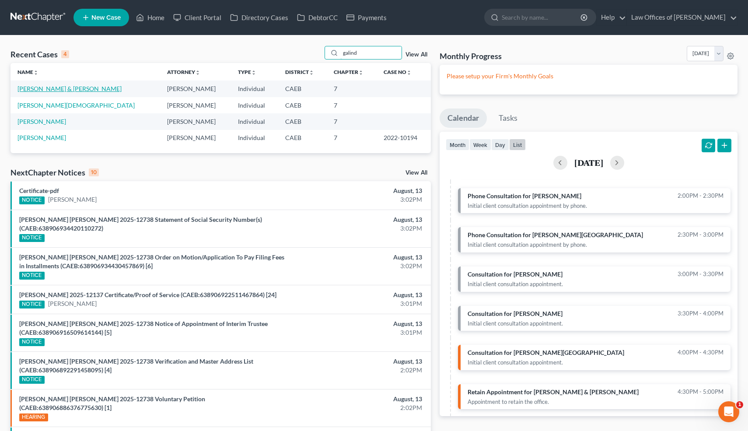
type input "galind"
click at [56, 88] on link "Galindo, Ismael & Beatriz" at bounding box center [69, 88] width 104 height 7
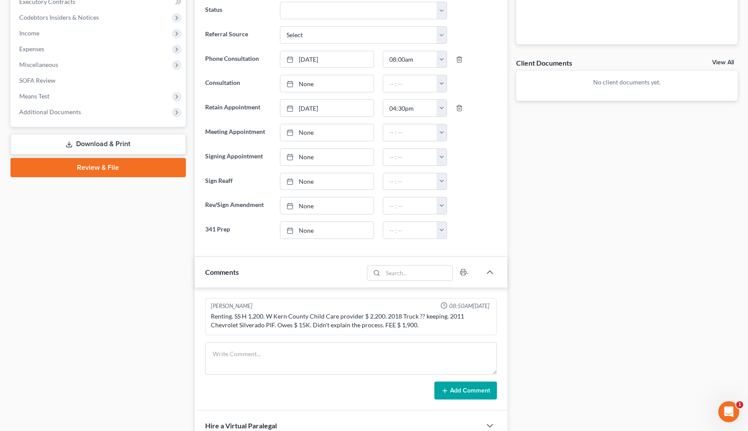
scroll to position [271, 0]
click at [466, 318] on div "Renting. SS H 1,200. W Kern County Child Care provider $ 2,200. 2018 Truck ?? k…" at bounding box center [351, 319] width 281 height 17
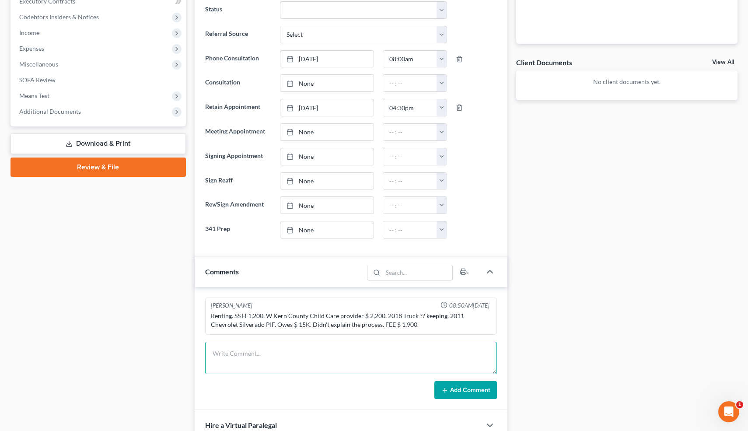
click at [301, 363] on textarea at bounding box center [351, 358] width 292 height 32
click at [279, 361] on textarea at bounding box center [351, 358] width 292 height 32
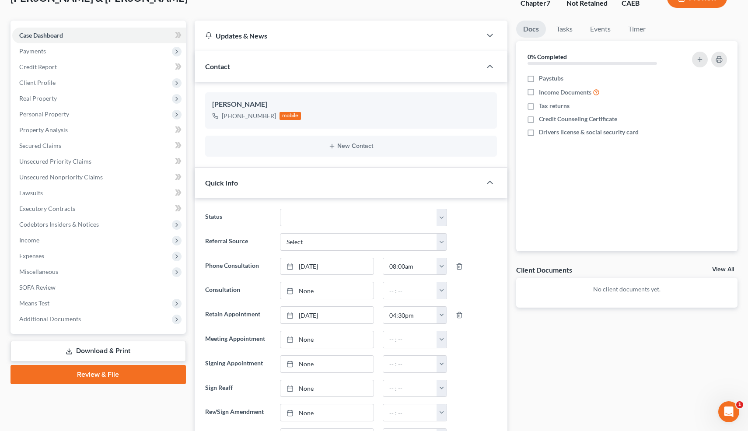
scroll to position [0, 0]
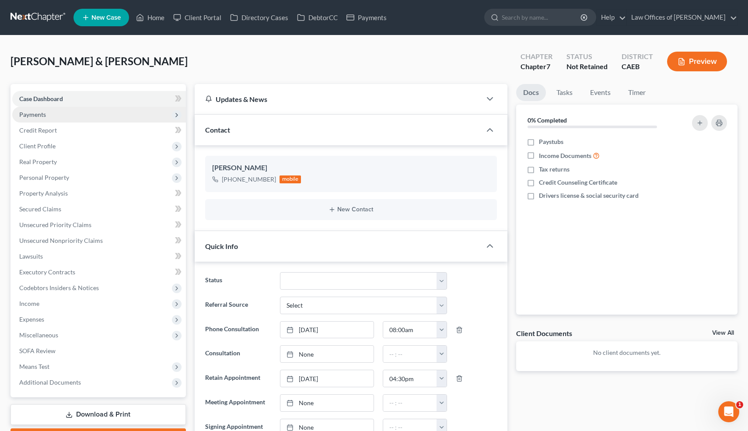
click at [39, 114] on span "Payments" at bounding box center [32, 114] width 27 height 7
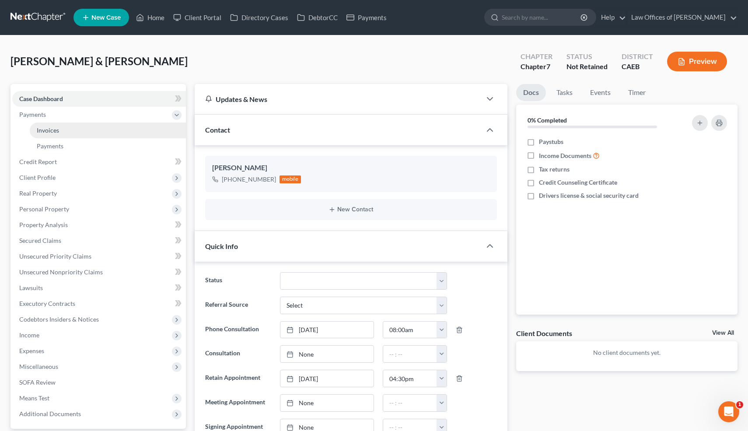
click at [44, 130] on span "Invoices" at bounding box center [48, 129] width 22 height 7
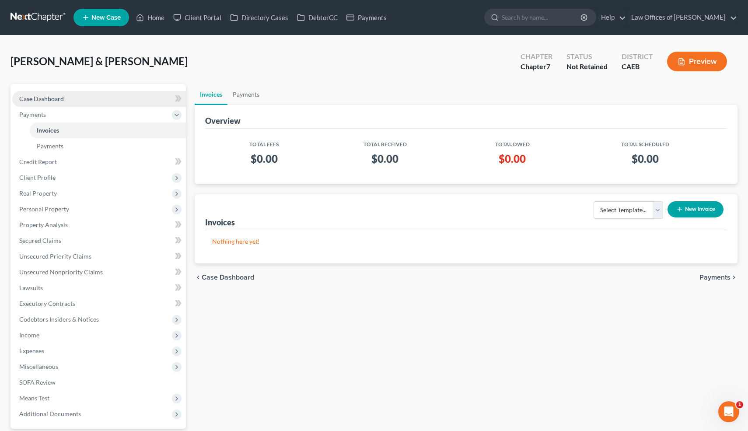
click at [47, 100] on span "Case Dashboard" at bounding box center [41, 98] width 45 height 7
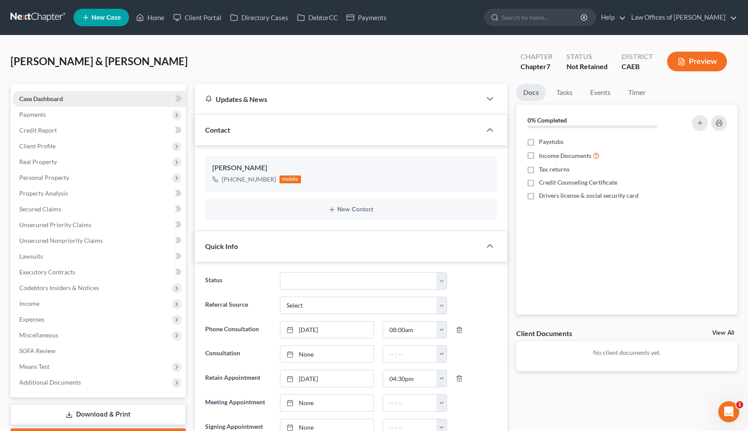
scroll to position [300, 0]
click at [475, 184] on icon "button" at bounding box center [475, 185] width 7 height 7
select select "0"
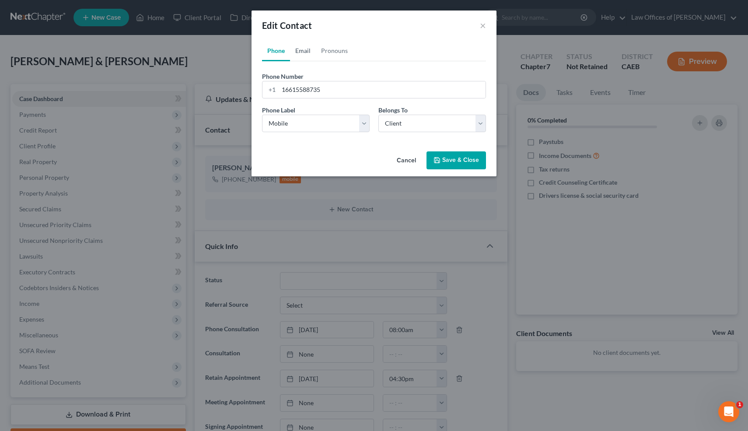
click at [309, 50] on link "Email" at bounding box center [303, 50] width 26 height 21
click at [296, 88] on input "email" at bounding box center [382, 89] width 207 height 17
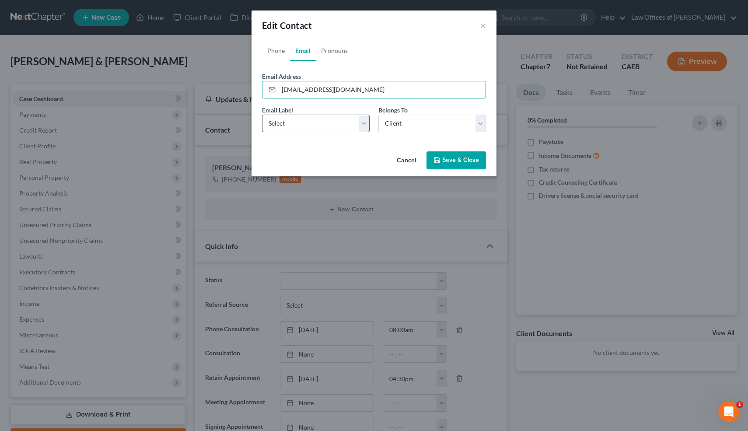
type input "beatrizgalindo3@gmail.com"
click at [278, 122] on select "Select Home Work Other" at bounding box center [316, 123] width 108 height 17
select select "0"
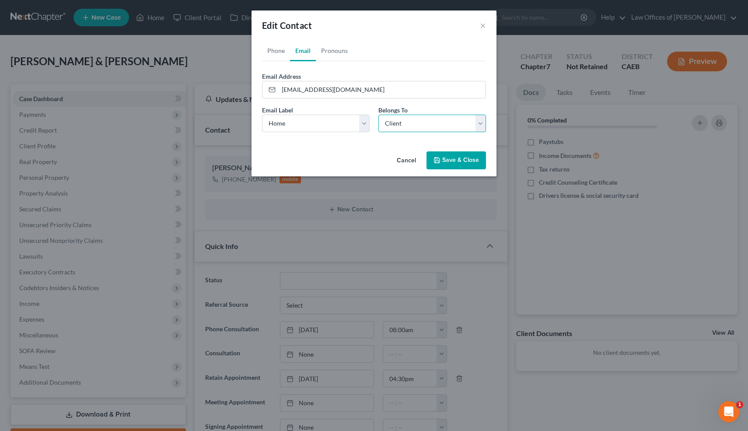
click at [423, 121] on select "Select Client Spouse Other" at bounding box center [432, 123] width 108 height 17
select select "1"
click at [448, 157] on button "Save & Close" at bounding box center [456, 160] width 59 height 18
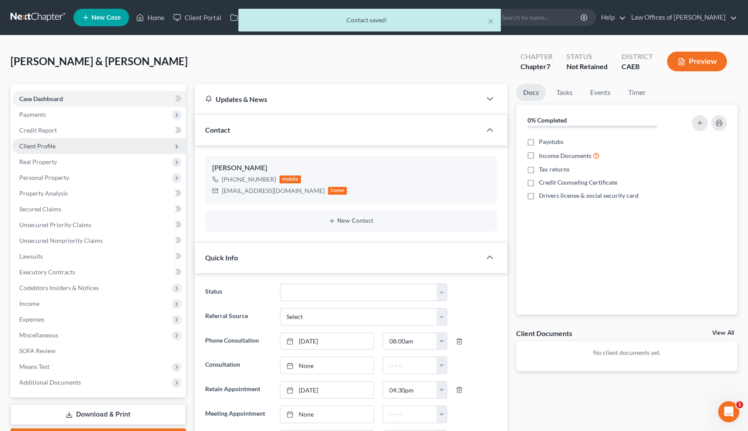
click at [38, 146] on span "Client Profile" at bounding box center [37, 145] width 36 height 7
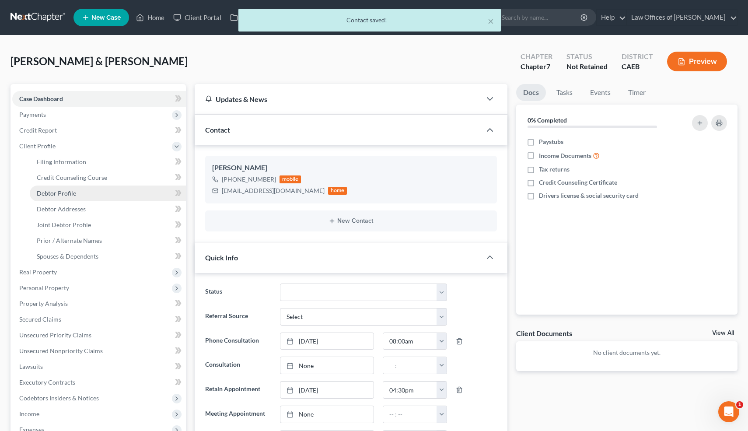
click at [53, 192] on span "Debtor Profile" at bounding box center [56, 192] width 39 height 7
select select "1"
select select "0"
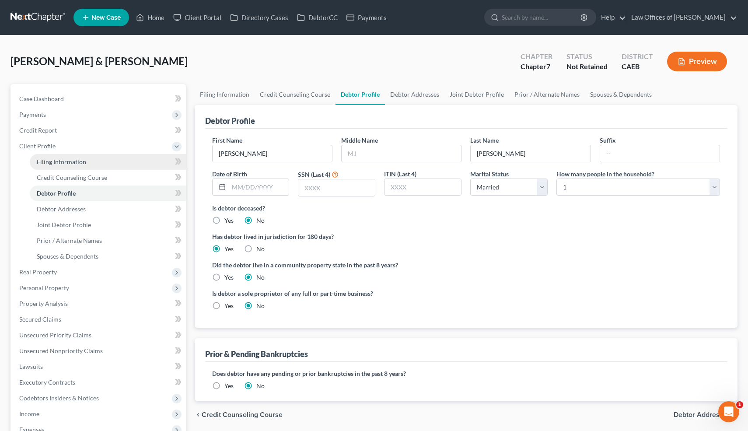
click at [78, 164] on span "Filing Information" at bounding box center [61, 161] width 49 height 7
select select "1"
select select "0"
select select "4"
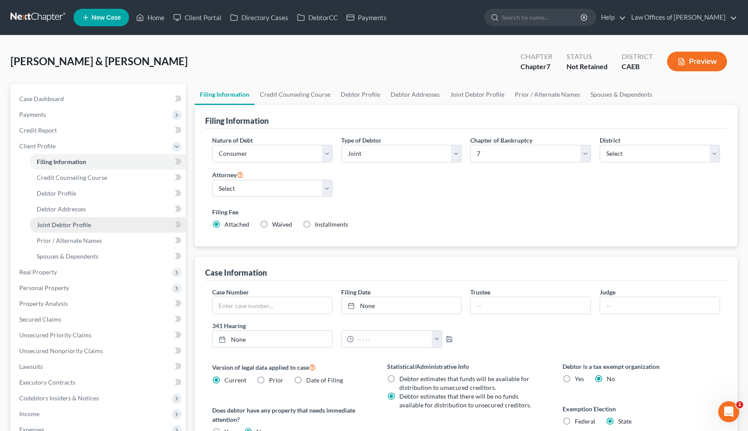
click at [78, 222] on span "Joint Debtor Profile" at bounding box center [64, 224] width 54 height 7
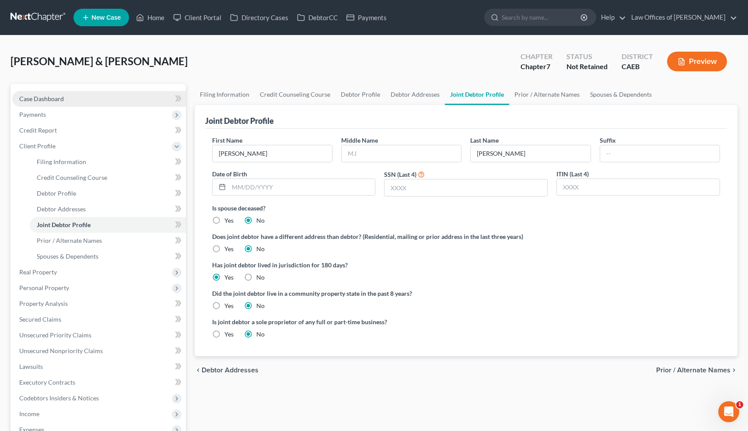
click at [47, 98] on span "Case Dashboard" at bounding box center [41, 98] width 45 height 7
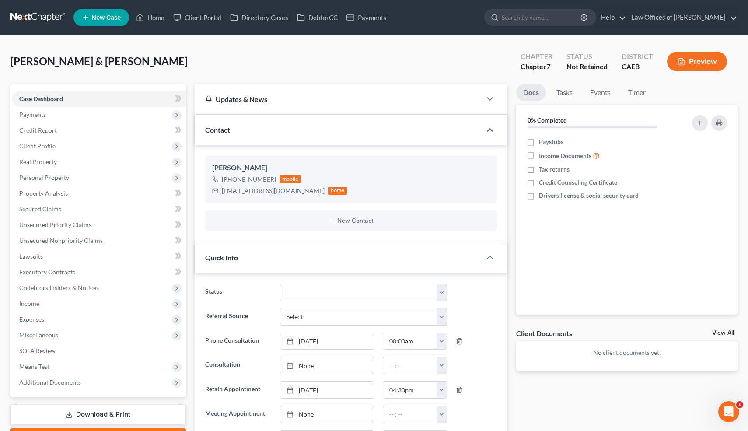
scroll to position [300, 0]
click at [37, 111] on span "Payments" at bounding box center [32, 114] width 27 height 7
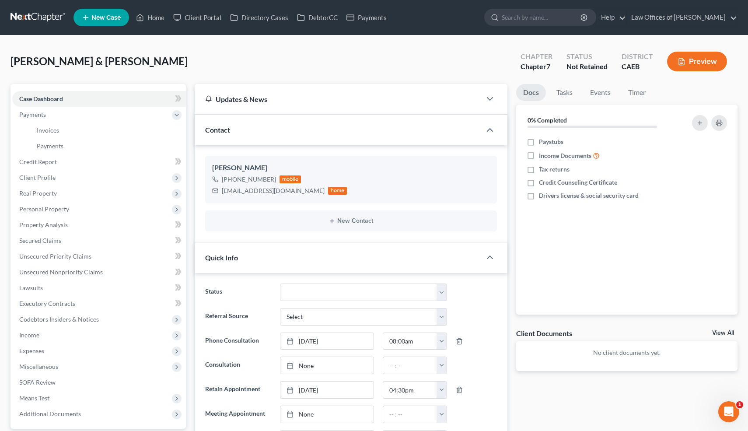
click at [133, 60] on div "Galindo, Ismael & Beatriz Upgraded Chapter Chapter 7 Status Not Retained Distri…" at bounding box center [373, 65] width 727 height 38
drag, startPoint x: 139, startPoint y: 63, endPoint x: 8, endPoint y: 59, distance: 130.4
copy span "Galindo, Ismael & Beatriz"
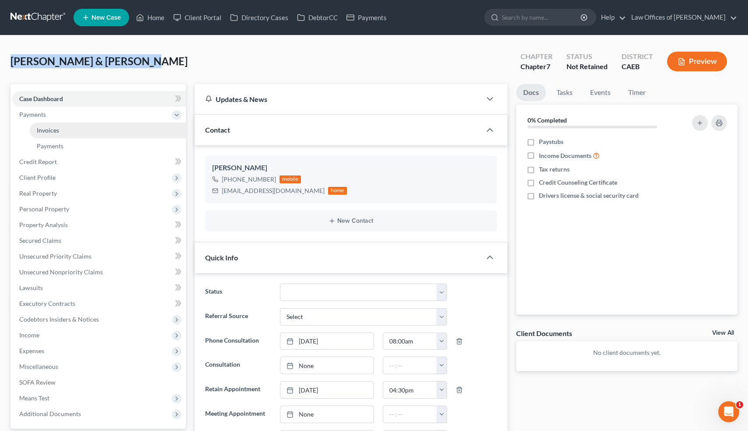
click at [52, 126] on span "Invoices" at bounding box center [48, 129] width 22 height 7
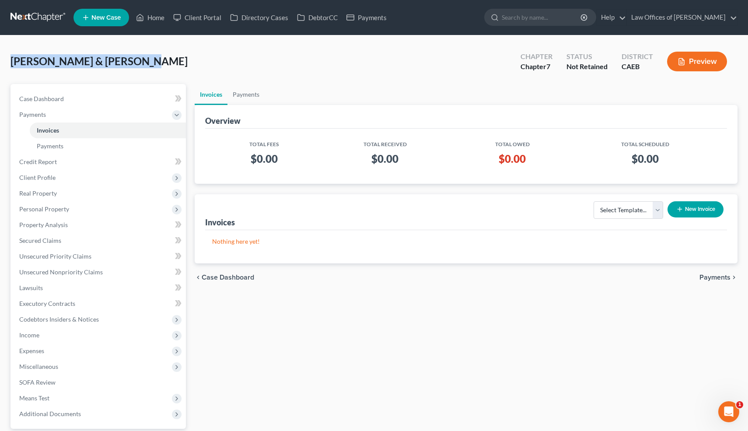
click at [695, 207] on button "New Invoice" at bounding box center [696, 209] width 56 height 16
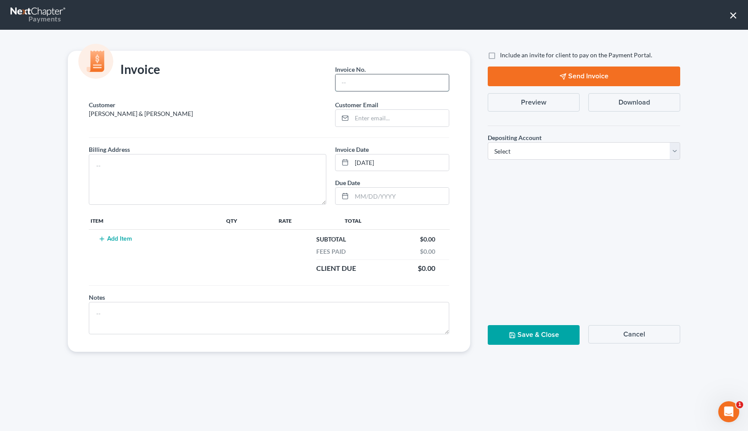
click at [392, 87] on input "text" at bounding box center [392, 82] width 113 height 17
type input "08132505"
click at [381, 125] on input "email" at bounding box center [400, 118] width 97 height 17
click at [543, 201] on div "Include an invite for client to pay on the Payment Portal. Send Invoice Preview…" at bounding box center [584, 201] width 210 height 301
click at [533, 331] on button "Save & Close" at bounding box center [534, 335] width 92 height 20
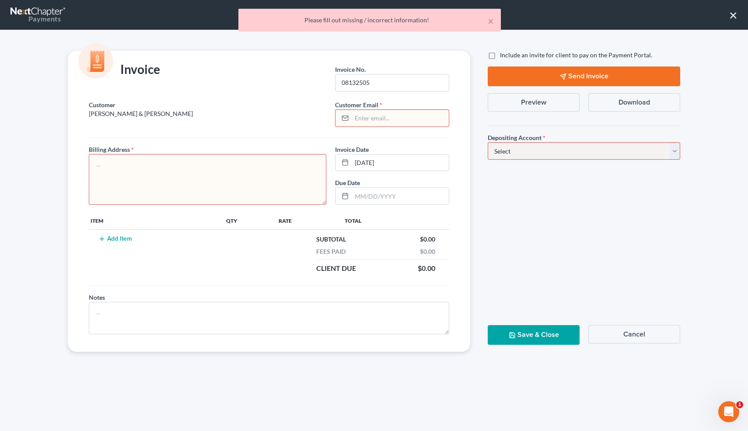
click at [387, 117] on input "email" at bounding box center [400, 118] width 97 height 17
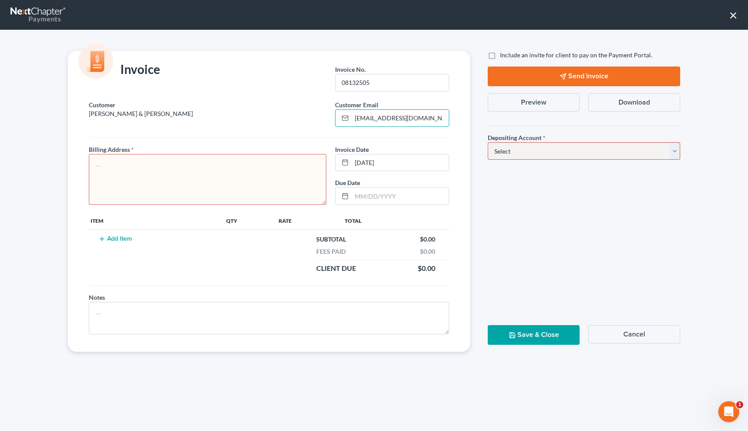
type input "beatrizgalidno3@gmail.com"
click at [281, 182] on textarea at bounding box center [208, 179] width 238 height 51
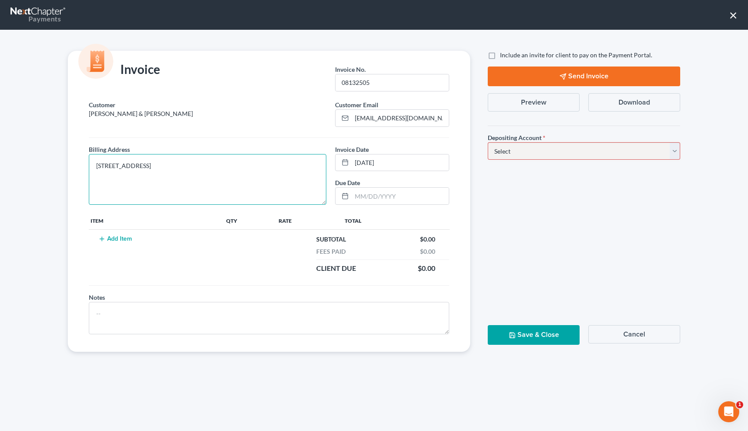
type textarea "1331 L St."
click at [122, 238] on button "Add Item" at bounding box center [115, 238] width 38 height 7
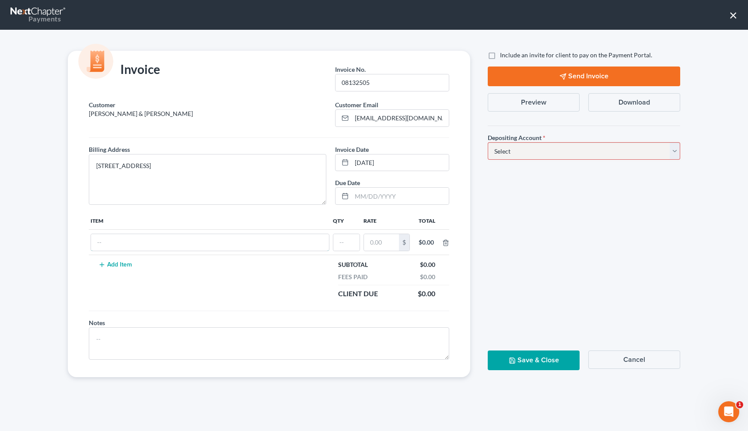
click at [122, 238] on input "text" at bounding box center [210, 242] width 238 height 17
type input "Attorneys Fees"
click at [353, 240] on input "text" at bounding box center [346, 242] width 26 height 17
type input "1"
click at [383, 245] on input "text" at bounding box center [381, 242] width 35 height 17
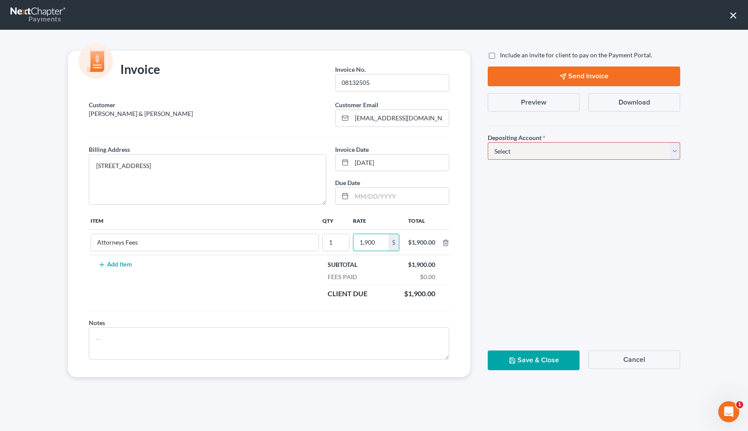
type input "1,900"
click at [534, 150] on select "Select Operation Trust" at bounding box center [584, 150] width 192 height 17
select select "0"
click at [528, 367] on button "Save & Close" at bounding box center [534, 360] width 92 height 20
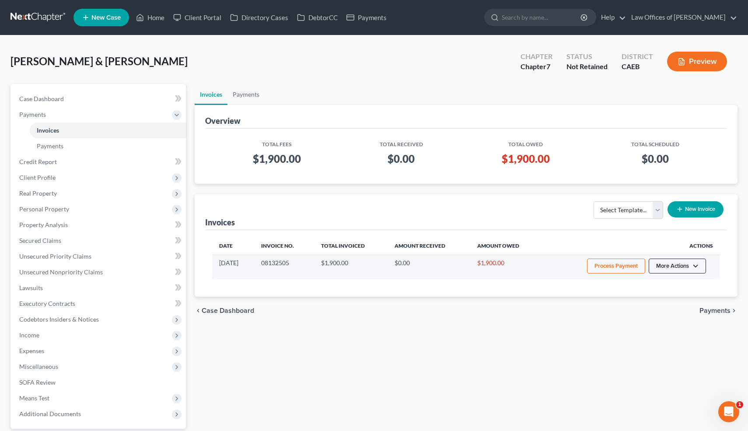
click at [696, 266] on button "More Actions" at bounding box center [677, 266] width 57 height 15
click at [676, 297] on link "Record Cash or Check Payment" at bounding box center [690, 298] width 102 height 15
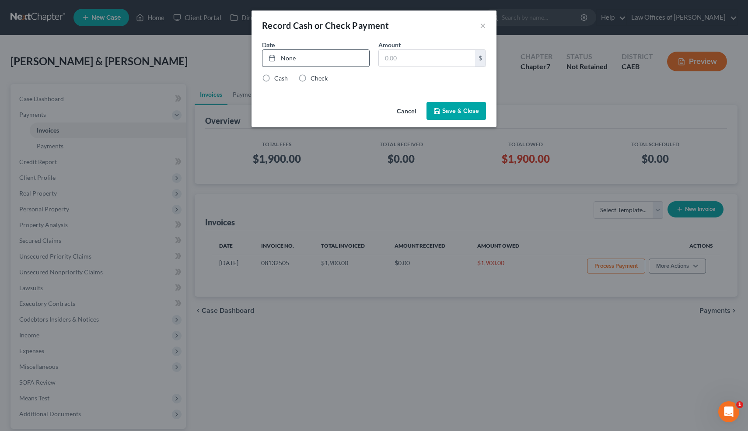
type input "[DATE]"
click at [290, 57] on link "None" at bounding box center [315, 58] width 107 height 17
click at [410, 60] on input "text" at bounding box center [427, 58] width 96 height 17
type input "50"
click at [311, 82] on label "Check" at bounding box center [319, 78] width 17 height 9
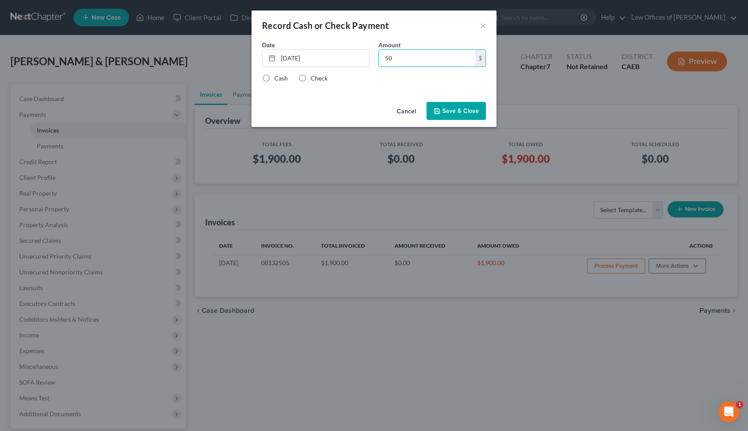
click at [314, 80] on input "Check" at bounding box center [317, 77] width 6 height 6
radio input "true"
click at [442, 108] on button "Save & Close" at bounding box center [456, 111] width 59 height 18
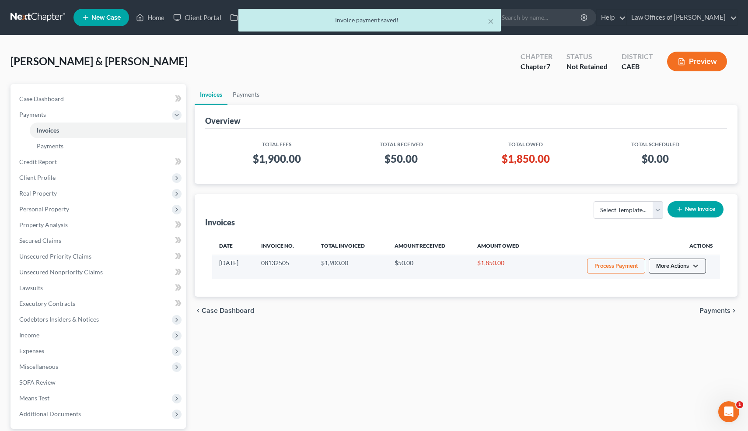
click at [658, 263] on button "More Actions" at bounding box center [677, 266] width 57 height 15
click at [666, 281] on link "View/Edit" at bounding box center [690, 284] width 102 height 15
select select "0"
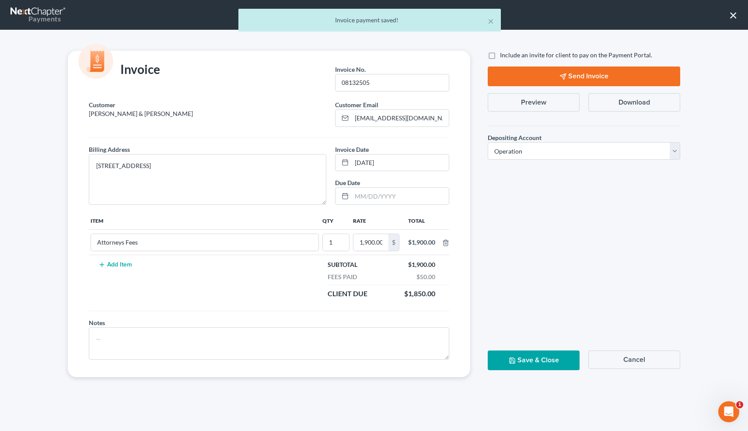
click at [548, 99] on button "Preview" at bounding box center [534, 102] width 92 height 18
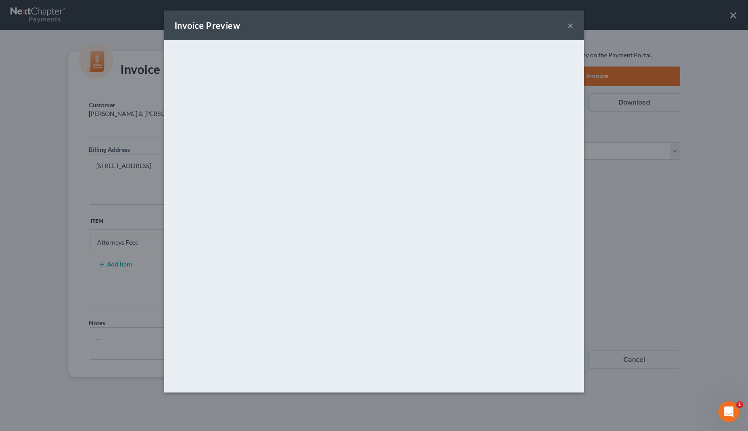
click at [570, 26] on button "×" at bounding box center [570, 25] width 6 height 10
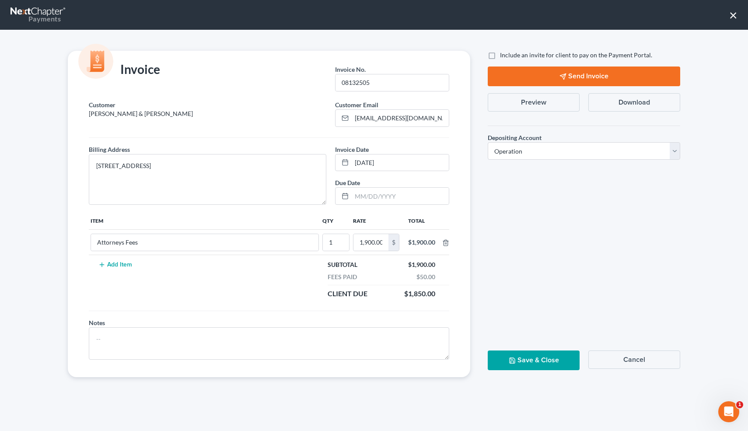
click at [525, 369] on button "Save & Close" at bounding box center [534, 360] width 92 height 20
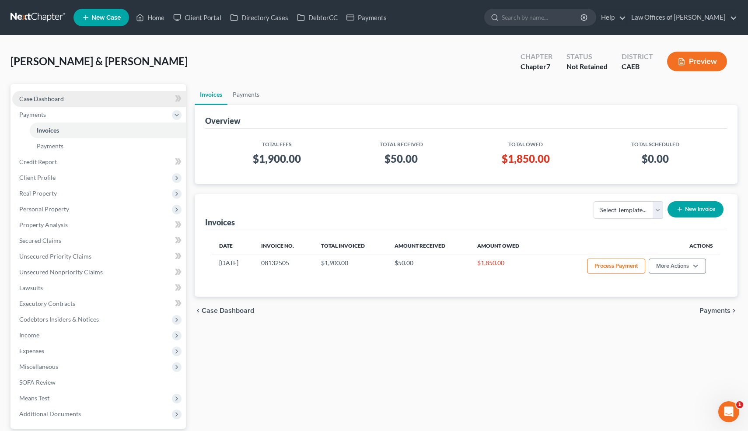
click at [31, 99] on span "Case Dashboard" at bounding box center [41, 98] width 45 height 7
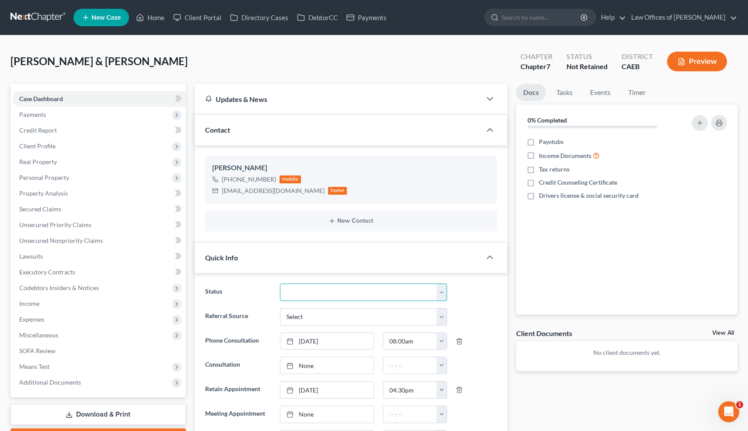
click at [311, 294] on select "Cancelled/Refund Closed Consultation Declined Discharged Filed Income Check In …" at bounding box center [363, 291] width 167 height 17
select select "14"
click at [160, 19] on link "Home" at bounding box center [150, 18] width 37 height 16
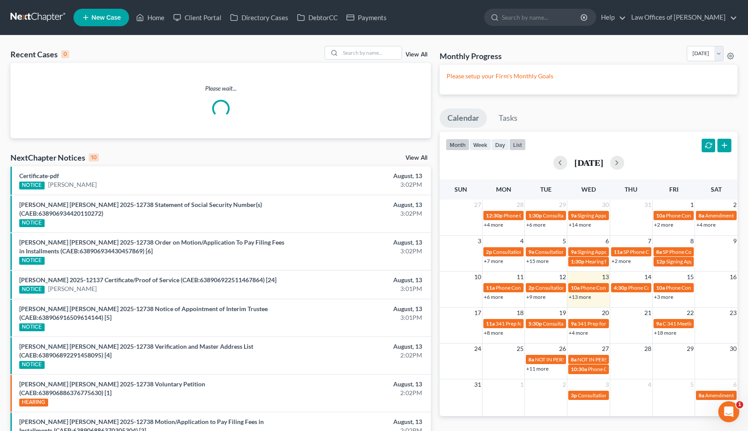
click at [521, 146] on button "list" at bounding box center [517, 145] width 17 height 12
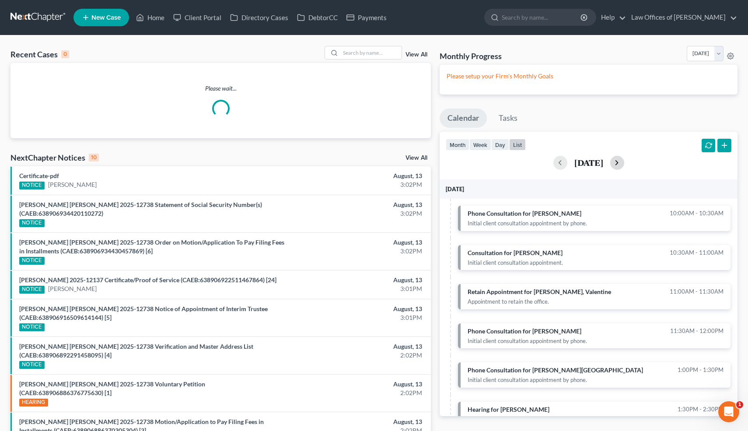
click at [624, 160] on button "button" at bounding box center [617, 163] width 14 height 14
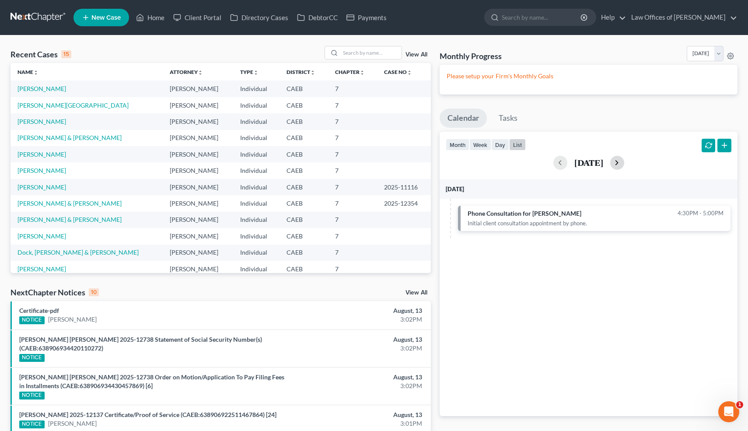
click at [624, 161] on button "button" at bounding box center [617, 163] width 14 height 14
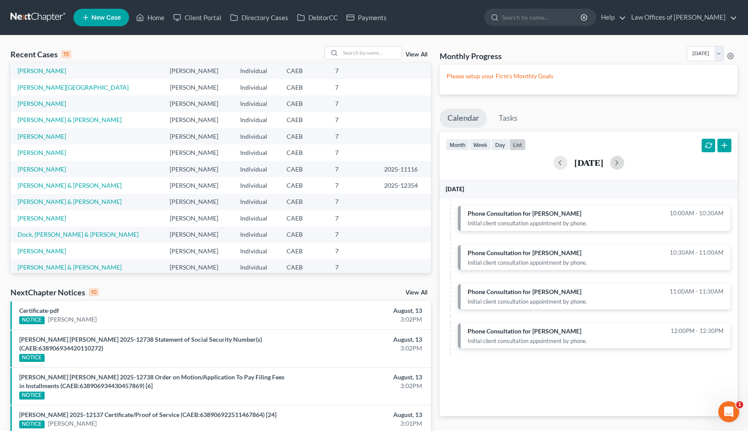
scroll to position [60, 0]
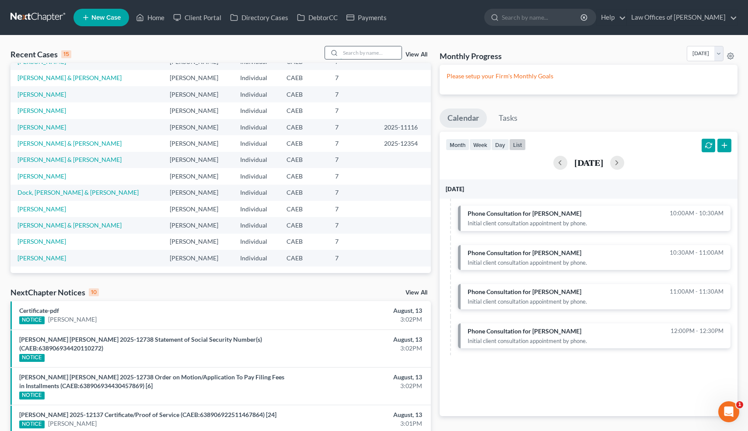
click at [374, 54] on input "search" at bounding box center [370, 52] width 61 height 13
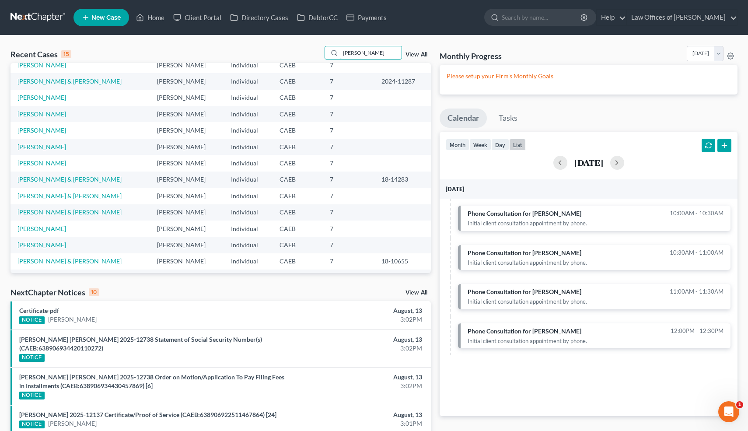
scroll to position [0, 0]
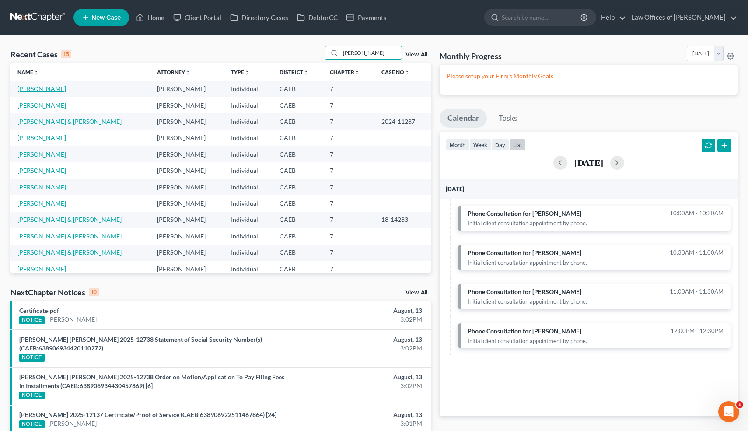
type input "gilb"
click at [52, 89] on link "Castro, Gilbert" at bounding box center [41, 88] width 49 height 7
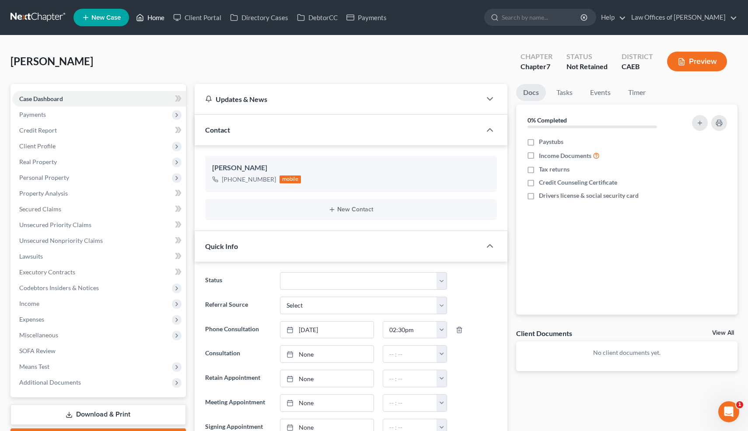
click at [156, 17] on link "Home" at bounding box center [150, 18] width 37 height 16
